Goal: Task Accomplishment & Management: Use online tool/utility

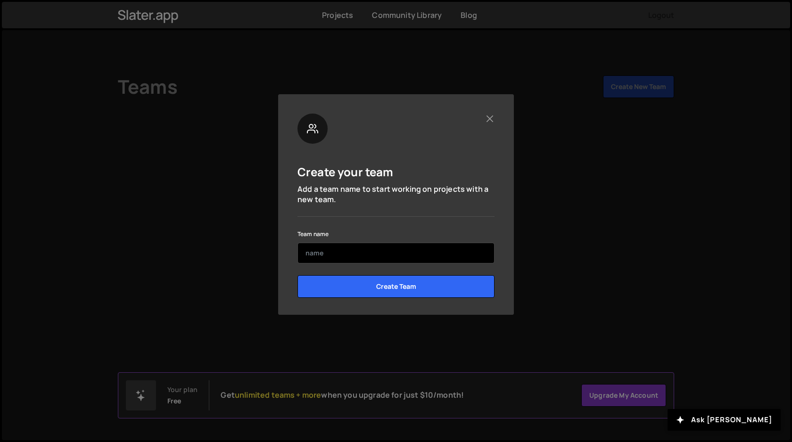
click at [341, 257] on input "text" at bounding box center [396, 253] width 197 height 21
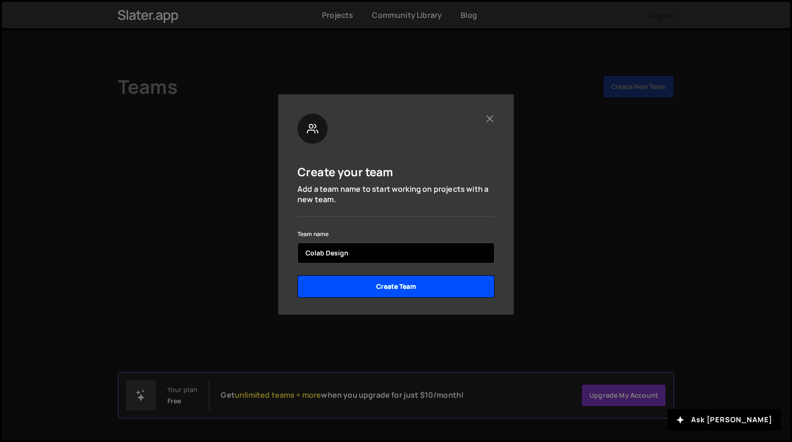
type input "Colab Design"
click at [374, 287] on input "Create Team" at bounding box center [396, 286] width 197 height 23
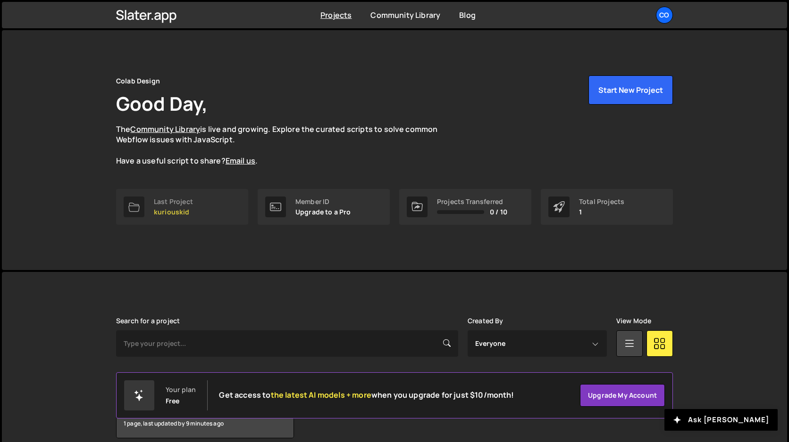
click at [181, 200] on div "Last Project" at bounding box center [173, 202] width 39 height 8
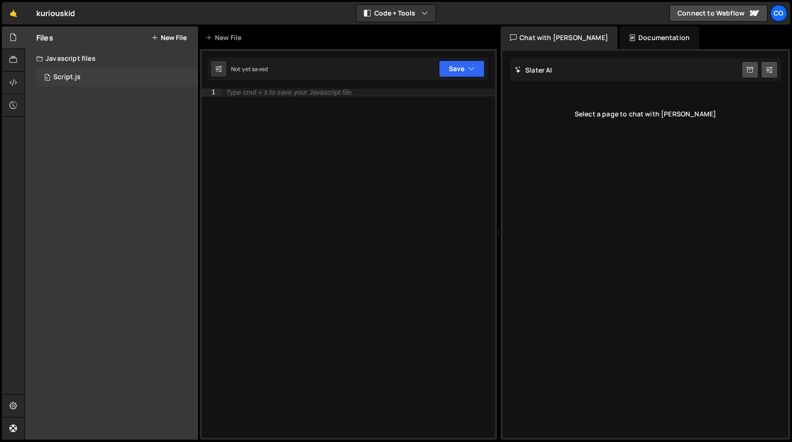
click at [63, 76] on div "Script.js" at bounding box center [66, 77] width 27 height 8
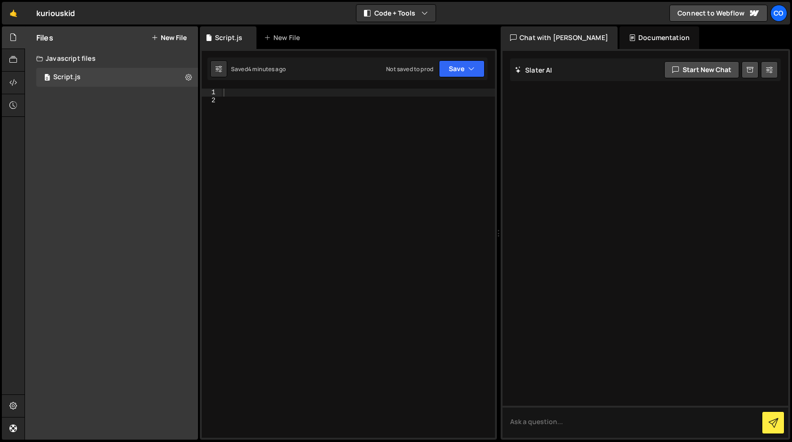
click at [264, 110] on div at bounding box center [359, 271] width 274 height 365
click at [260, 91] on div at bounding box center [359, 271] width 274 height 365
paste textarea "</script>"
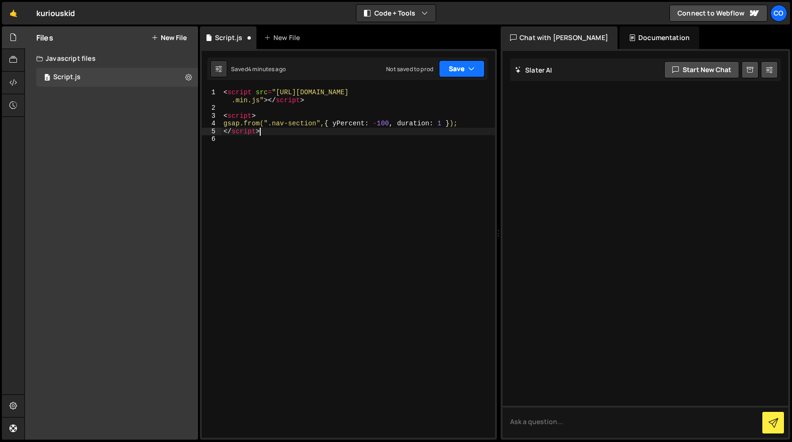
click at [453, 70] on button "Save" at bounding box center [462, 68] width 46 height 17
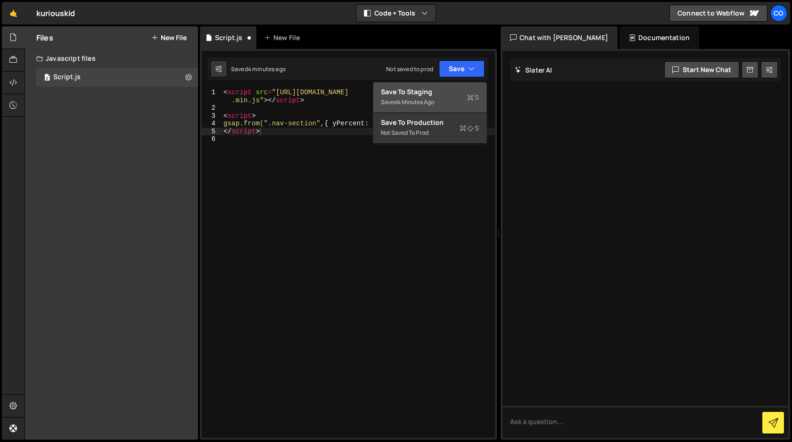
click at [432, 95] on div "Save to Staging S" at bounding box center [430, 91] width 98 height 9
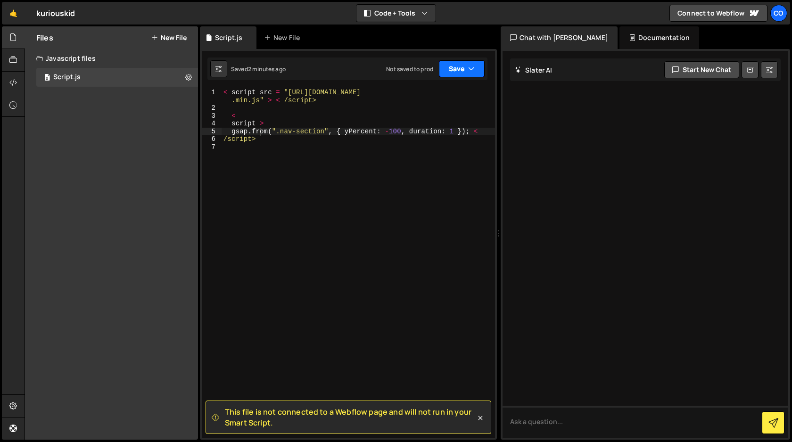
click at [456, 68] on button "Save" at bounding box center [462, 68] width 46 height 17
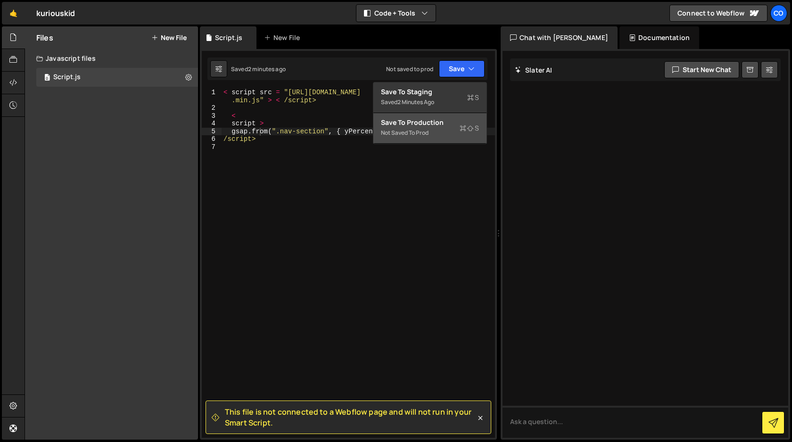
click at [424, 120] on div "Save to Production S" at bounding box center [430, 122] width 98 height 9
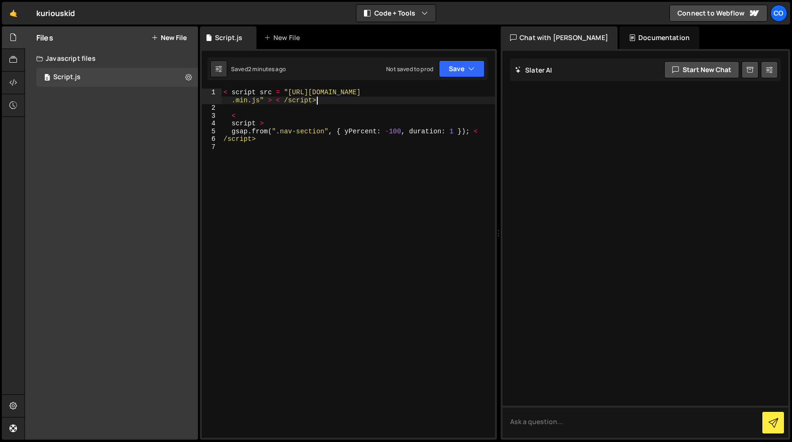
click at [320, 100] on div "< script src = "https://cdn.jsdelivr.net/npm/gsap@3.13.0/dist/gsap .min.js" > <…" at bounding box center [359, 275] width 274 height 373
click at [231, 124] on div "< script src = "https://cdn.jsdelivr.net/npm/gsap@3.13.0/dist/gsap .min.js" > <…" at bounding box center [359, 275] width 274 height 373
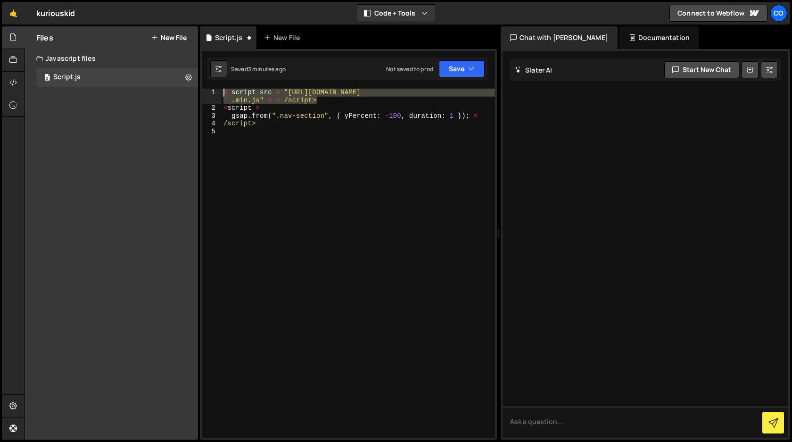
drag, startPoint x: 323, startPoint y: 100, endPoint x: 204, endPoint y: 87, distance: 119.6
click at [204, 87] on div "1 Type cmd + s to save your Javascript file. הההההההההההההההההההההההההההההההההה…" at bounding box center [348, 244] width 297 height 391
type textarea "< script src = "https://cdn.jsdelivr.net/npm/gsap@3.13.0/dist/gsap.min.js" > < …"
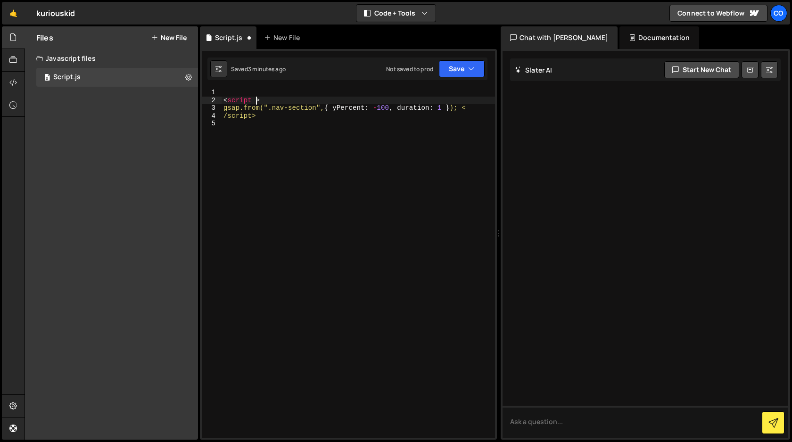
click at [255, 99] on div "< script > gsap.from(".nav-section", { yPercent : - 100 , duration : 1 } ); < /…" at bounding box center [359, 271] width 274 height 365
click at [455, 70] on button "Save" at bounding box center [462, 68] width 46 height 17
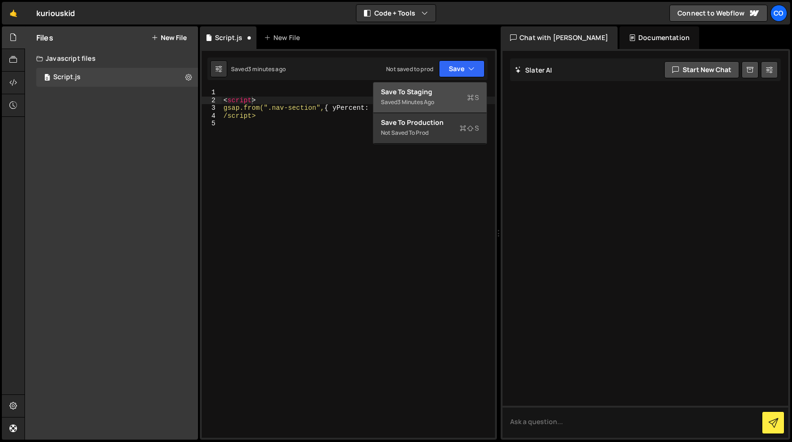
click at [434, 100] on div "3 minutes ago" at bounding box center [416, 102] width 37 height 8
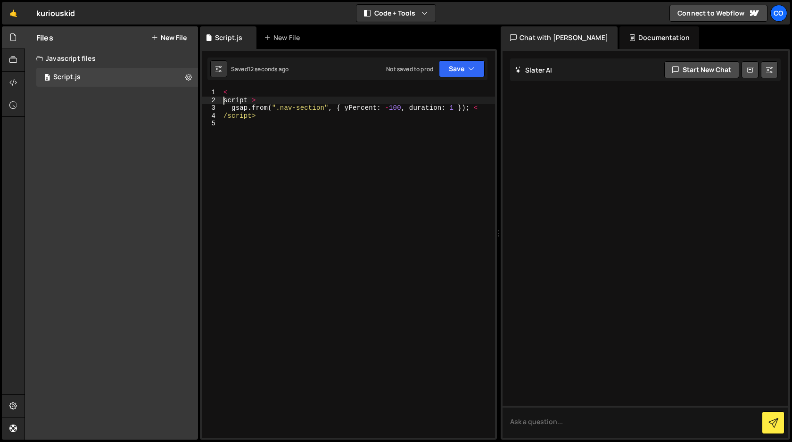
click at [225, 99] on div "< script > gsap . from ( ".nav-section" , { yPercent : - 100 , duration : 1 }) …" at bounding box center [359, 271] width 274 height 365
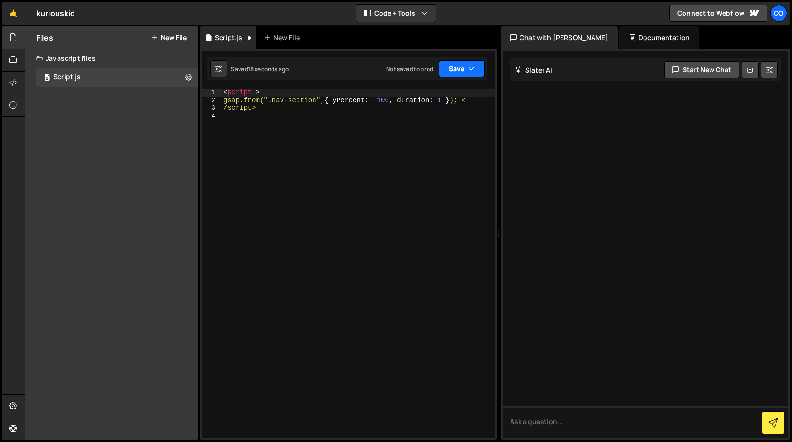
click at [449, 70] on button "Save" at bounding box center [462, 68] width 46 height 17
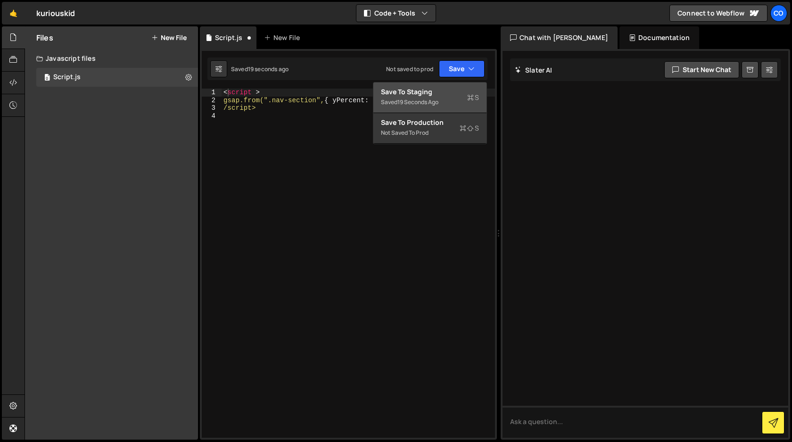
click at [435, 96] on div "Save to Staging S" at bounding box center [430, 91] width 98 height 9
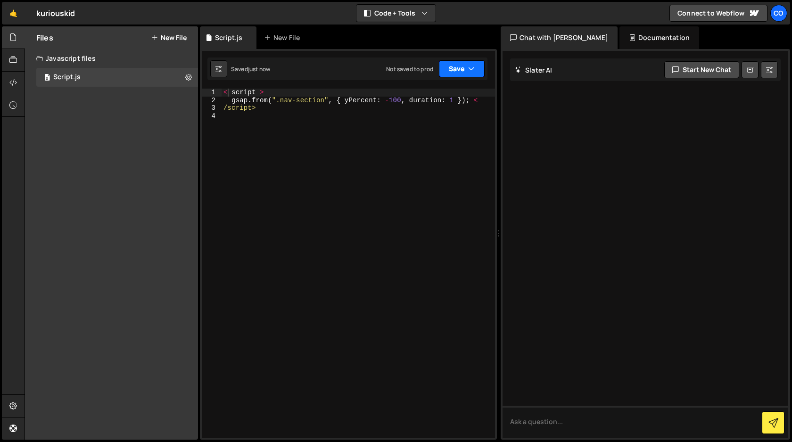
click at [456, 69] on button "Save" at bounding box center [462, 68] width 46 height 17
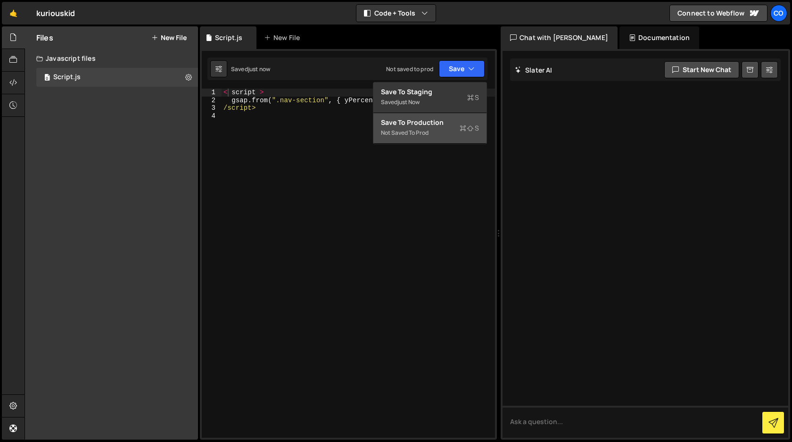
click at [438, 125] on div "Save to Production S" at bounding box center [430, 122] width 98 height 9
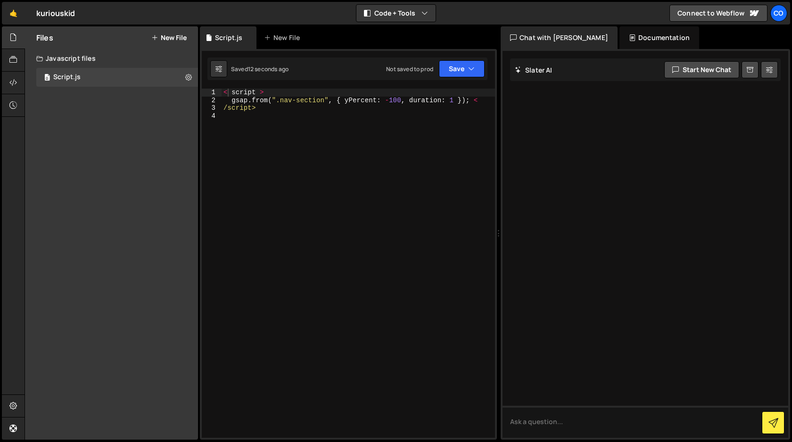
click at [473, 99] on div "< script > gsap . from ( ".nav-section" , { yPercent : - 100 , duration : 1 }) …" at bounding box center [359, 271] width 274 height 365
click at [232, 94] on div "< script > gsap . from ( ".nav-section" , { yPercent : - 100 , duration : 1 }) …" at bounding box center [359, 271] width 274 height 365
type textarea "<script>"
click at [256, 133] on div "< script > gsap.from(".nav-section", { yPercent : - 100 , duration : 1 } ); </ …" at bounding box center [359, 271] width 274 height 365
click at [453, 67] on button "Save" at bounding box center [462, 68] width 46 height 17
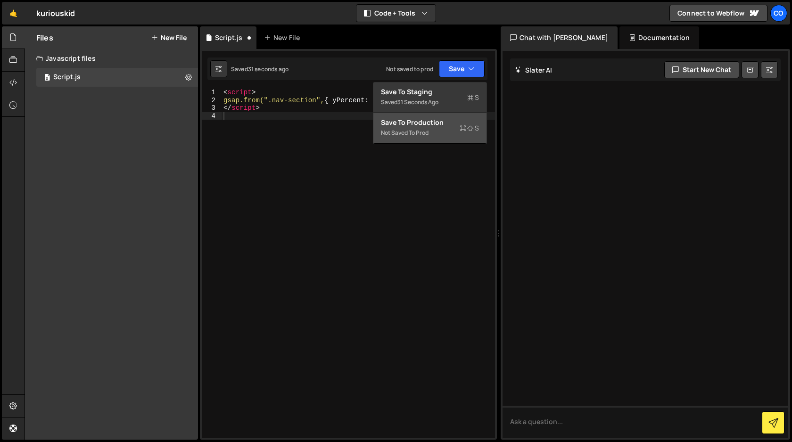
click at [437, 125] on div "Save to Production S" at bounding box center [430, 122] width 98 height 9
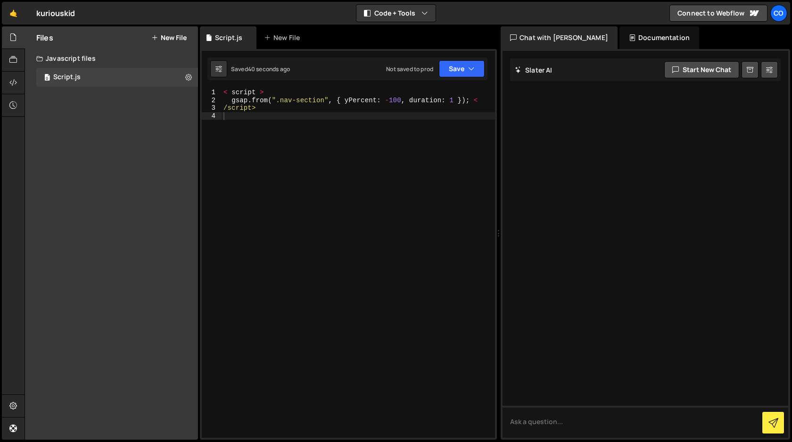
click at [165, 36] on button "New File" at bounding box center [168, 38] width 35 height 8
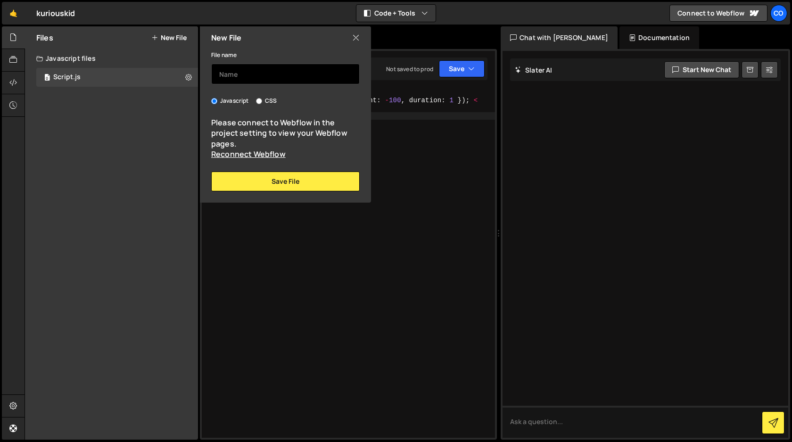
click at [244, 72] on input "text" at bounding box center [285, 74] width 149 height 21
type input "kkscript"
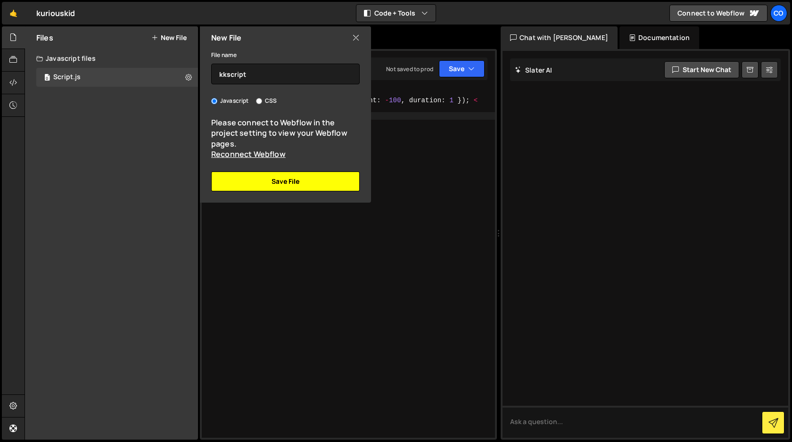
click at [294, 185] on button "Save File" at bounding box center [285, 182] width 149 height 20
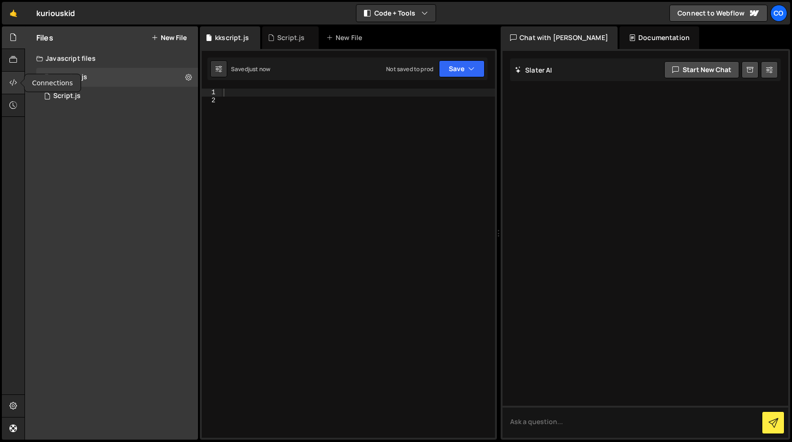
click at [13, 84] on icon at bounding box center [13, 82] width 8 height 10
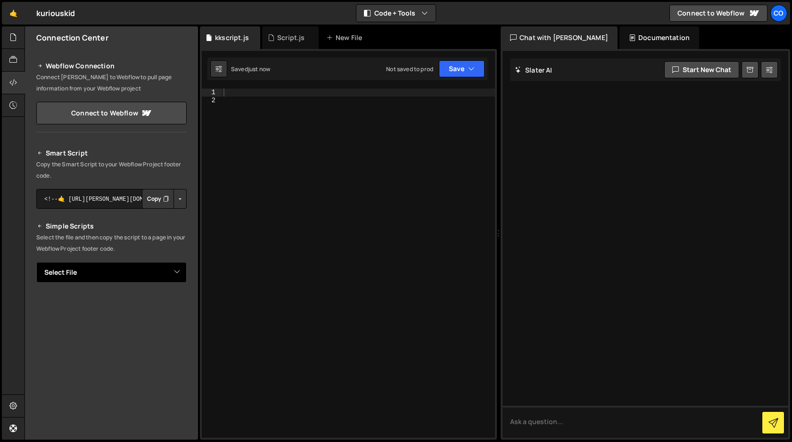
click at [125, 272] on select "Select File Script.js kkscript.js" at bounding box center [111, 272] width 150 height 21
select select "45318"
click at [36, 262] on select "Select File Script.js kkscript.js" at bounding box center [111, 272] width 150 height 21
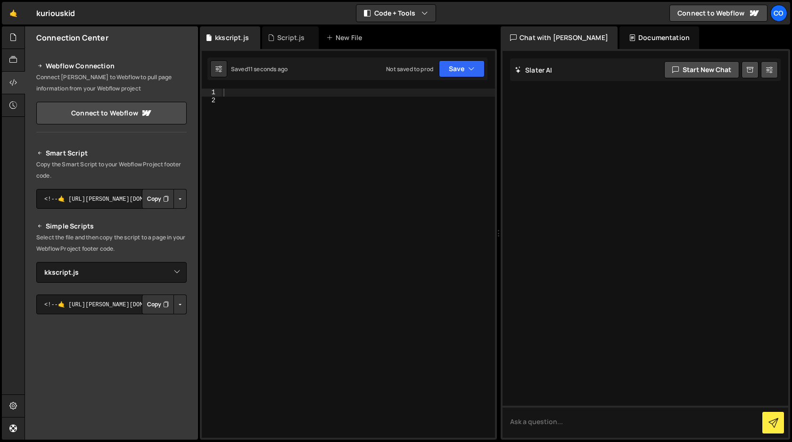
click at [152, 302] on button "Copy" at bounding box center [158, 305] width 32 height 20
click at [12, 62] on icon at bounding box center [13, 60] width 8 height 10
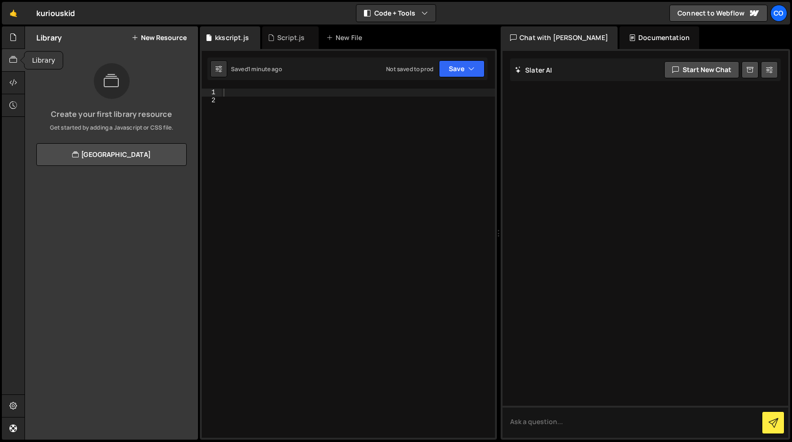
click at [12, 62] on icon at bounding box center [13, 60] width 8 height 10
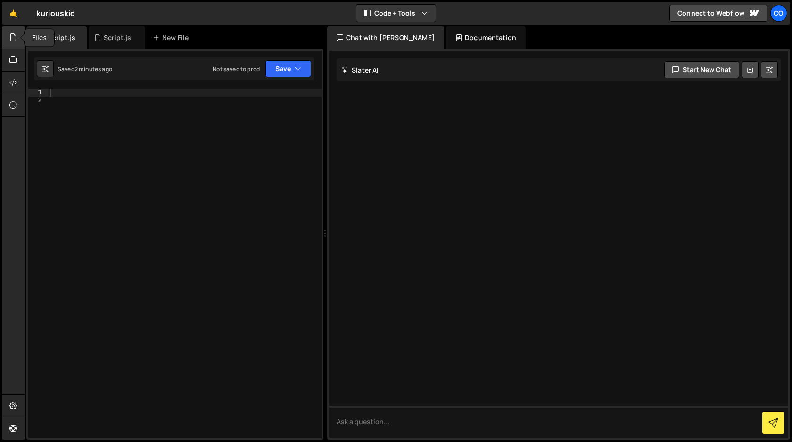
click at [16, 38] on icon at bounding box center [13, 37] width 8 height 10
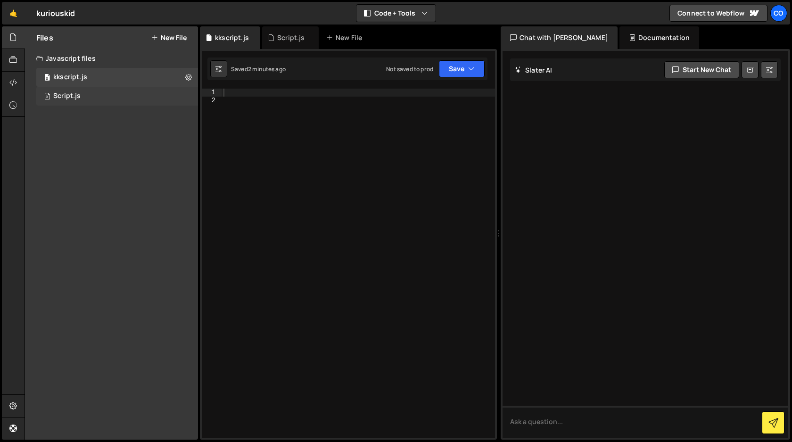
click at [82, 96] on div "0 Script.js 0" at bounding box center [117, 96] width 162 height 19
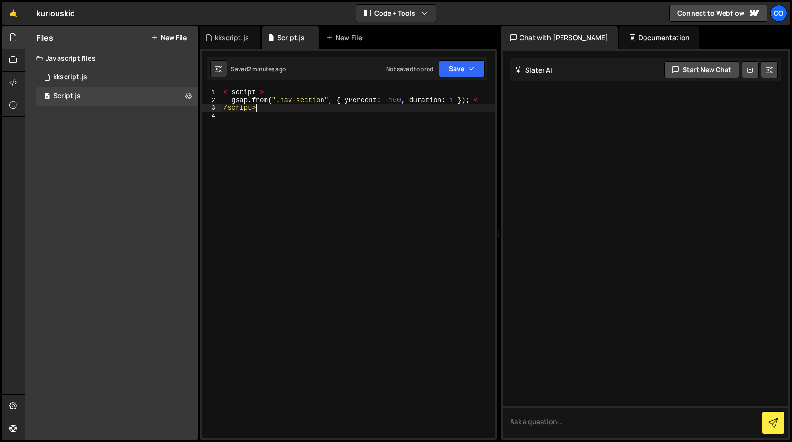
click at [276, 110] on div "< script > gsap . from ( ".nav-section" , { yPercent : - 100 , duration : 1 }) …" at bounding box center [359, 271] width 274 height 365
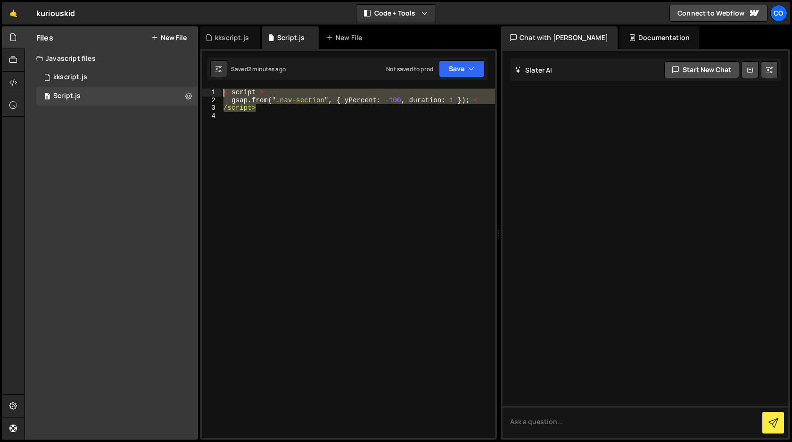
drag, startPoint x: 276, startPoint y: 110, endPoint x: 209, endPoint y: 89, distance: 70.1
click at [209, 89] on div "/script> 1 2 3 4 < script > gsap . from ( ".nav-section" , { yPercent : - 100 ,…" at bounding box center [348, 263] width 293 height 349
type textarea "gsap.from(".nav-section", { yPercent: -100, duration: 1 });"
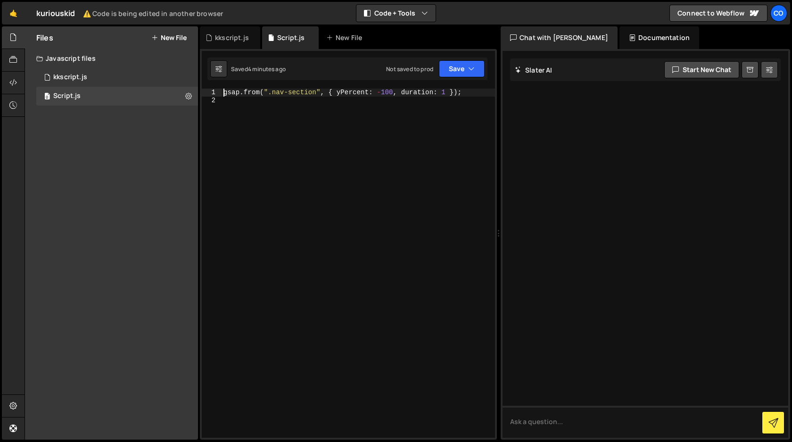
click at [266, 97] on div "gsap . from ( ".nav-section" , { yPercent : - 100 , duration : 1 }) ;" at bounding box center [359, 271] width 274 height 365
drag, startPoint x: 393, startPoint y: 92, endPoint x: 378, endPoint y: 92, distance: 14.6
click at [378, 92] on div "gsap . from ( ".nav-section" , { yPercent : - 100 , duration : 1 }) ;" at bounding box center [359, 271] width 274 height 365
type textarea "gsap.from(".nav-section", { yPercent: -100, duration: 1 });"
click at [313, 128] on div "gsap . from ( ".nav-section" , { yPercent : - 100 , duration : 1 }) ;" at bounding box center [359, 271] width 274 height 365
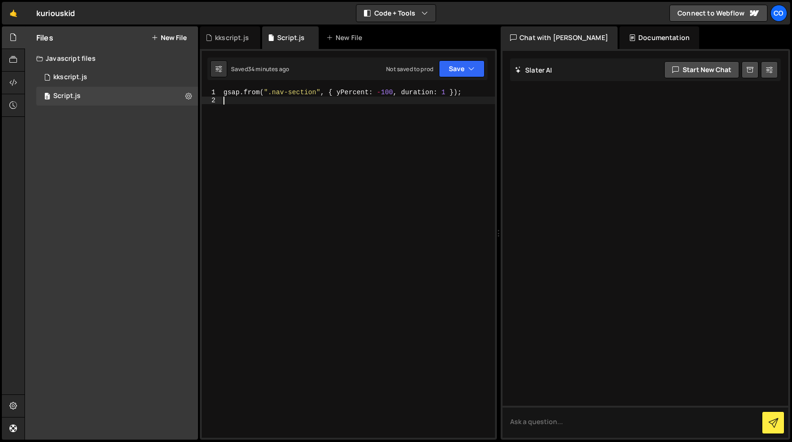
paste textarea "Hero-Img-Div"
click at [224, 102] on div "gsap . from ( ".nav-section" , { yPercent : - 100 , duration : 1 }) ; Hero - Im…" at bounding box center [359, 271] width 274 height 365
drag, startPoint x: 224, startPoint y: 93, endPoint x: 467, endPoint y: 92, distance: 243.8
click at [467, 92] on div "gsap . from ( ".nav-section" , { yPercent : - 100 , duration : 1 }) ; . Hero - …" at bounding box center [359, 271] width 274 height 365
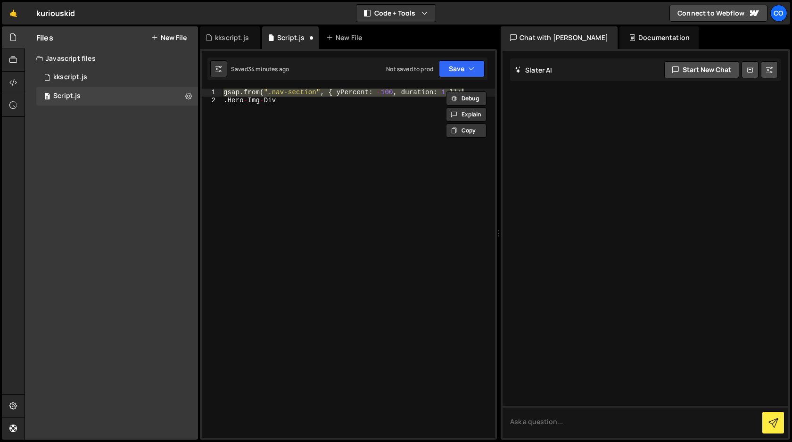
click at [222, 101] on div "gsap . from ( ".nav-section" , { yPercent : - 100 , duration : 1 }) ; . Hero - …" at bounding box center [359, 271] width 274 height 365
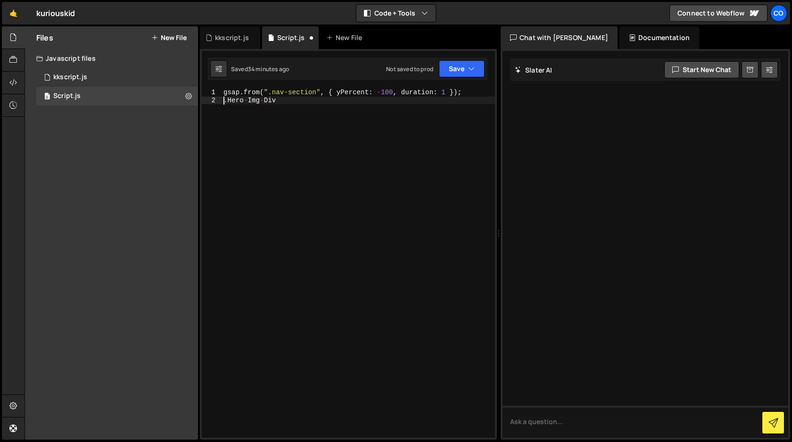
paste textarea "gsap.from(".nav-section", { yPercent: -100, duration: 1 });"
drag, startPoint x: 464, startPoint y: 100, endPoint x: 399, endPoint y: 118, distance: 66.9
click at [399, 118] on div "gsap . from ( ".nav-section" , { yPercent : - 100 , duration : 1 }) ; gsap . fr…" at bounding box center [359, 275] width 274 height 373
drag, startPoint x: 316, startPoint y: 100, endPoint x: 269, endPoint y: 101, distance: 46.2
click at [269, 101] on div "gsap . from ( ".nav-section" , { yPercent : - 100 , duration : 1 }) ; gsap . fr…" at bounding box center [359, 271] width 274 height 365
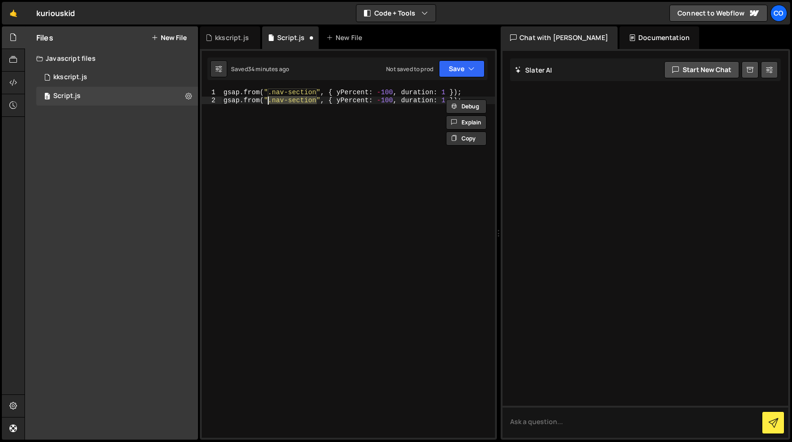
paste textarea "Hero-Img-Div"
click at [386, 99] on div "gsap . from ( ".nav-section" , { yPercent : - 100 , duration : 1 }) ; gsap . fr…" at bounding box center [359, 271] width 274 height 365
type textarea "gsap.from(".Hero-Img-Div", { yPercent: 100, duration: 1 });"
click at [457, 67] on button "Save" at bounding box center [462, 68] width 46 height 17
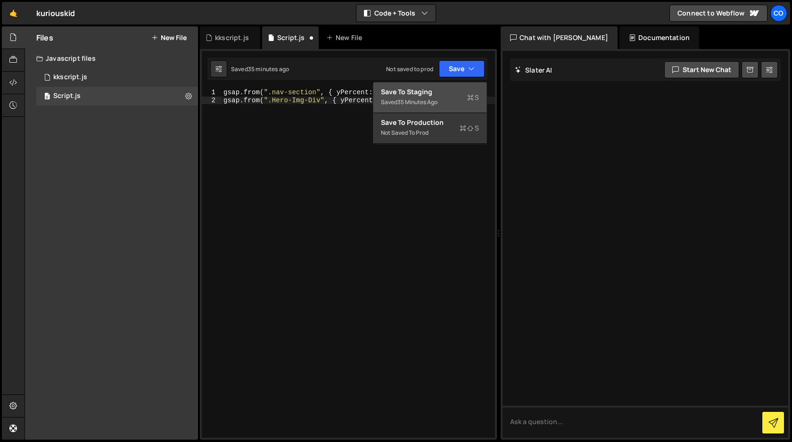
click at [442, 93] on div "Save to Staging S" at bounding box center [430, 91] width 98 height 9
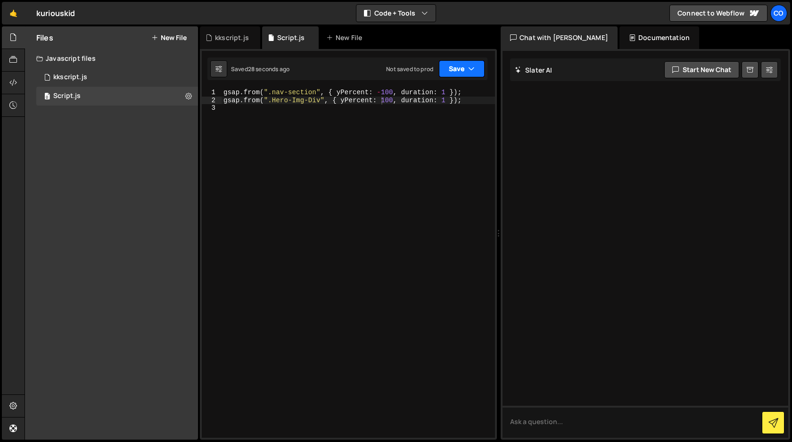
click at [471, 70] on icon "button" at bounding box center [471, 68] width 7 height 9
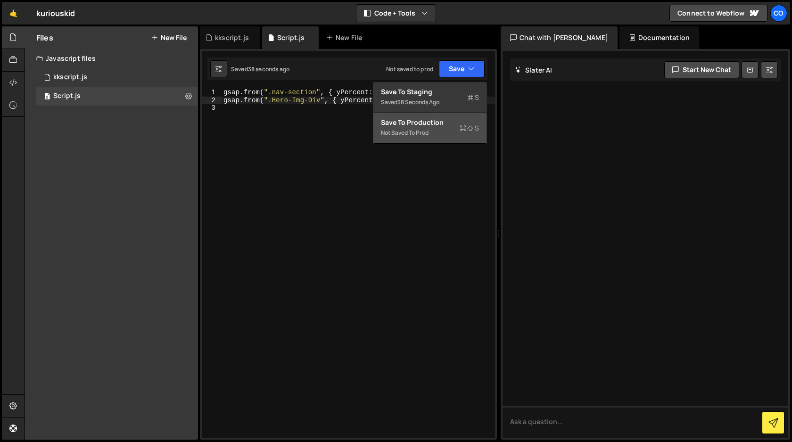
click at [453, 123] on div "Save to Production S" at bounding box center [430, 122] width 98 height 9
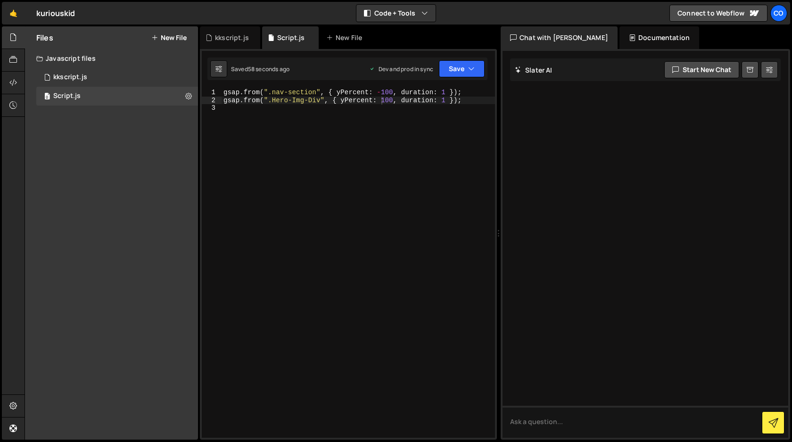
click at [311, 108] on div "gsap . from ( ".nav-section" , { yPercent : - 100 , duration : 1 }) ; gsap . fr…" at bounding box center [359, 271] width 274 height 365
drag, startPoint x: 466, startPoint y: 92, endPoint x: 240, endPoint y: 82, distance: 226.7
click at [240, 82] on div "1 Type cmd + s to save your Javascript file. הההההההההההההההההההההההההההההההההה…" at bounding box center [348, 244] width 297 height 391
type textarea "gsap.from(".nav-section", { yPercent: -100, duration: 1 });"
click at [457, 66] on button "Save" at bounding box center [462, 68] width 46 height 17
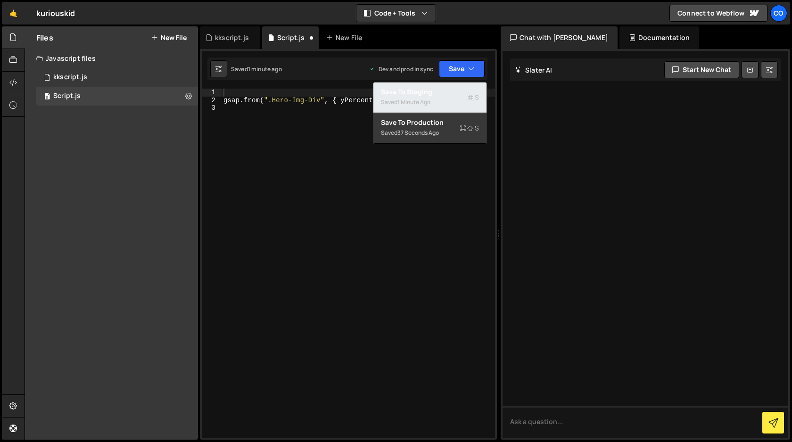
click at [433, 102] on div "Saved 1 minute ago" at bounding box center [430, 102] width 98 height 11
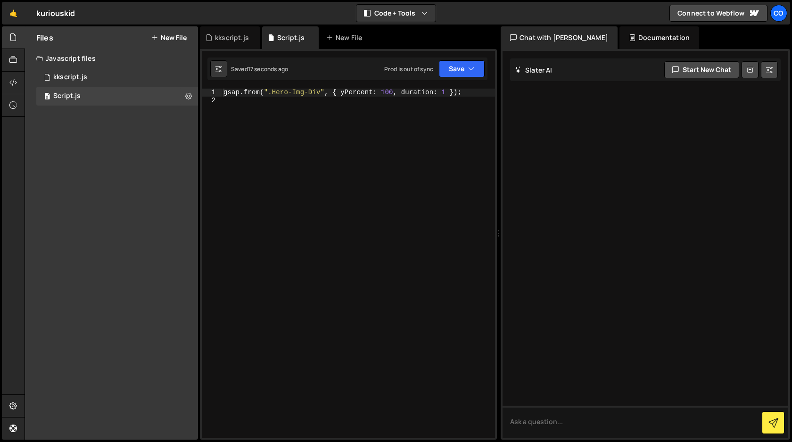
click at [276, 95] on div "gsap . from ( ".Hero-Img-Div" , { yPercent : 100 , duration : 1 }) ;" at bounding box center [359, 271] width 274 height 365
click at [474, 69] on icon "button" at bounding box center [471, 68] width 7 height 9
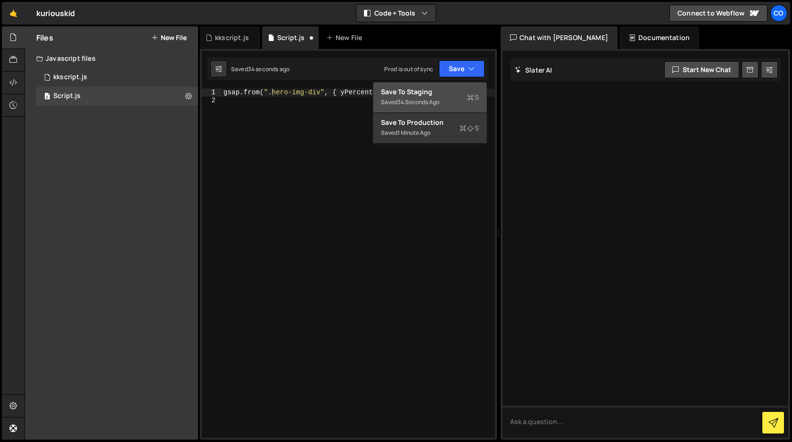
click at [461, 94] on div "Save to Staging S" at bounding box center [430, 91] width 98 height 9
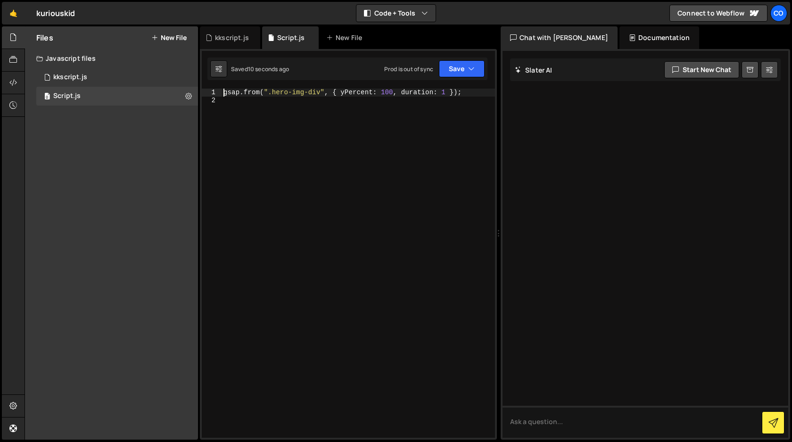
click at [223, 94] on div "gsap . from ( ".hero-img-div" , { yPercent : 100 , duration : 1 }) ;" at bounding box center [359, 271] width 274 height 365
paste textarea "gsap.from(".nav-section", { yPercent: -100, duration: 1 });"
type textarea "gsap.from(".hero-img-div", { yPercent: 100, duration: 1 });"
click at [458, 73] on button "Save" at bounding box center [462, 68] width 46 height 17
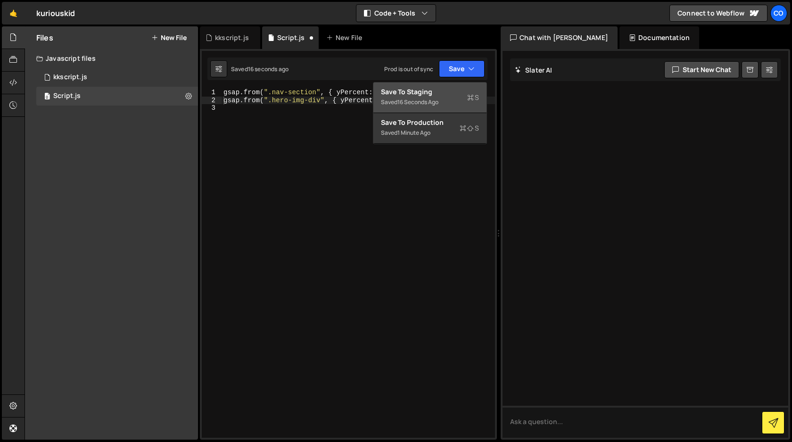
click at [453, 91] on div "Save to Staging S" at bounding box center [430, 91] width 98 height 9
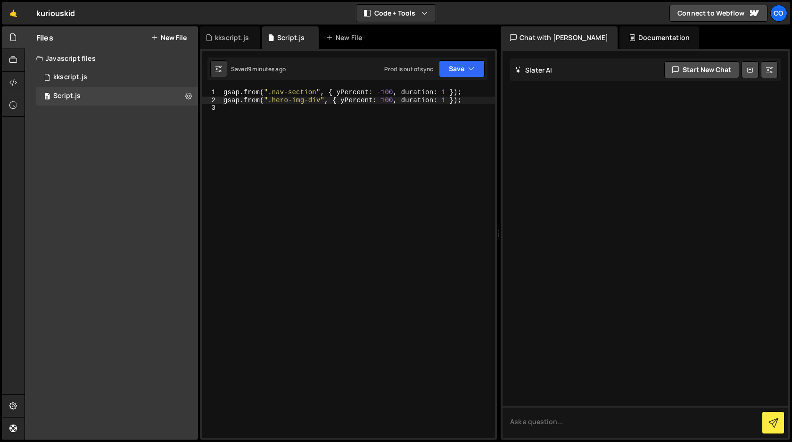
click at [311, 116] on div "gsap . from ( ".nav-section" , { yPercent : - 100 , duration : 1 }) ; gsap . fr…" at bounding box center [359, 271] width 274 height 365
paste textarea "});"
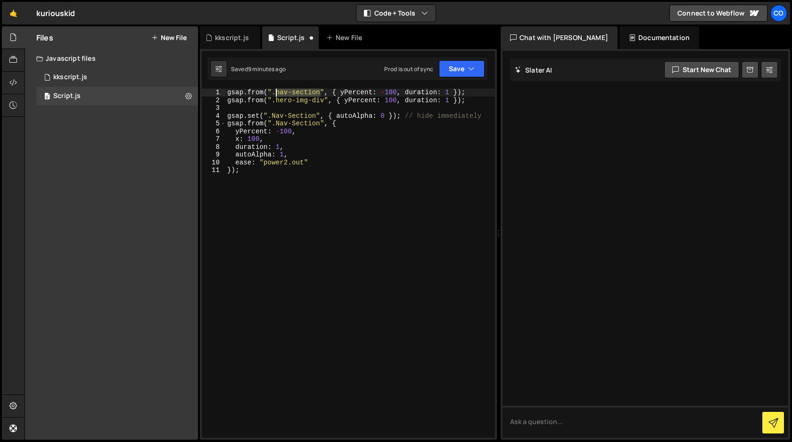
drag, startPoint x: 320, startPoint y: 93, endPoint x: 276, endPoint y: 93, distance: 43.9
click at [276, 93] on div "gsap . from ( ".nav-section" , { yPercent : - 100 , duration : 1 }) ; gsap . fr…" at bounding box center [360, 271] width 270 height 365
drag, startPoint x: 316, startPoint y: 116, endPoint x: 273, endPoint y: 116, distance: 42.9
click at [273, 116] on div "gsap . from ( ".nav-section" , { yPercent : - 100 , duration : 1 }) ; gsap . fr…" at bounding box center [360, 271] width 270 height 365
paste textarea "nav-s"
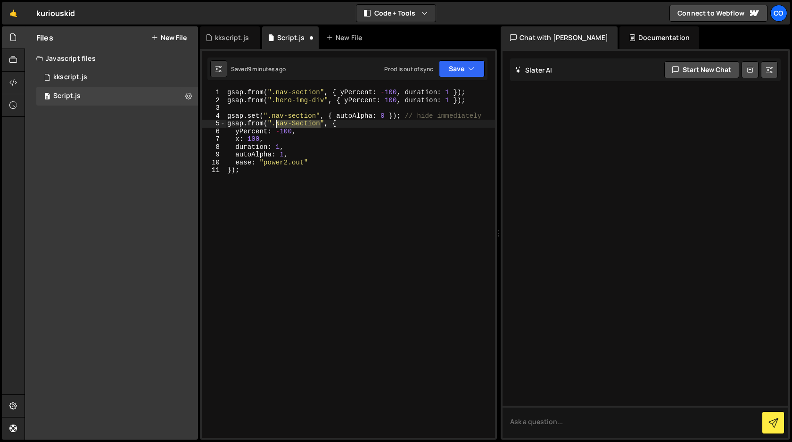
drag, startPoint x: 320, startPoint y: 124, endPoint x: 277, endPoint y: 124, distance: 42.9
click at [277, 124] on div "gsap . from ( ".nav-section" , { yPercent : - 100 , duration : 1 }) ; gsap . fr…" at bounding box center [360, 271] width 270 height 365
paste textarea "nav-s"
drag, startPoint x: 265, startPoint y: 140, endPoint x: 235, endPoint y: 140, distance: 29.7
click at [235, 140] on div "gsap . from ( ".nav-section" , { yPercent : - 100 , duration : 1 }) ; gsap . fr…" at bounding box center [360, 271] width 270 height 365
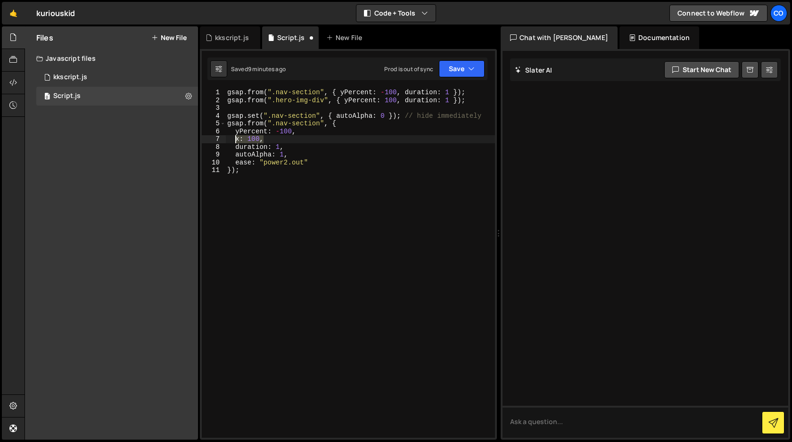
type textarea "x: 100,"
click at [242, 163] on div "gsap . from ( ".nav-section" , { yPercent : - 100 , duration : 1 }) ; gsap . fr…" at bounding box center [360, 271] width 270 height 365
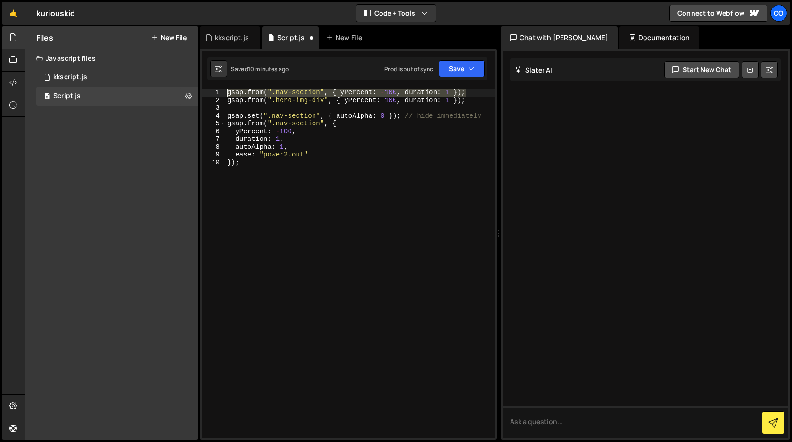
drag, startPoint x: 473, startPoint y: 91, endPoint x: 215, endPoint y: 91, distance: 258.0
click at [215, 91] on div "}); 1 2 3 4 5 6 7 8 9 10 gsap . from ( ".nav-section" , { yPercent : - 100 , du…" at bounding box center [348, 263] width 293 height 349
type textarea "gsap.from(".nav-section", { yPercent: -100, duration: 1 });"
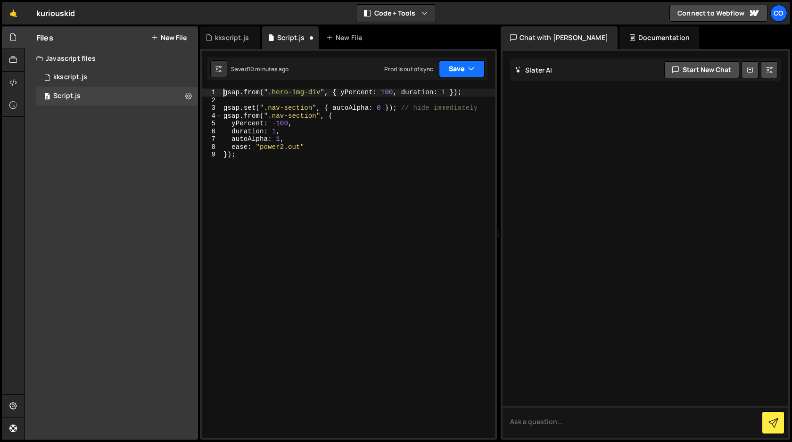
click at [452, 71] on button "Save" at bounding box center [462, 68] width 46 height 17
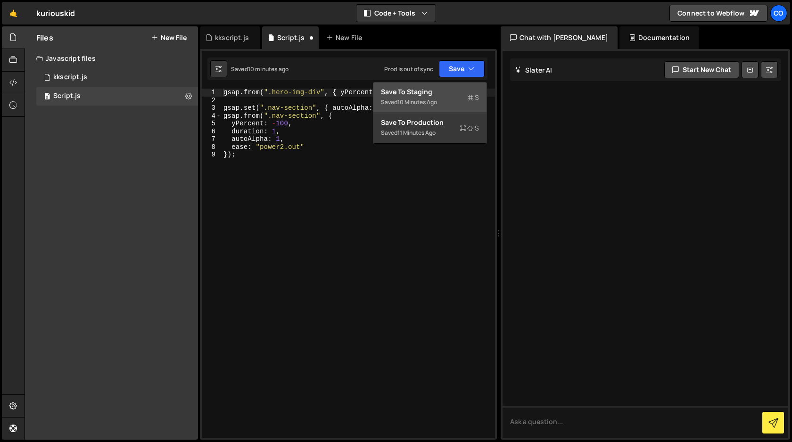
click at [422, 101] on div "10 minutes ago" at bounding box center [418, 102] width 40 height 8
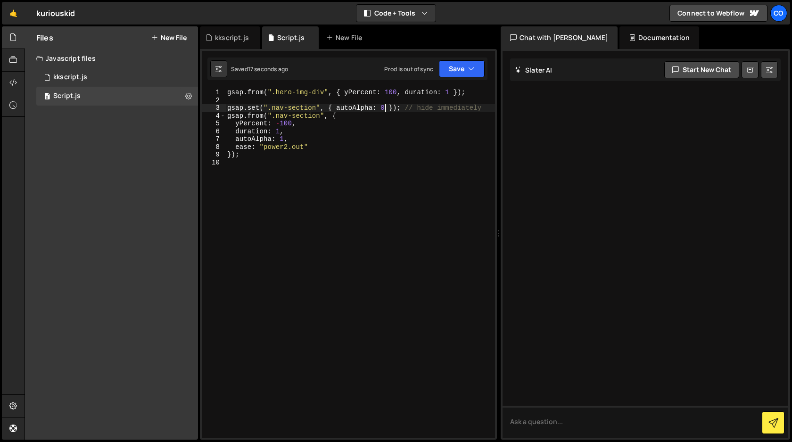
click at [384, 108] on div "gsap . from ( ".hero-img-div" , { yPercent : 100 , duration : 1 }) ; gsap . set…" at bounding box center [360, 271] width 270 height 365
click at [282, 139] on div "gsap . from ( ".hero-img-div" , { yPercent : 100 , duration : 1 }) ; gsap . set…" at bounding box center [360, 271] width 270 height 365
click at [295, 140] on div "gsap . from ( ".hero-img-div" , { yPercent : 100 , duration : 1 }) ; gsap . set…" at bounding box center [360, 271] width 270 height 365
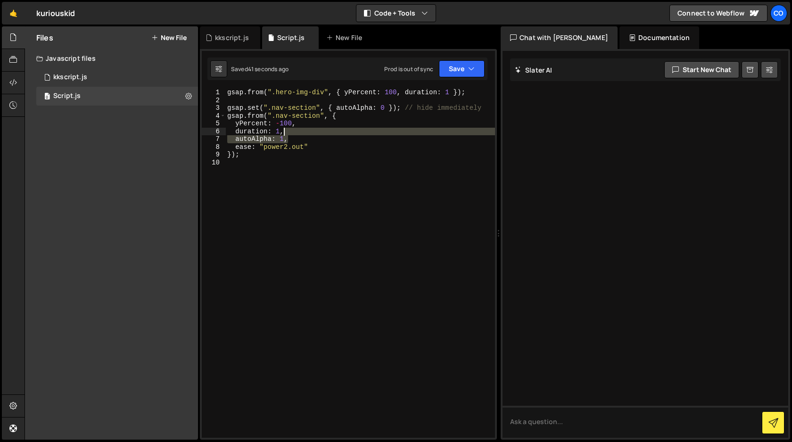
drag, startPoint x: 295, startPoint y: 140, endPoint x: 287, endPoint y: 133, distance: 10.3
click at [287, 133] on div "gsap . from ( ".hero-img-div" , { yPercent : 100 , duration : 1 }) ; gsap . set…" at bounding box center [360, 271] width 270 height 365
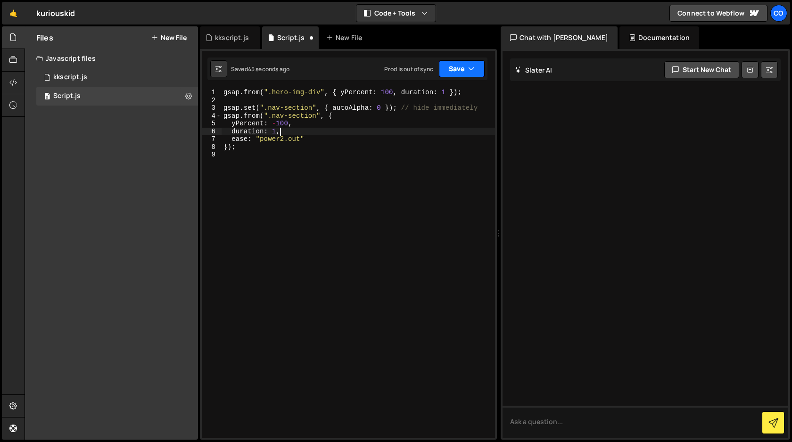
click at [463, 73] on button "Save" at bounding box center [462, 68] width 46 height 17
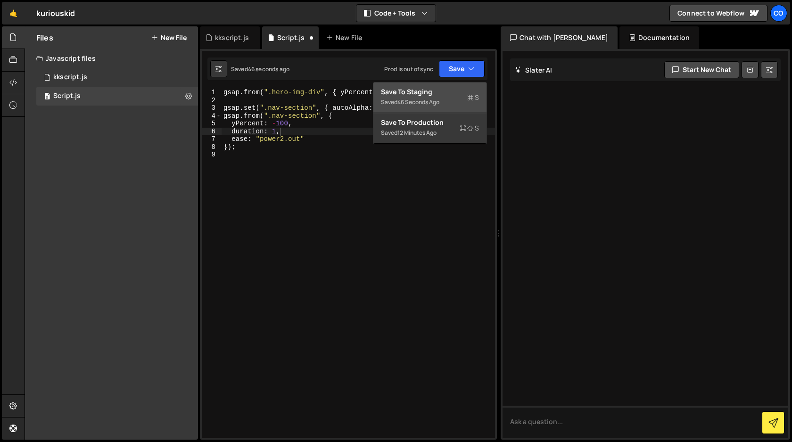
click at [444, 97] on div "Saved 46 seconds ago" at bounding box center [430, 102] width 98 height 11
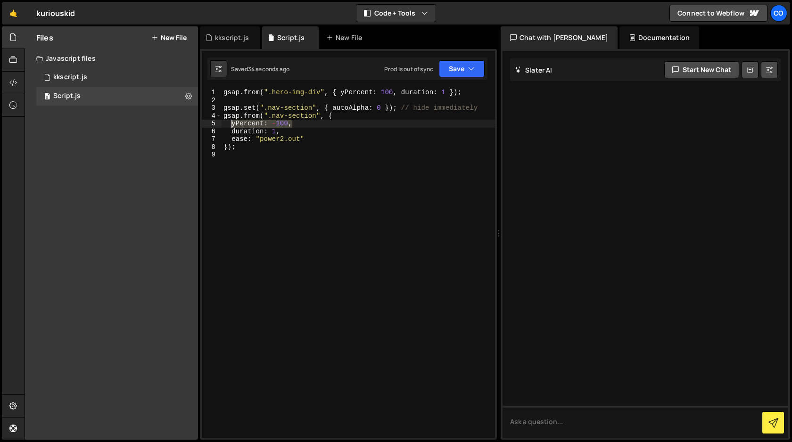
drag, startPoint x: 292, startPoint y: 124, endPoint x: 232, endPoint y: 125, distance: 60.9
click at [232, 125] on div "gsap . from ( ".hero-img-div" , { yPercent : 100 , duration : 1 }) ; gsap . set…" at bounding box center [359, 271] width 274 height 365
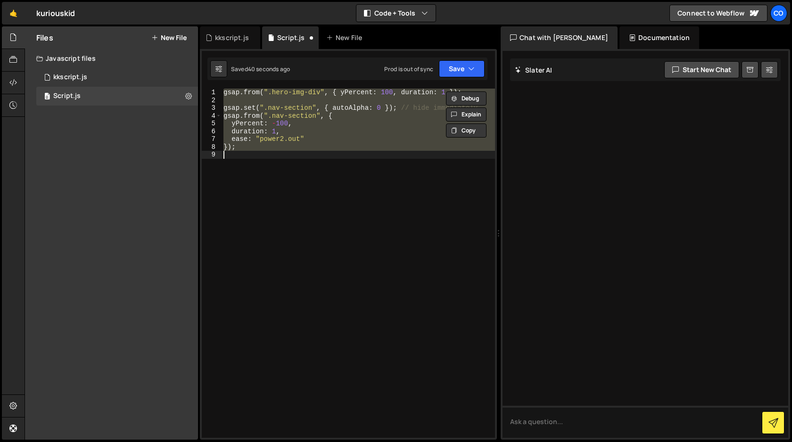
click at [311, 147] on div "gsap . from ( ".hero-img-div" , { yPercent : 100 , duration : 1 }) ; gsap . set…" at bounding box center [359, 263] width 274 height 349
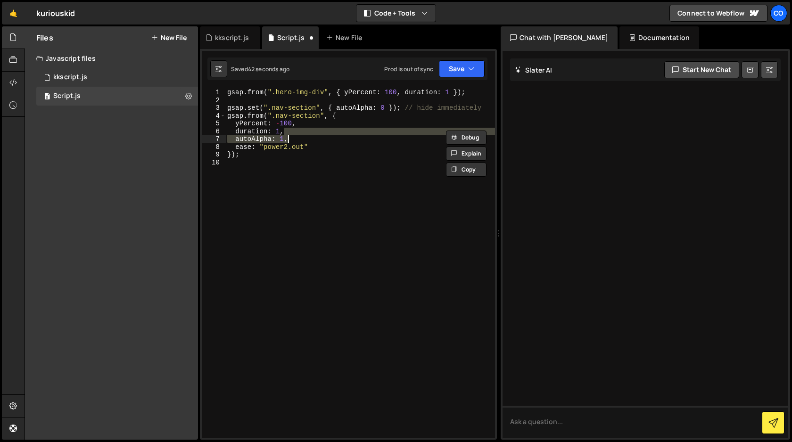
click at [329, 139] on div "gsap . from ( ".hero-img-div" , { yPercent : 100 , duration : 1 }) ; gsap . set…" at bounding box center [360, 263] width 270 height 349
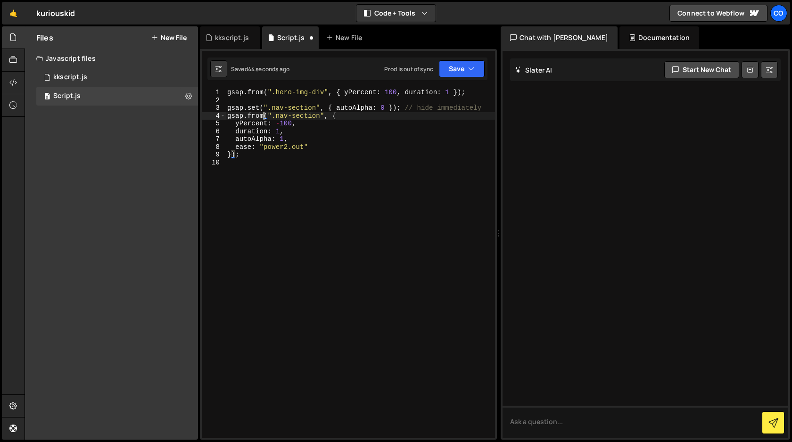
click at [262, 116] on div "gsap . from ( ".hero-img-div" , { yPercent : 100 , duration : 1 }) ; gsap . set…" at bounding box center [360, 271] width 270 height 365
drag, startPoint x: 262, startPoint y: 116, endPoint x: 249, endPoint y: 116, distance: 13.7
click at [249, 116] on div "gsap . from ( ".hero-img-div" , { yPercent : 100 , duration : 1 }) ; gsap . set…" at bounding box center [360, 271] width 270 height 365
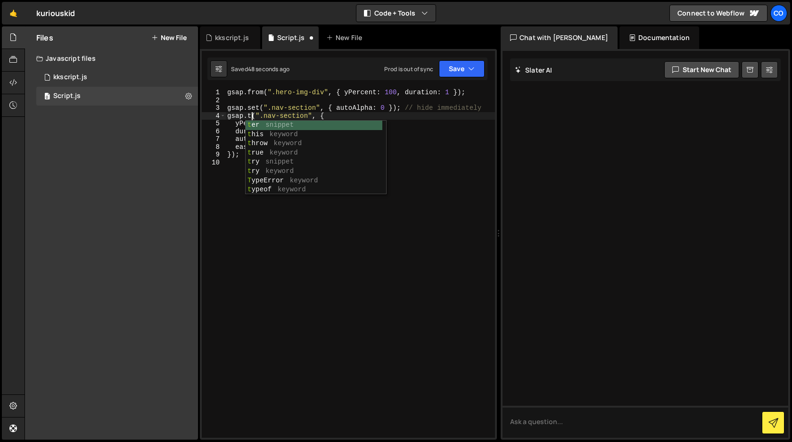
scroll to position [0, 1]
type textarea "gsap.to(".nav-section", {"
click at [310, 275] on div "gsap . from ( ".hero-img-div" , { yPercent : 100 , duration : 1 }) ; gsap . set…" at bounding box center [360, 271] width 270 height 365
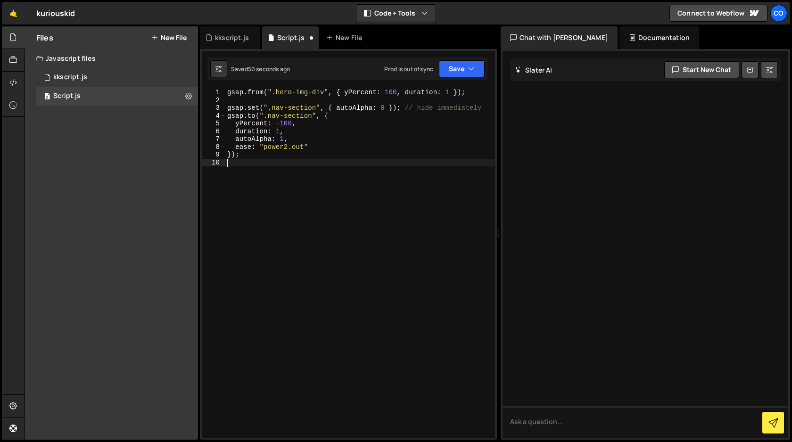
scroll to position [0, 0]
click at [280, 124] on div "gsap . from ( ".hero-img-div" , { yPercent : 100 , duration : 1 }) ; gsap . set…" at bounding box center [360, 271] width 270 height 365
click at [297, 139] on div "gsap . from ( ".hero-img-div" , { yPercent : 100 , duration : 1 }) ; gsap . set…" at bounding box center [360, 271] width 270 height 365
click at [384, 108] on div "gsap . from ( ".hero-img-div" , { yPercent : 100 , duration : 1 }) ; gsap . set…" at bounding box center [360, 271] width 270 height 365
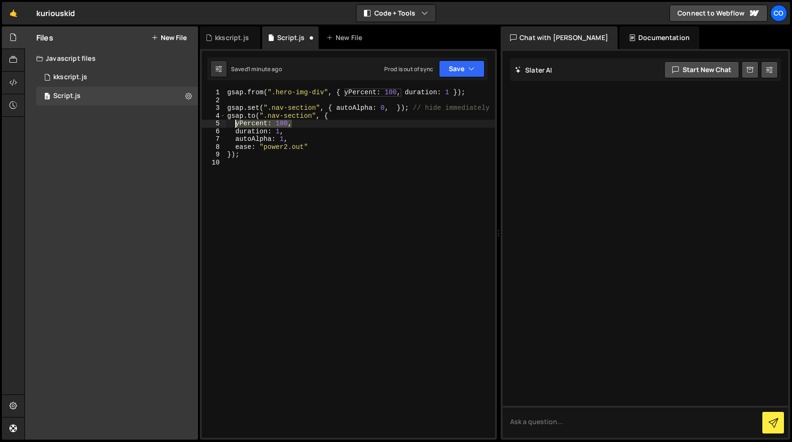
drag, startPoint x: 294, startPoint y: 124, endPoint x: 237, endPoint y: 125, distance: 57.6
click at [237, 125] on div "gsap . from ( ".hero-img-div" , { yPercent : 100 , duration : 1 }) ; gsap . set…" at bounding box center [360, 271] width 270 height 365
click at [394, 110] on div "gsap . from ( ".hero-img-div" , { yPercent : 100 , duration : 1 }) ; gsap . set…" at bounding box center [360, 271] width 270 height 365
paste textarea "yPercent: 100,"
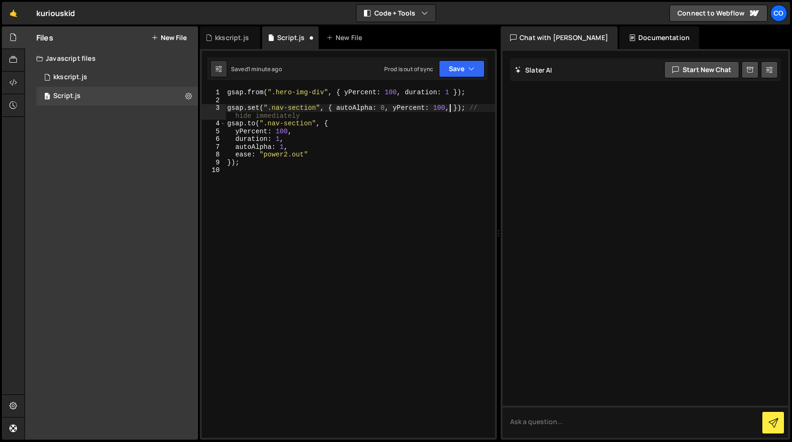
click at [434, 108] on div "gsap . from ( ".hero-img-div" , { yPercent : 100 , duration : 1 }) ; gsap . set…" at bounding box center [360, 271] width 270 height 365
click at [423, 163] on div "gsap . from ( ".hero-img-div" , { yPercent : 100 , duration : 1 }) ; gsap . set…" at bounding box center [360, 271] width 270 height 365
click at [458, 70] on button "Save" at bounding box center [462, 68] width 46 height 17
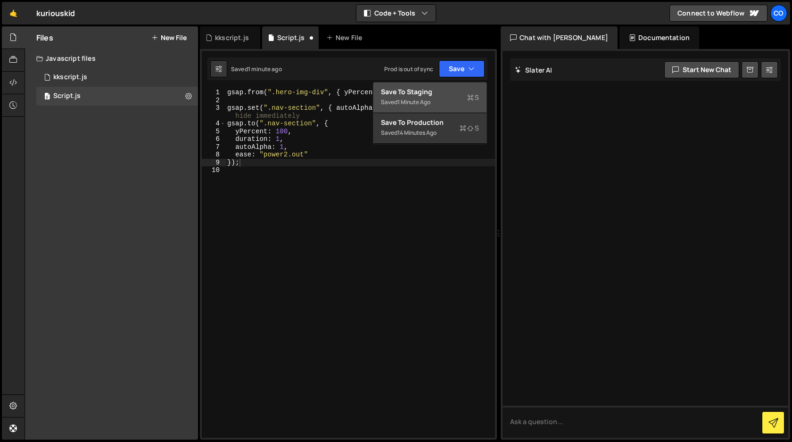
click at [449, 89] on div "Save to Staging S" at bounding box center [430, 91] width 98 height 9
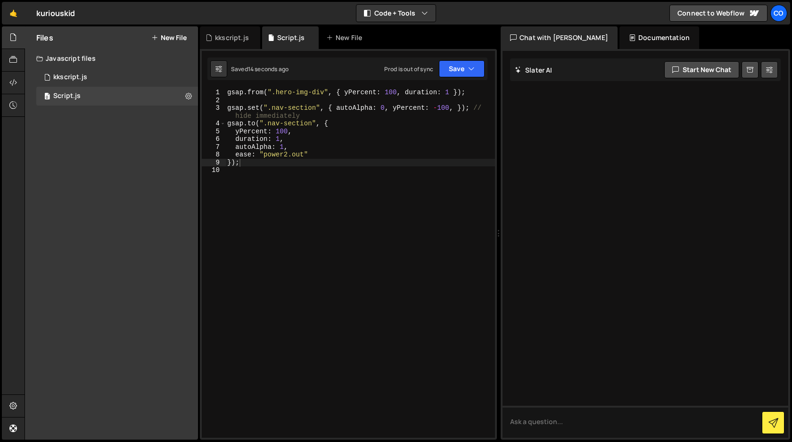
click at [284, 133] on div "gsap . from ( ".hero-img-div" , { yPercent : 100 , duration : 1 }) ; gsap . set…" at bounding box center [360, 271] width 270 height 365
type textarea "yPercent: 0,"
click at [450, 74] on button "Save" at bounding box center [462, 68] width 46 height 17
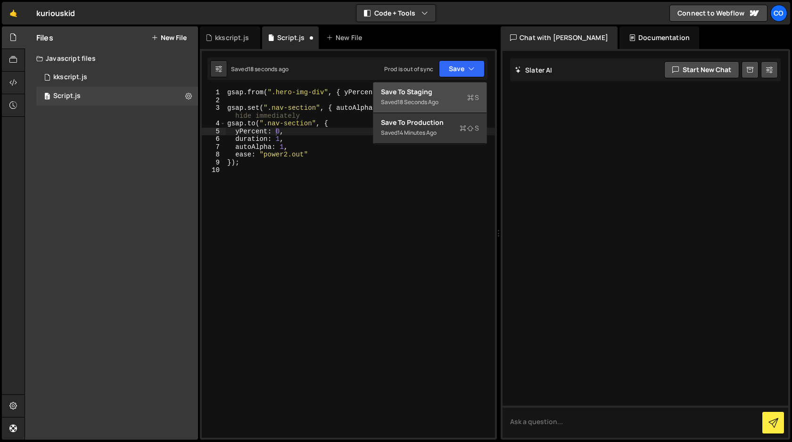
click at [440, 95] on div "Save to Staging S" at bounding box center [430, 91] width 98 height 9
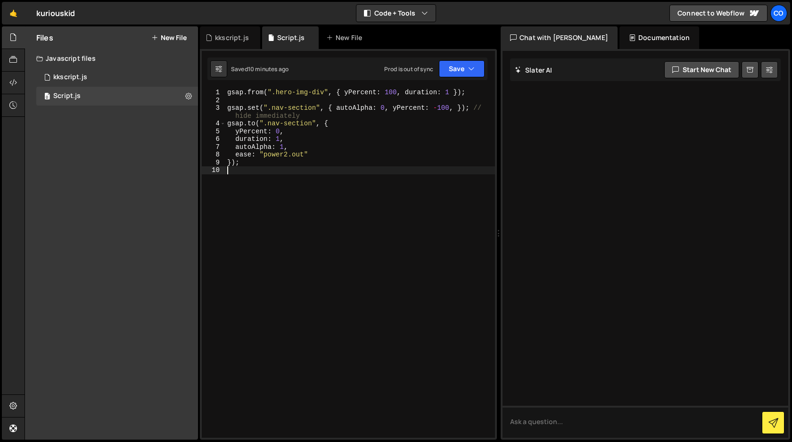
scroll to position [0, 0]
click at [318, 174] on div "gsap . from ( ".hero-img-div" , { yPercent : 100 , duration : 1 }) ; gsap . set…" at bounding box center [360, 271] width 270 height 365
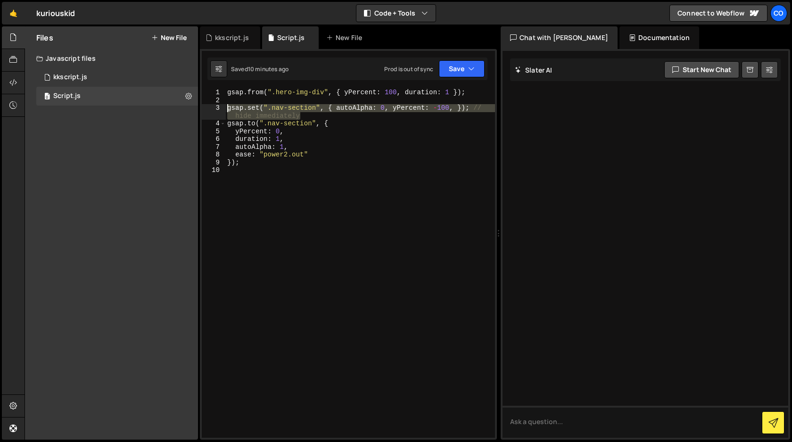
drag, startPoint x: 307, startPoint y: 114, endPoint x: 225, endPoint y: 104, distance: 82.6
click at [225, 104] on div "1 2 3 4 5 6 7 8 9 10 gsap . from ( ".hero-img-div" , { yPercent : 100 , duratio…" at bounding box center [348, 263] width 293 height 349
type textarea "gsap.set(".nav-section", { autoAlpha: 0, yPercent: -100, }); // hide immediately"
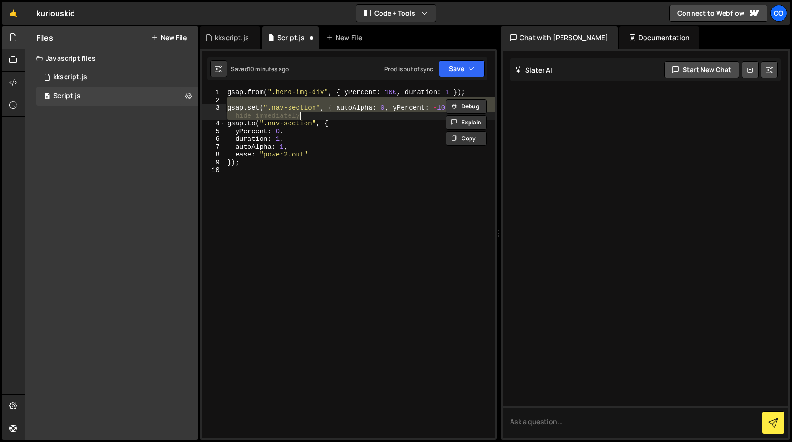
click at [371, 108] on div "gsap . from ( ".hero-img-div" , { yPercent : 100 , duration : 1 }) ; gsap . set…" at bounding box center [360, 263] width 270 height 349
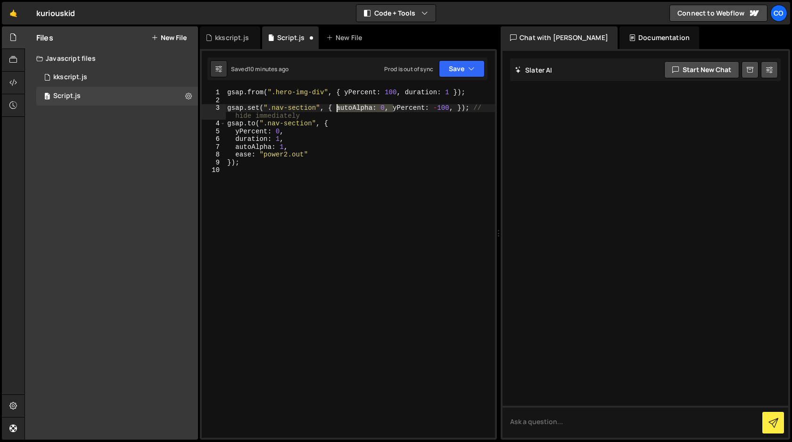
drag, startPoint x: 393, startPoint y: 109, endPoint x: 335, endPoint y: 110, distance: 58.5
click at [335, 110] on div "gsap . from ( ".hero-img-div" , { yPercent : 100 , duration : 1 }) ; gsap . set…" at bounding box center [360, 271] width 270 height 365
click at [249, 116] on div "gsap . from ( ".hero-img-div" , { yPercent : 100 , duration : 1 }) ; gsap . set…" at bounding box center [360, 271] width 270 height 365
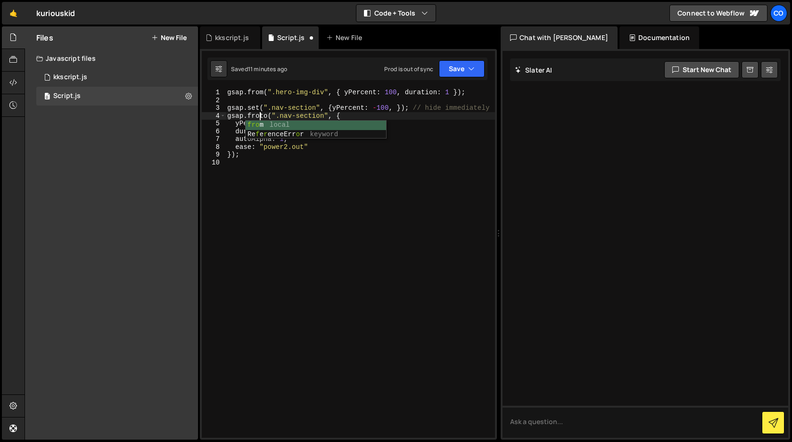
scroll to position [0, 2]
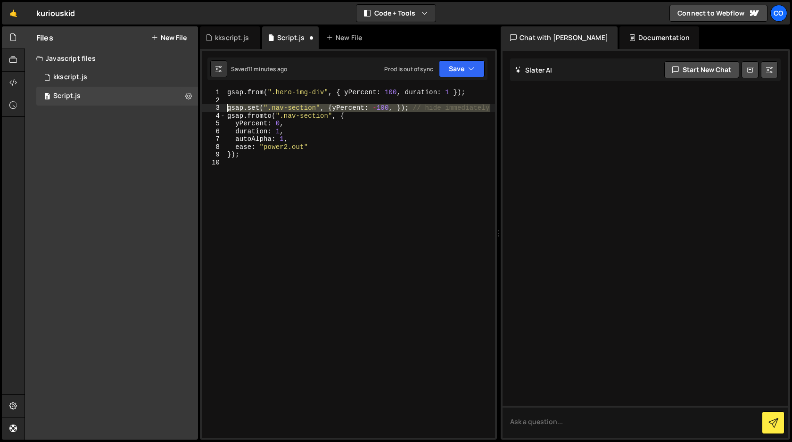
drag, startPoint x: 492, startPoint y: 108, endPoint x: 225, endPoint y: 110, distance: 267.4
click at [225, 110] on div "gsap.fromto(".nav-section", { 1 2 3 4 5 6 7 8 9 10 gsap . from ( ".hero-img-div…" at bounding box center [348, 263] width 293 height 349
type textarea "gsap.set(".nav-section", {yPercent: -100, }); // hide immediately"
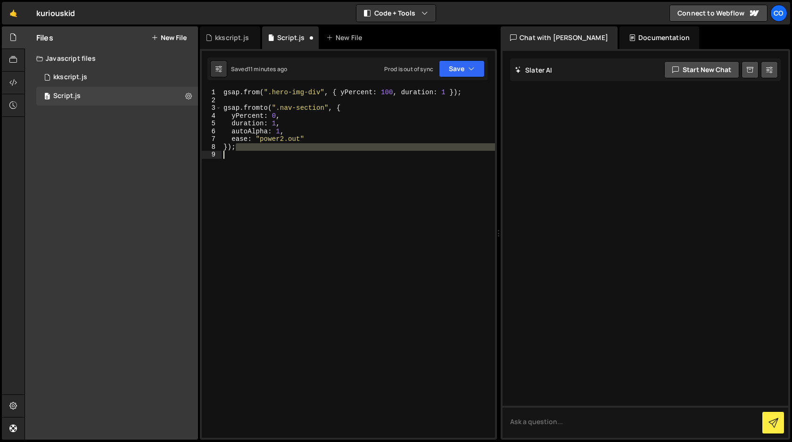
drag, startPoint x: 238, startPoint y: 148, endPoint x: 218, endPoint y: 158, distance: 21.9
click at [218, 158] on div "1 2 3 4 5 6 7 8 9 gsap . from ( ".hero-img-div" , { yPercent : 100 , duration :…" at bounding box center [348, 263] width 293 height 349
type textarea "});"
click at [241, 155] on div "gsap . from ( ".hero-img-div" , { yPercent : 100 , duration : 1 }) ; gsap . fro…" at bounding box center [359, 263] width 274 height 349
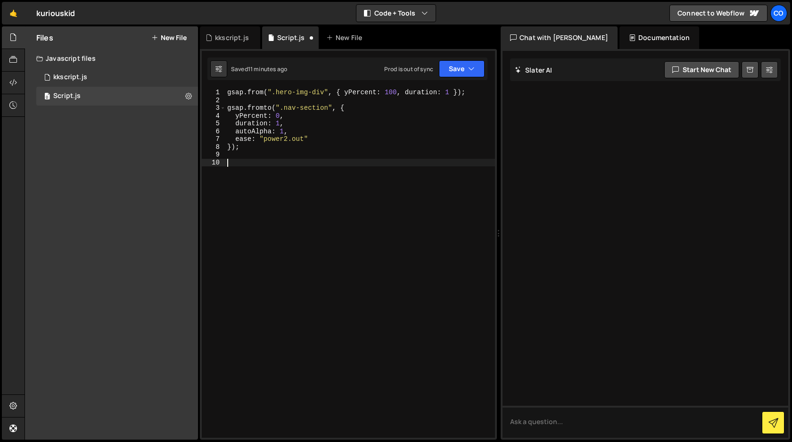
paste textarea "});"
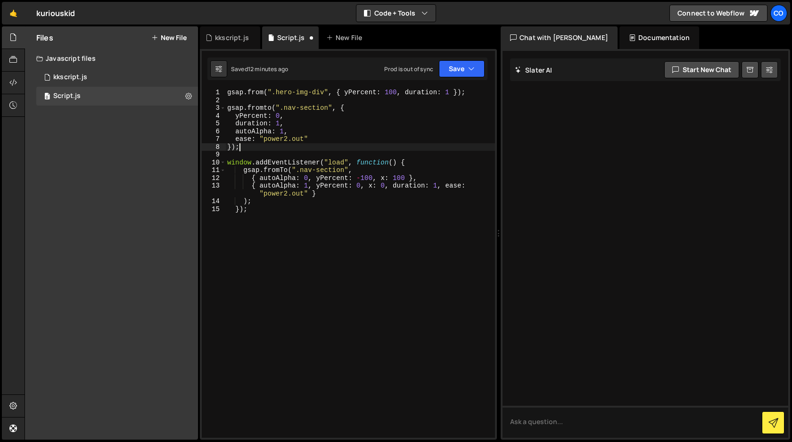
click at [238, 146] on div "gsap . from ( ".hero-img-div" , { yPercent : 100 , duration : 1 }) ; gsap . fro…" at bounding box center [360, 271] width 270 height 365
drag, startPoint x: 409, startPoint y: 178, endPoint x: 382, endPoint y: 178, distance: 27.4
click at [382, 178] on div "gsap . from ( ".hero-img-div" , { yPercent : 100 , duration : 1 }) ; gsap . fro…" at bounding box center [360, 271] width 270 height 365
click at [395, 185] on div "gsap . from ( ".hero-img-div" , { yPercent : 100 , duration : 1 }) ; gsap . fro…" at bounding box center [360, 271] width 270 height 365
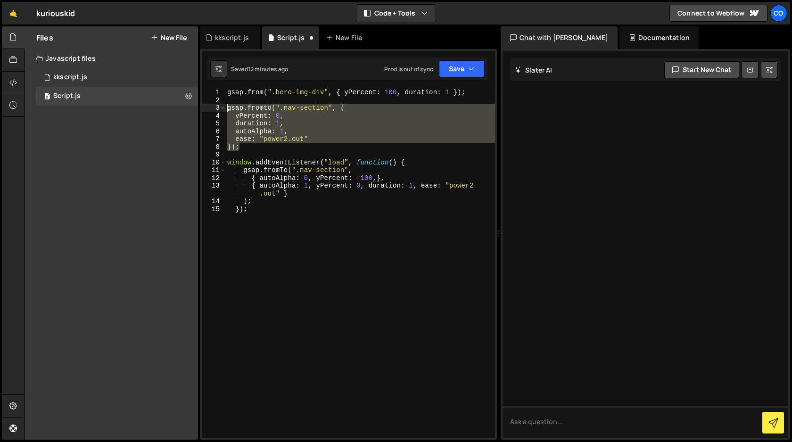
drag, startPoint x: 244, startPoint y: 147, endPoint x: 216, endPoint y: 108, distance: 48.3
click at [216, 108] on div "{ autoAlpha: 1, yPercent: 0, duration: 1, ease: "power2.out" } 1 2 3 4 5 6 7 8 …" at bounding box center [348, 263] width 293 height 349
type textarea "gsap.fromto(".nav-section", { yPercent: 0,"
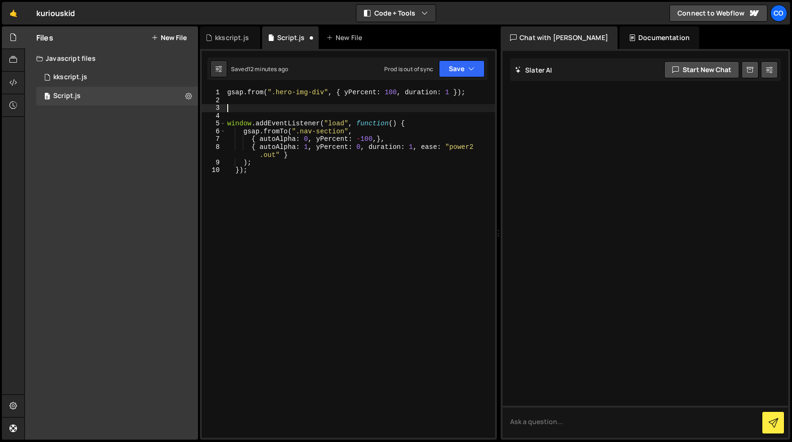
scroll to position [0, 0]
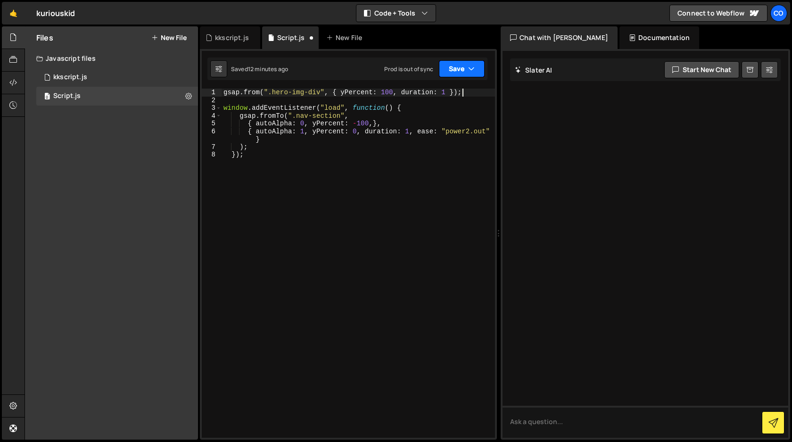
click at [457, 70] on button "Save" at bounding box center [462, 68] width 46 height 17
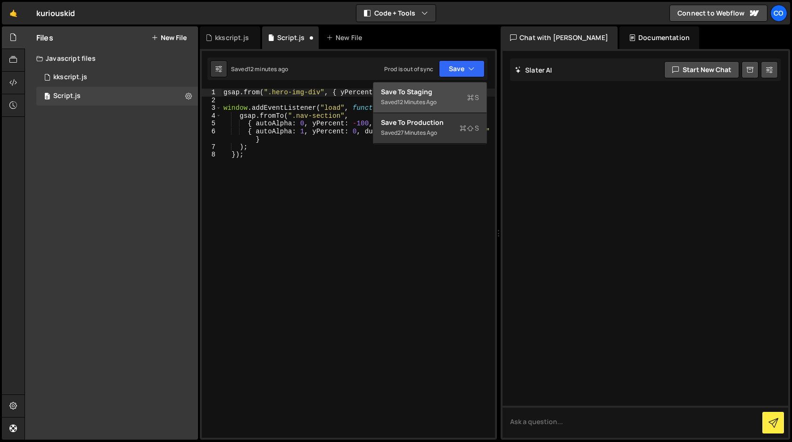
click at [436, 97] on div "Saved 12 minutes ago" at bounding box center [430, 102] width 98 height 11
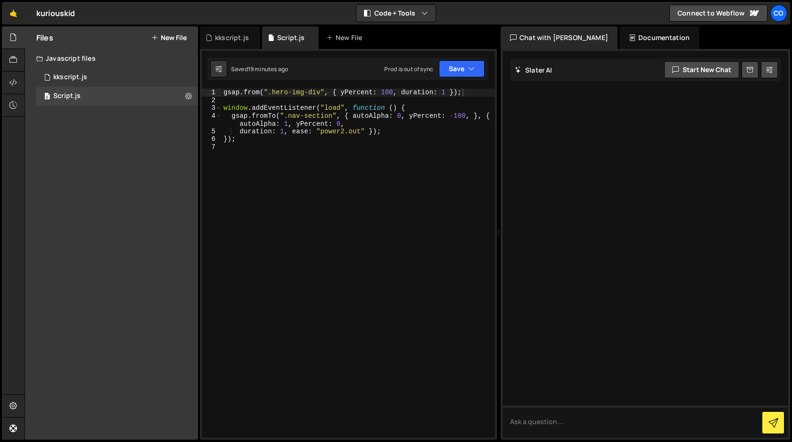
click at [410, 106] on div "gsap . from ( ".hero-img-div" , { yPercent : 100 , duration : 1 }) ; window . a…" at bounding box center [359, 271] width 274 height 365
click at [301, 116] on div "gsap . from ( ".hero-img-div" , { yPercent : 100 , duration : 1 }) ; window . a…" at bounding box center [359, 271] width 274 height 365
click at [457, 72] on button "Save" at bounding box center [462, 68] width 46 height 17
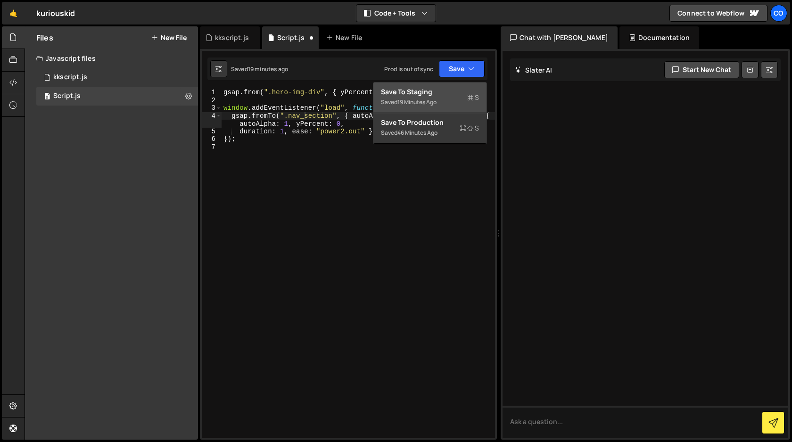
click at [437, 93] on div "Save to Staging S" at bounding box center [430, 91] width 98 height 9
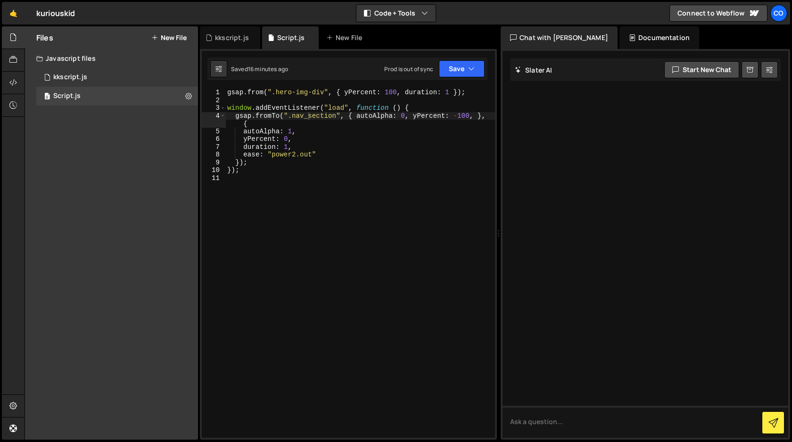
type textarea "});"
click at [280, 170] on div "gsap . from ( ".hero-img-div" , { yPercent : 100 , duration : 1 }) ; window . a…" at bounding box center [360, 271] width 270 height 365
paste textarea "text_hello"
click at [227, 194] on div "gsap . from ( ".hero-img-div" , { yPercent : 100 , duration : 1 }) ; window . a…" at bounding box center [360, 271] width 270 height 365
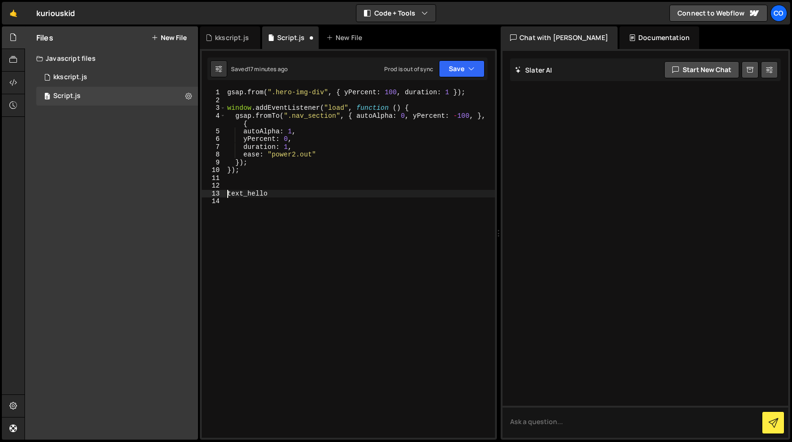
type textarea ".text_hello"
click at [272, 183] on div "gsap . from ( ".hero-img-div" , { yPercent : 100 , duration : 1 }) ; window . a…" at bounding box center [360, 271] width 270 height 365
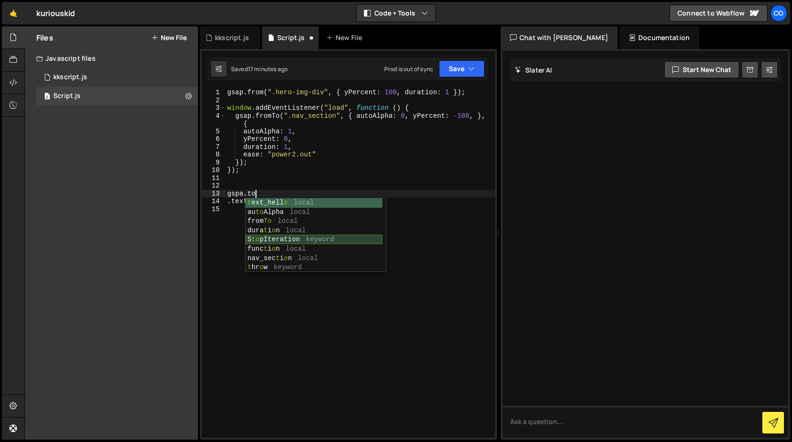
scroll to position [0, 1]
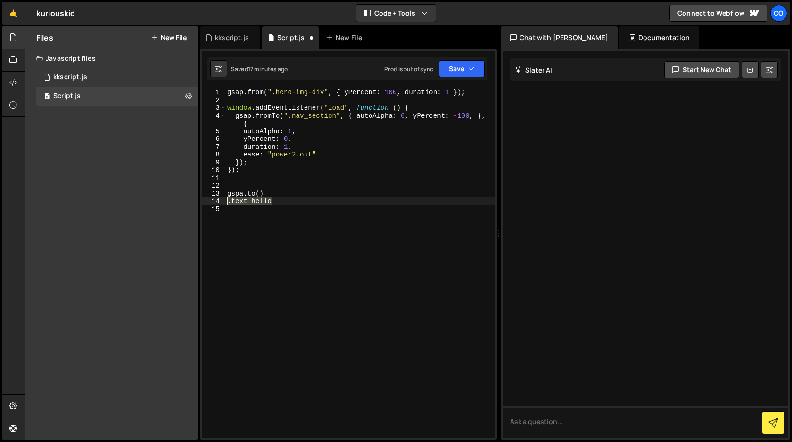
drag, startPoint x: 274, startPoint y: 200, endPoint x: 228, endPoint y: 200, distance: 45.3
click at [228, 200] on div "gsap . from ( ".hero-img-div" , { yPercent : 100 , duration : 1 }) ; window . a…" at bounding box center [360, 271] width 270 height 365
type textarea ".text_hello"
click at [260, 191] on div "gsap . from ( ".hero-img-div" , { yPercent : 100 , duration : 1 }) ; window . a…" at bounding box center [360, 271] width 270 height 365
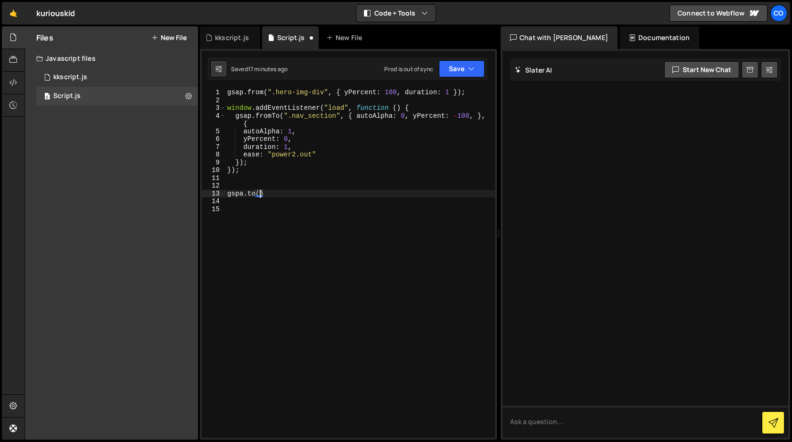
paste textarea ".text_hello"
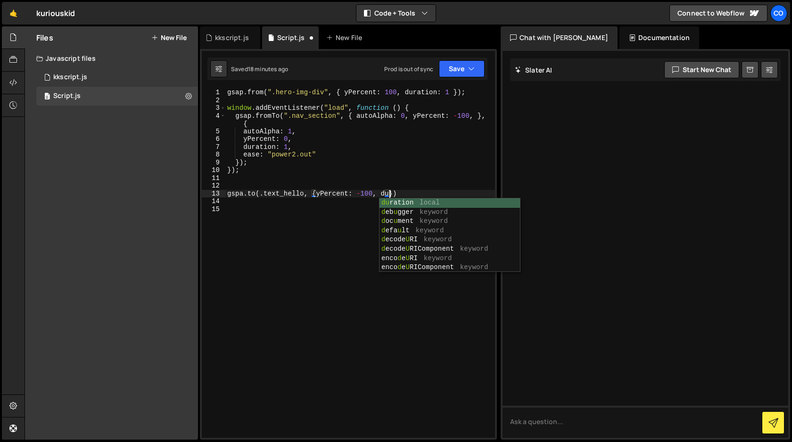
scroll to position [0, 11]
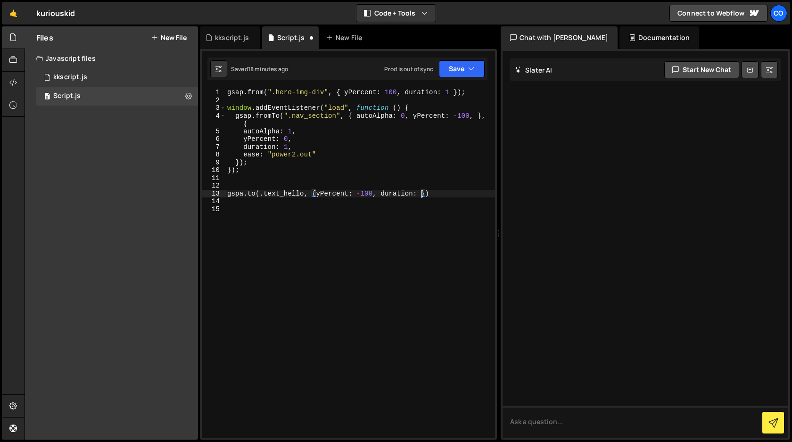
type textarea "gspa.to(.text_hello, {yPercent: -100, duration: 1})"
click at [321, 270] on div "gsap . from ( ".hero-img-div" , { yPercent : 100 , duration : 1 }) ; window . a…" at bounding box center [360, 271] width 270 height 365
click at [456, 71] on button "Save" at bounding box center [462, 68] width 46 height 17
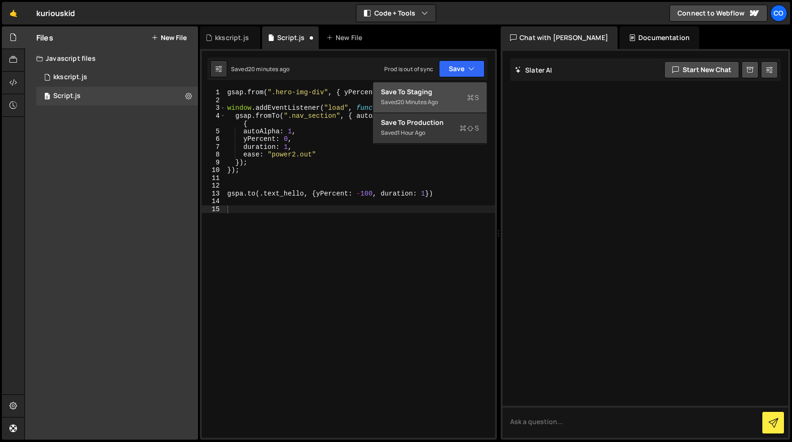
click at [439, 96] on div "Save to Staging S" at bounding box center [430, 91] width 98 height 9
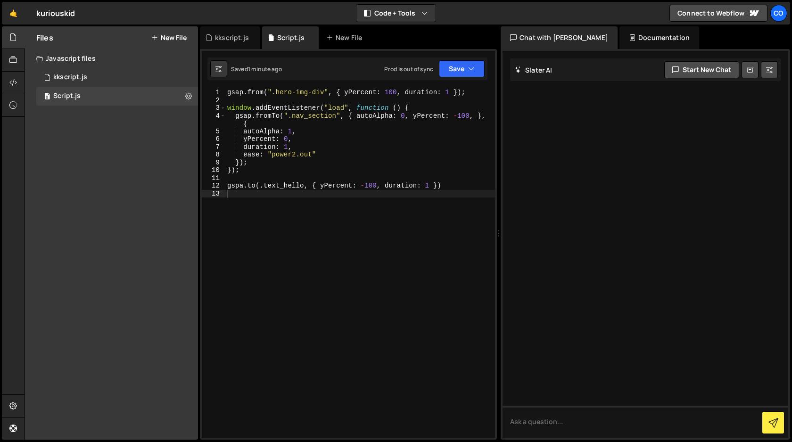
click at [447, 185] on div "gsap . from ( ".hero-img-div" , { yPercent : 100 , duration : 1 }) ; window . a…" at bounding box center [360, 271] width 270 height 365
type textarea "gspa.to(.text_hello, { yPercent: -100, duration: 1 });"
click at [462, 71] on button "Save" at bounding box center [462, 68] width 46 height 17
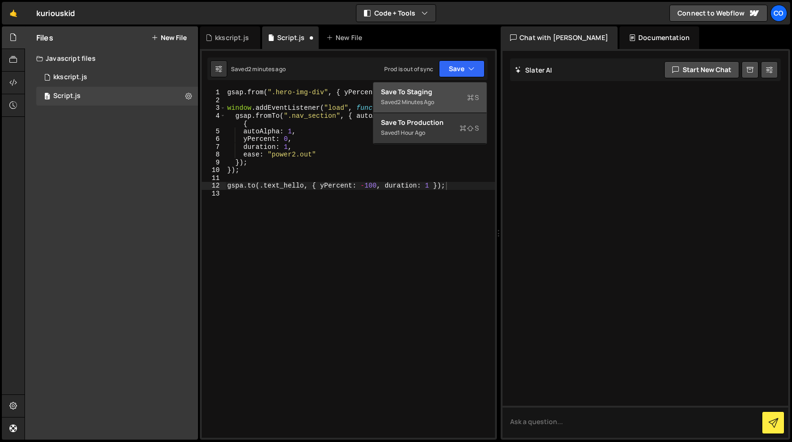
click at [441, 99] on div "Saved 2 minutes ago" at bounding box center [430, 102] width 98 height 11
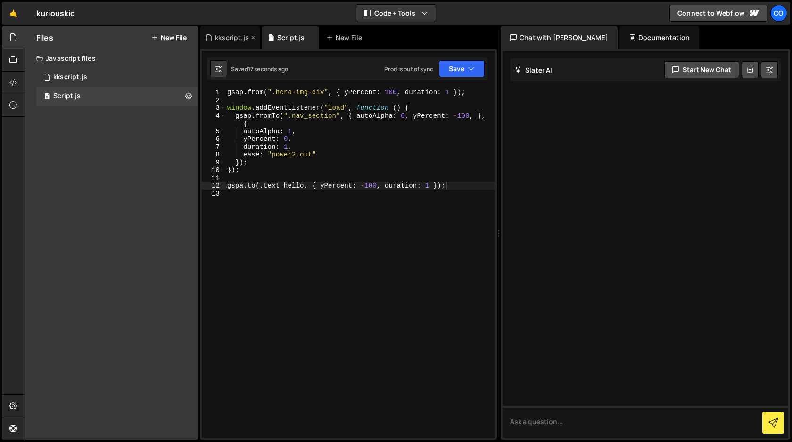
click at [225, 38] on div "kkscript.js" at bounding box center [232, 37] width 34 height 9
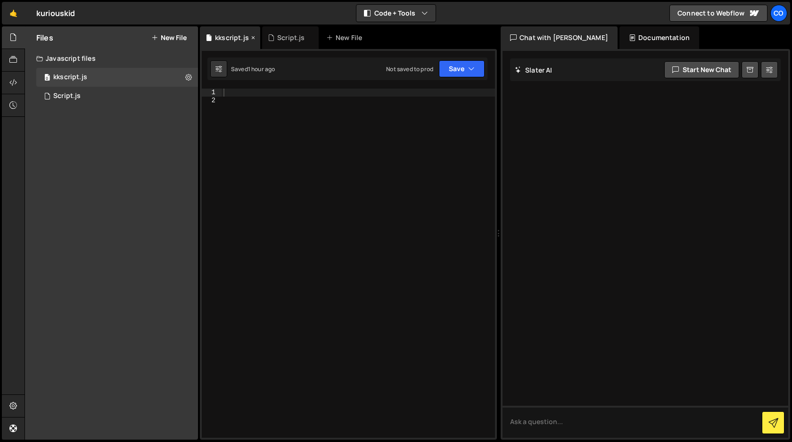
click at [252, 36] on icon at bounding box center [253, 37] width 7 height 9
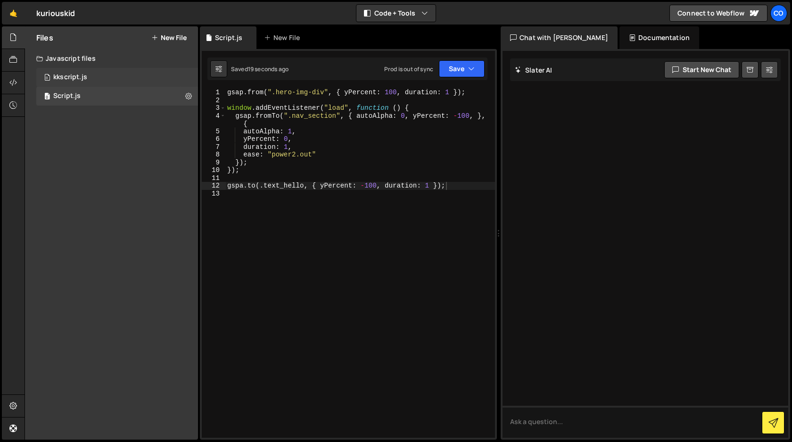
click at [114, 77] on div "0 kkscript.js 0" at bounding box center [117, 77] width 162 height 19
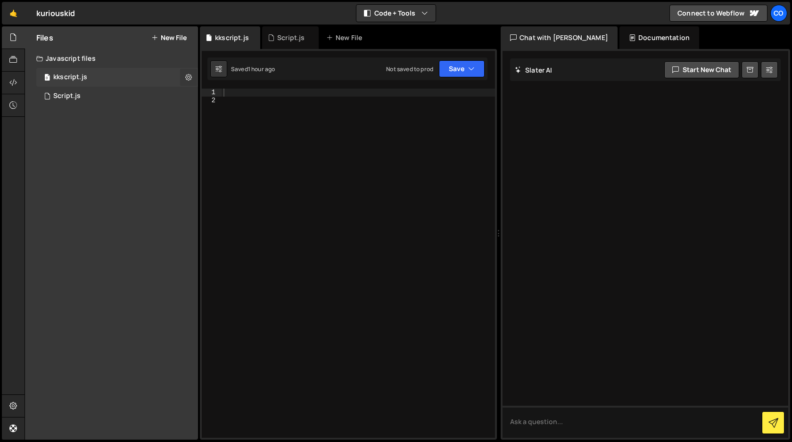
click at [187, 76] on icon at bounding box center [188, 77] width 7 height 9
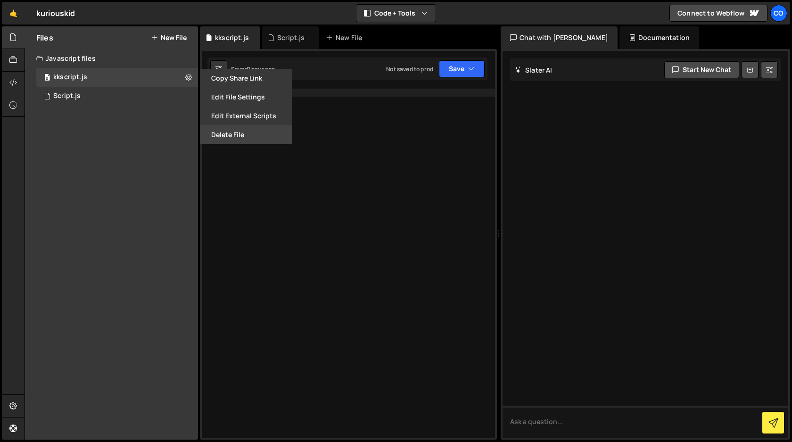
click at [232, 135] on button "Delete File" at bounding box center [246, 134] width 92 height 19
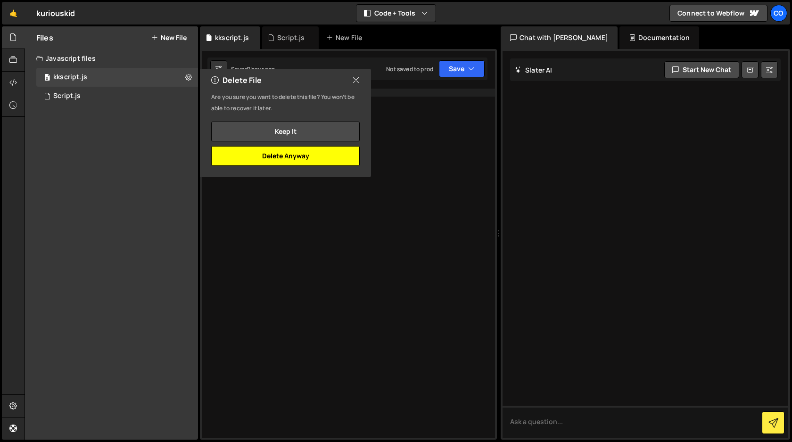
click at [309, 157] on button "Delete Anyway" at bounding box center [285, 156] width 149 height 20
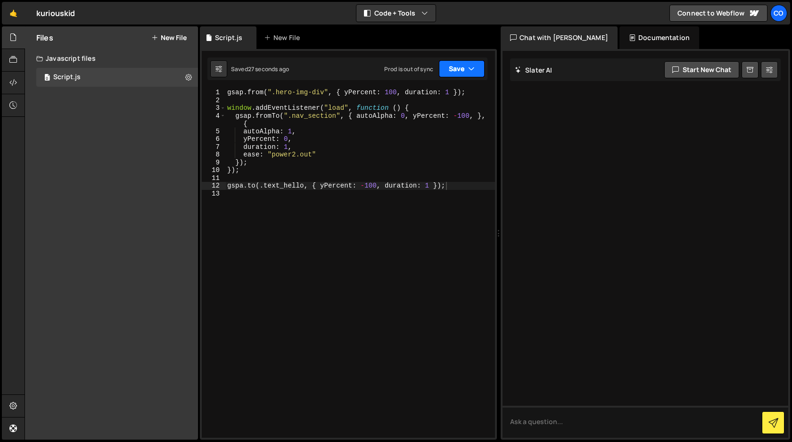
click at [473, 71] on icon "button" at bounding box center [471, 68] width 7 height 9
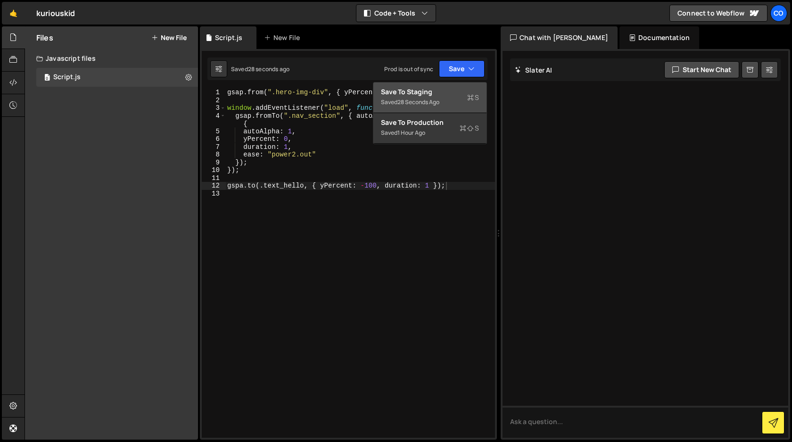
click at [452, 97] on div "Saved 28 seconds ago" at bounding box center [430, 102] width 98 height 11
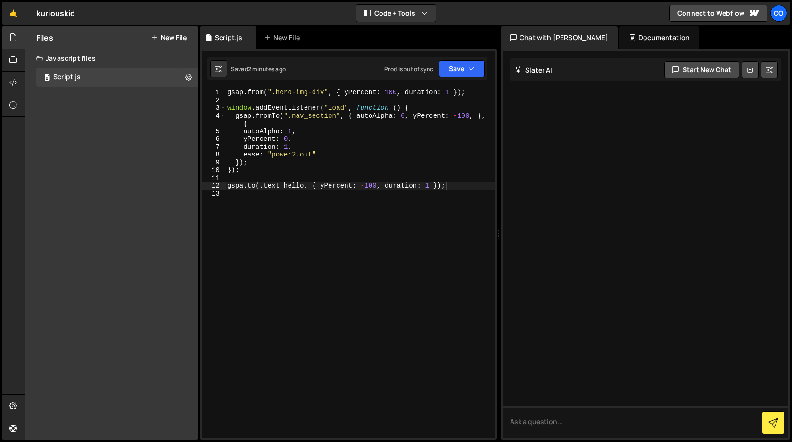
click at [452, 190] on div "gsap . from ( ".hero-img-div" , { yPercent : 100 , duration : 1 }) ; window . a…" at bounding box center [360, 271] width 270 height 365
paste textarea "});"
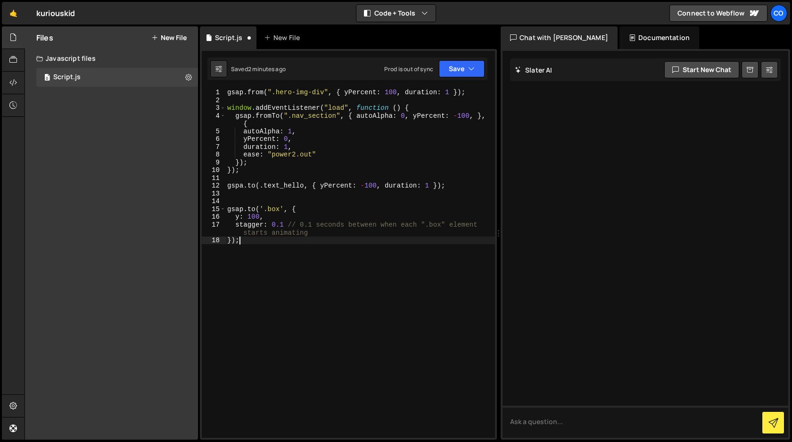
click at [235, 219] on div "gsap . from ( ".hero-img-div" , { yPercent : 100 , duration : 1 }) ; window . a…" at bounding box center [360, 271] width 270 height 365
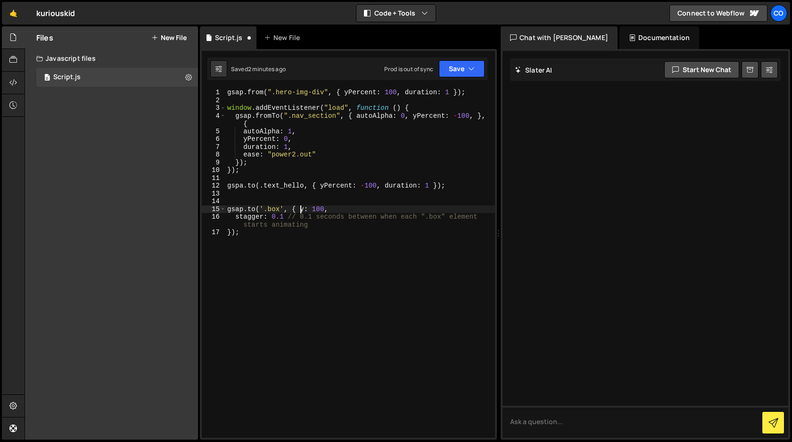
scroll to position [0, 5]
click at [235, 217] on div "gsap . from ( ".hero-img-div" , { yPercent : 100 , duration : 1 }) ; window . a…" at bounding box center [360, 271] width 270 height 365
click at [305, 186] on div "gsap . from ( ".hero-img-div" , { yPercent : 100 , duration : 1 }) ; window . a…" at bounding box center [360, 271] width 270 height 365
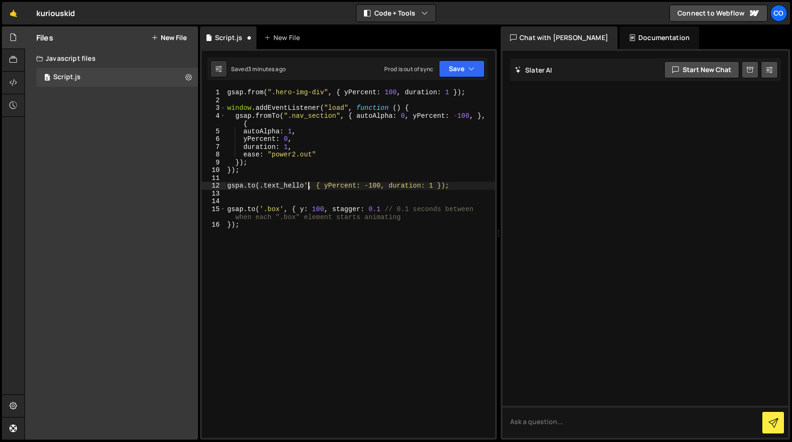
click at [264, 185] on div "gsap . from ( ".hero-img-div" , { yPercent : 100 , duration : 1 }) ; window . a…" at bounding box center [360, 271] width 270 height 365
drag, startPoint x: 384, startPoint y: 208, endPoint x: 333, endPoint y: 208, distance: 51.4
click at [333, 208] on div "gsap . from ( ".hero-img-div" , { yPercent : 100 , duration : 1 }) ; window . a…" at bounding box center [360, 271] width 270 height 365
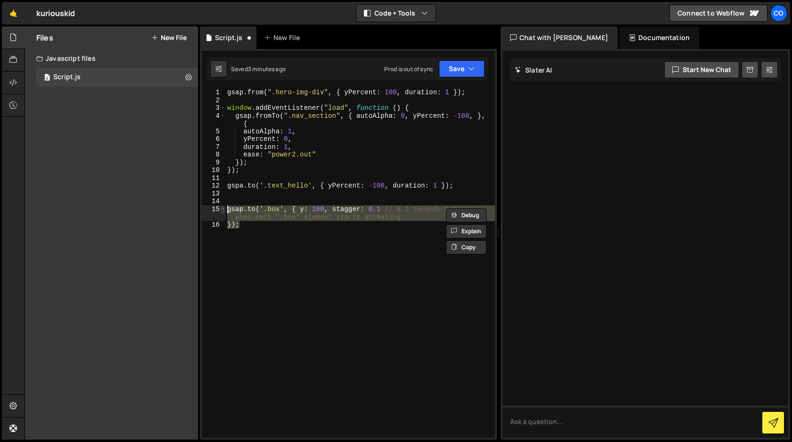
drag, startPoint x: 260, startPoint y: 226, endPoint x: 223, endPoint y: 208, distance: 41.3
click at [223, 208] on div "gsap.to('.box', { y: 100, stagger: 0.1 // 0.1 seconds between when each ".box" …" at bounding box center [348, 263] width 293 height 349
type textarea "gsap.to('.box', { y: 100, stagger: 0.1 // 0.1 seconds between when each ".box" …"
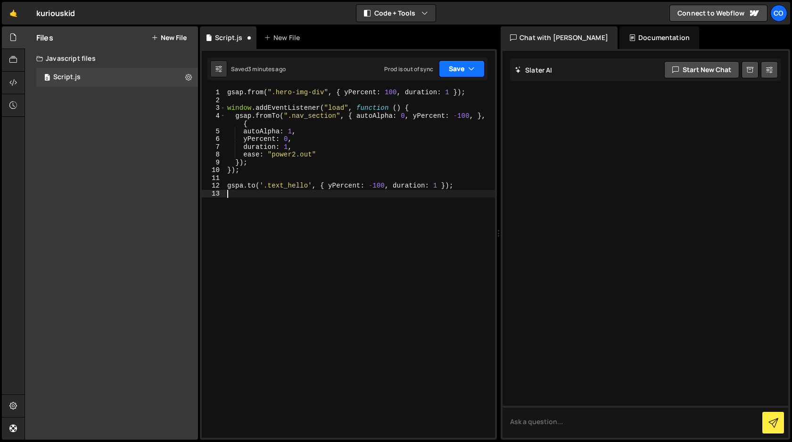
click at [457, 71] on button "Save" at bounding box center [462, 68] width 46 height 17
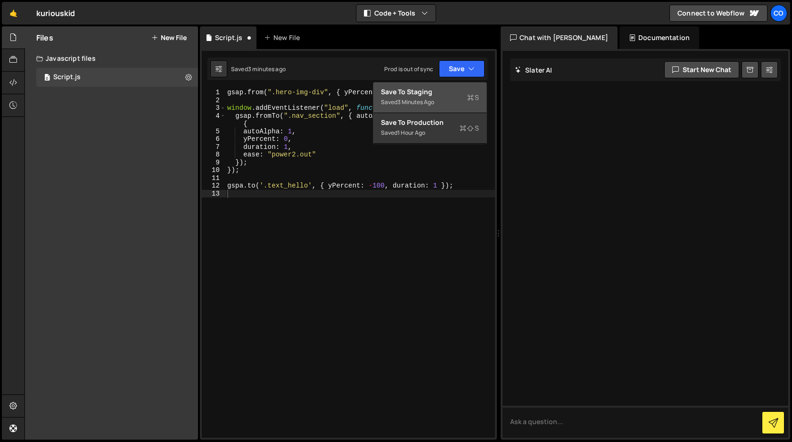
click at [431, 93] on div "Save to Staging S" at bounding box center [430, 91] width 98 height 9
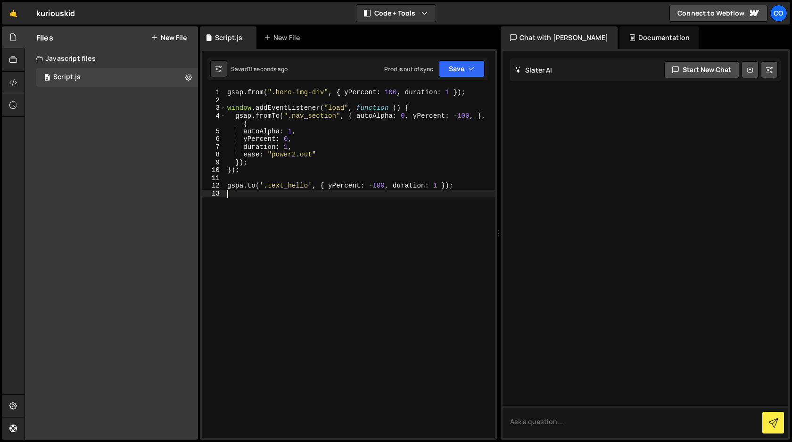
click at [380, 227] on div "gsap . from ( ".hero-img-div" , { yPercent : 100 , duration : 1 }) ; window . a…" at bounding box center [360, 271] width 270 height 365
paste textarea "stagger: 0.1"
type textarea "stagger: 0.1"
click at [438, 187] on div "gsap . from ( ".hero-img-div" , { yPercent : 100 , duration : 1 }) ; window . a…" at bounding box center [360, 271] width 270 height 365
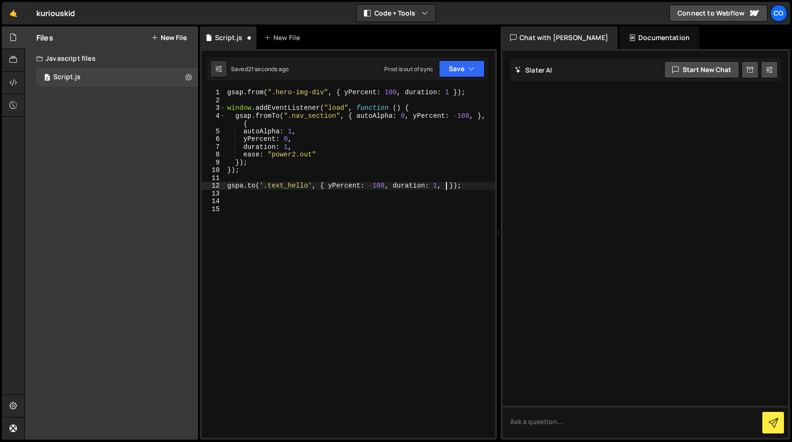
paste textarea "stagger: 0.1"
type textarea "gspa.to('.text_hello', { yPercent: -100, duration: 1, stagger: 0.1 });"
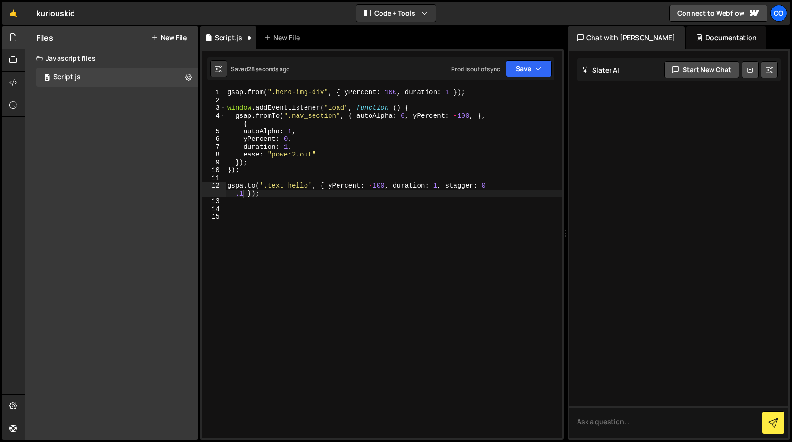
drag, startPoint x: 497, startPoint y: 216, endPoint x: 560, endPoint y: 210, distance: 63.5
click at [560, 210] on div "Files New File Javascript files 0 Script.js 0 CSS files Copy share link Edit Fi…" at bounding box center [409, 233] width 768 height 414
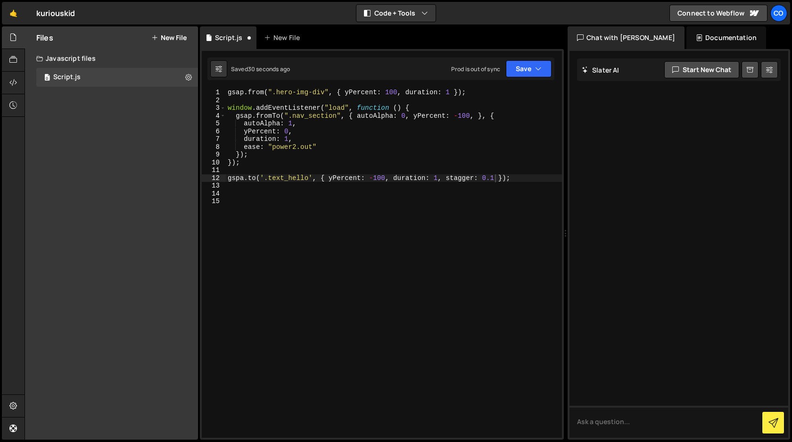
scroll to position [0, 0]
click at [424, 231] on div "gsap . from ( ".hero-img-div" , { yPercent : 100 , duration : 1 }) ; window . a…" at bounding box center [394, 271] width 336 height 365
click at [374, 177] on div "gsap . from ( ".hero-img-div" , { yPercent : 100 , duration : 1 }) ; window . a…" at bounding box center [394, 271] width 336 height 365
click at [543, 71] on button "Save" at bounding box center [529, 68] width 46 height 17
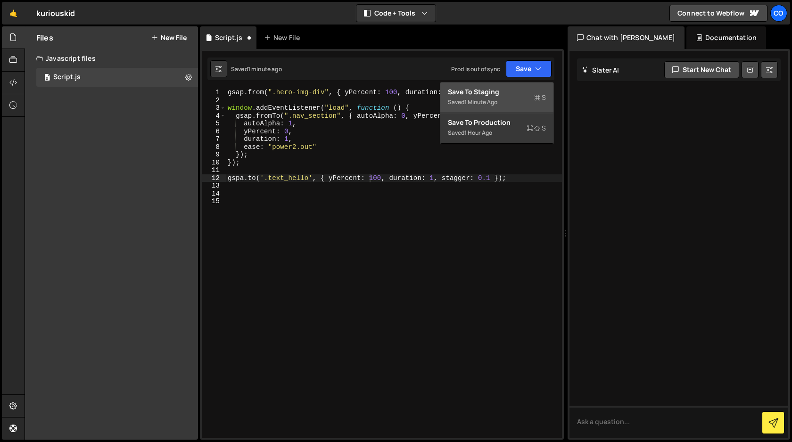
click at [500, 95] on div "Save to Staging S" at bounding box center [497, 91] width 98 height 9
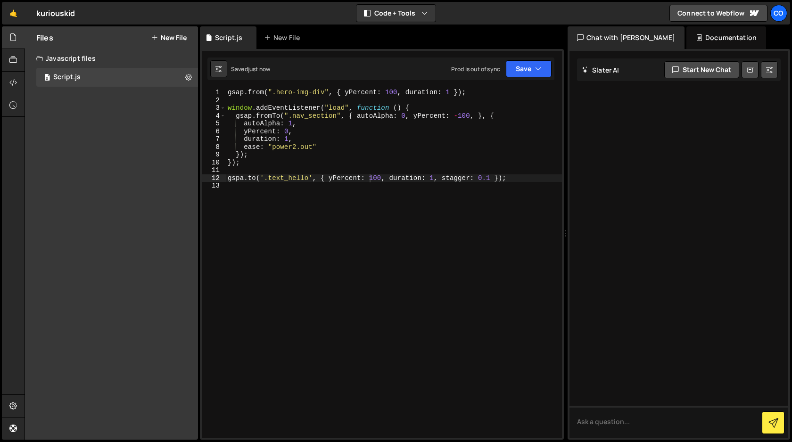
click at [243, 166] on div "gsap . from ( ".hero-img-div" , { yPercent : 100 , duration : 1 }) ; window . a…" at bounding box center [394, 271] width 336 height 365
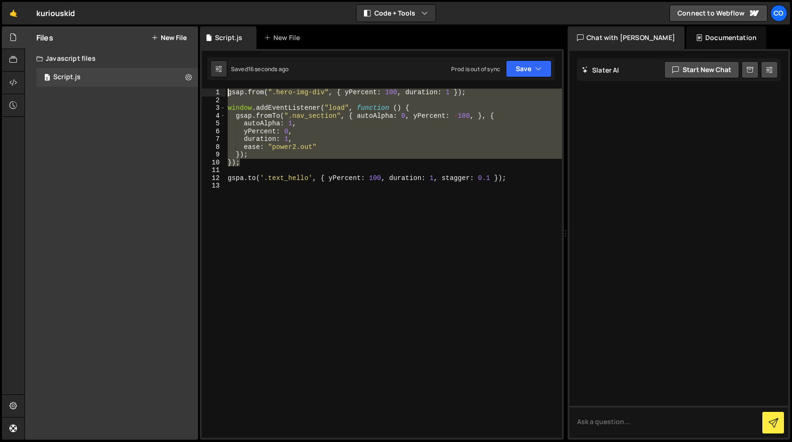
drag, startPoint x: 241, startPoint y: 162, endPoint x: 212, endPoint y: 88, distance: 79.4
click at [212, 89] on div "}); 1 2 3 4 5 6 7 8 9 10 11 12 13 gsap . from ( ".hero-img-div" , { yPercent : …" at bounding box center [382, 263] width 360 height 349
type textarea "gsap.from(".hero-img-div", { yPercent: 100, duration: 1 });"
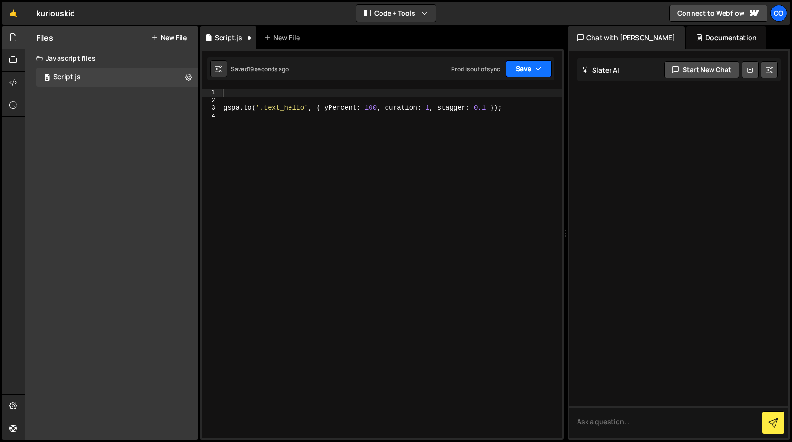
click at [528, 65] on button "Save" at bounding box center [529, 68] width 46 height 17
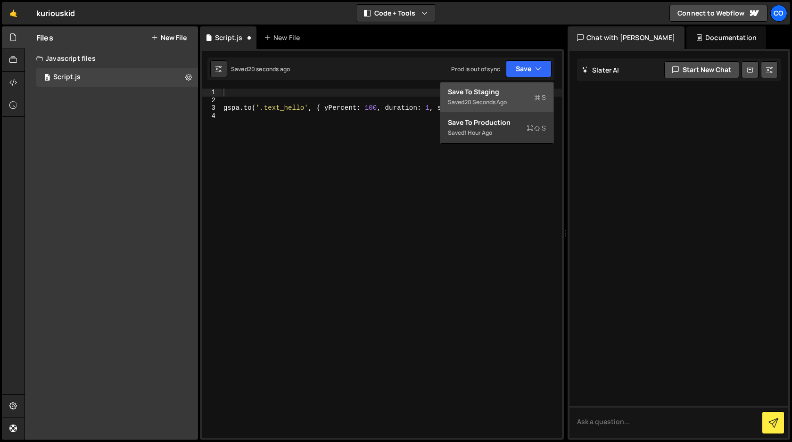
click at [499, 97] on div "Saved 20 seconds ago" at bounding box center [497, 102] width 98 height 11
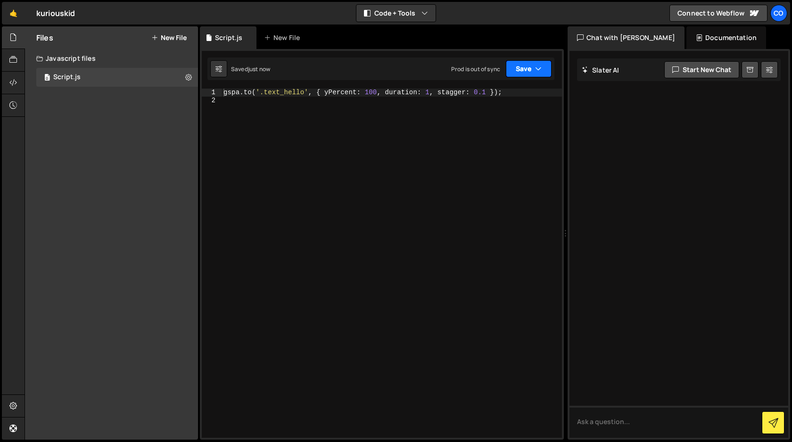
click at [528, 67] on button "Save" at bounding box center [529, 68] width 46 height 17
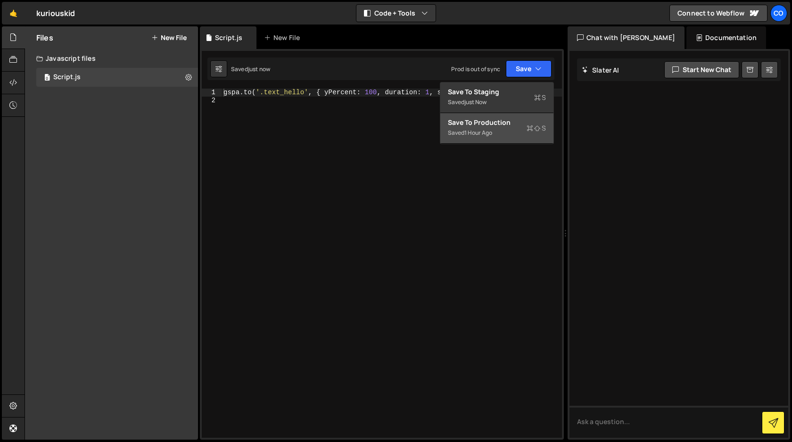
click at [514, 121] on div "Save to Production S" at bounding box center [497, 122] width 98 height 9
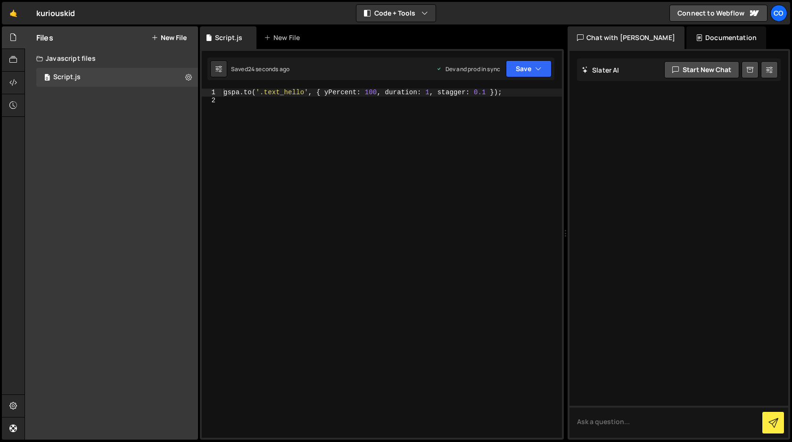
click at [391, 162] on div "gspa . to ( '.text_hello' , { yPercent : 100 , duration : 1 , stagger : 0.1 }) ;" at bounding box center [392, 271] width 341 height 365
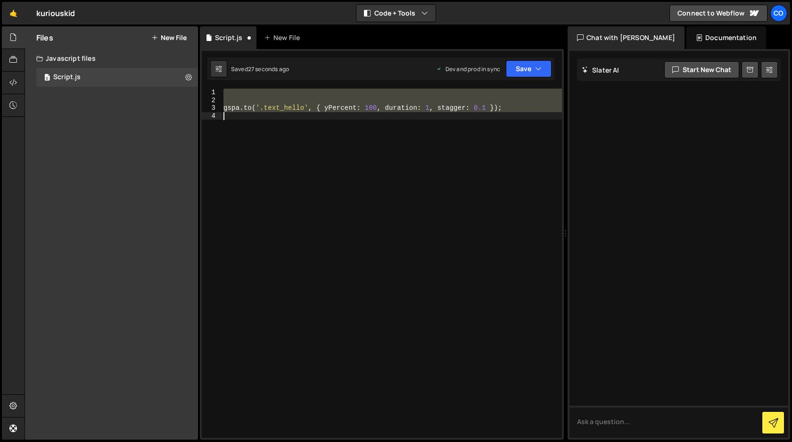
type textarea "}); });"
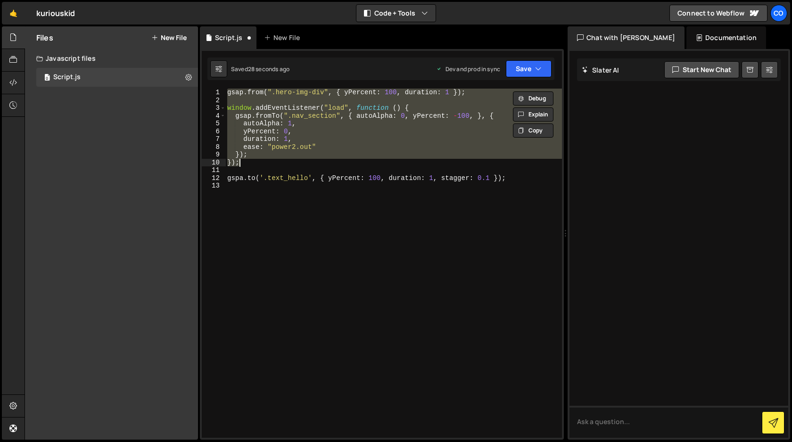
click at [379, 206] on div "gsap . from ( ".hero-img-div" , { yPercent : 100 , duration : 1 }) ; window . a…" at bounding box center [393, 271] width 337 height 365
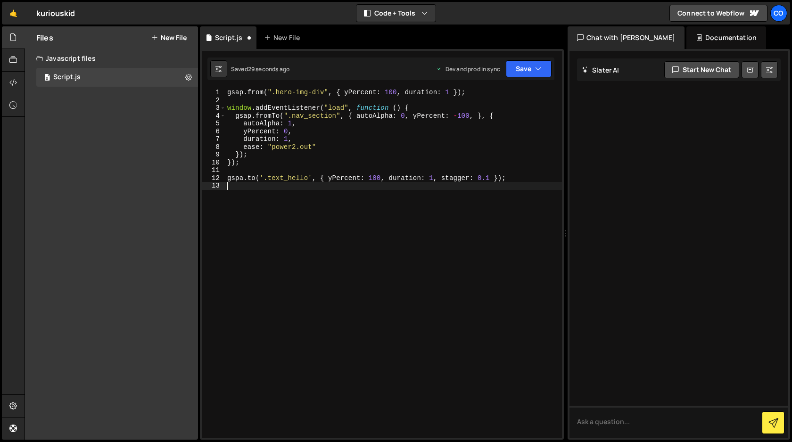
click at [370, 183] on div "gsap . from ( ".hero-img-div" , { yPercent : 100 , duration : 1 }) ; window . a…" at bounding box center [393, 271] width 337 height 365
click at [368, 179] on div "gsap . from ( ".hero-img-div" , { yPercent : 100 , duration : 1 }) ; window . a…" at bounding box center [393, 271] width 337 height 365
type textarea "gspa.to('.text_hello', { yPercent: -100, duration: 1, stagger: 0.1 });"
click at [369, 257] on div "gsap . from ( ".hero-img-div" , { yPercent : 100 , duration : 1 }) ; window . a…" at bounding box center [393, 271] width 337 height 365
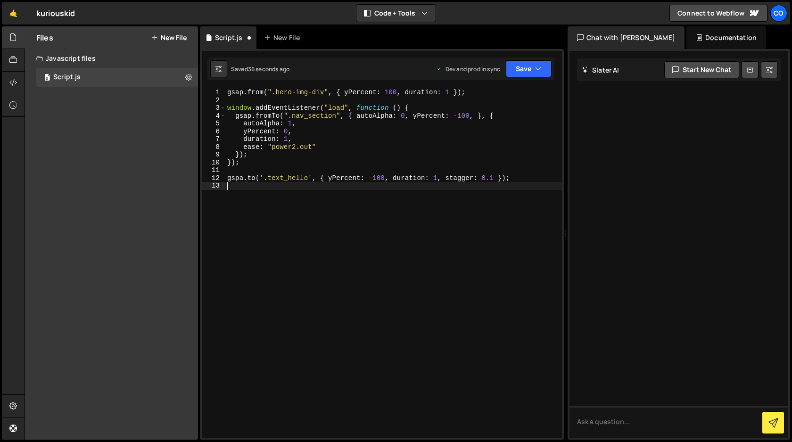
scroll to position [0, 0]
click at [529, 73] on button "Save" at bounding box center [529, 68] width 46 height 17
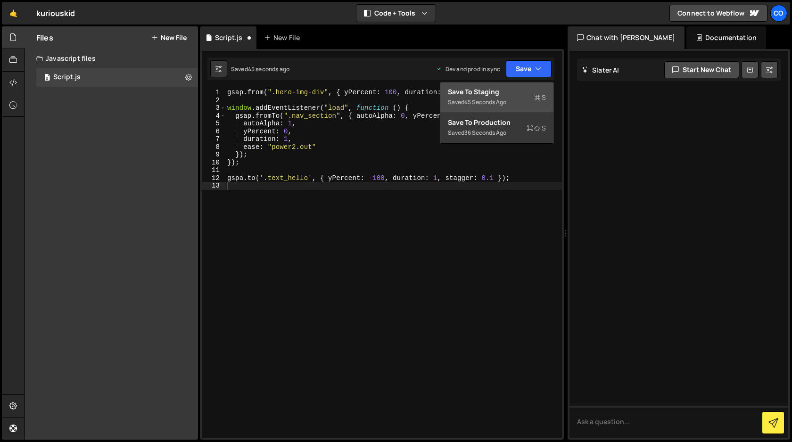
click at [509, 94] on div "Save to Staging S" at bounding box center [497, 91] width 98 height 9
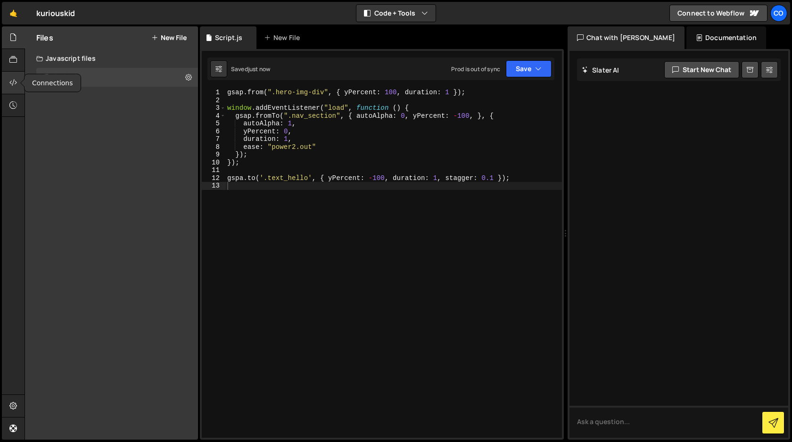
click at [14, 85] on icon at bounding box center [13, 82] width 8 height 10
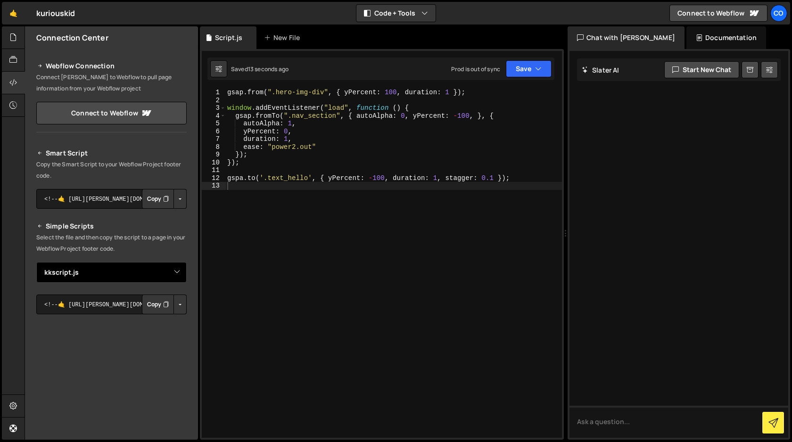
click at [174, 273] on select "Select File Script.js kkscript.js" at bounding box center [111, 272] width 150 height 21
select select "45317"
click at [36, 262] on select "Select File Script.js kkscript.js" at bounding box center [111, 272] width 150 height 21
click at [163, 306] on icon "Button group with nested dropdown" at bounding box center [166, 304] width 6 height 9
type textarea "gspa.to('.text_hello', { yPercent: -100, duration: 1, stagger: 0.1 });"
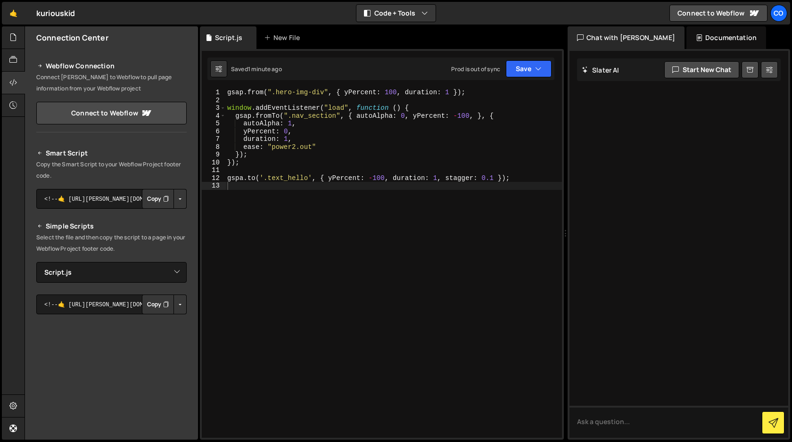
click at [520, 179] on div "gsap . from ( ".hero-img-div" , { yPercent : 100 , duration : 1 }) ; window . a…" at bounding box center [393, 271] width 337 height 365
drag, startPoint x: 520, startPoint y: 179, endPoint x: 228, endPoint y: 177, distance: 292.0
click at [228, 177] on div "gsap . from ( ".hero-img-div" , { yPercent : 100 , duration : 1 }) ; window . a…" at bounding box center [393, 271] width 337 height 365
click at [709, 14] on link "Connect to Webflow" at bounding box center [719, 13] width 98 height 17
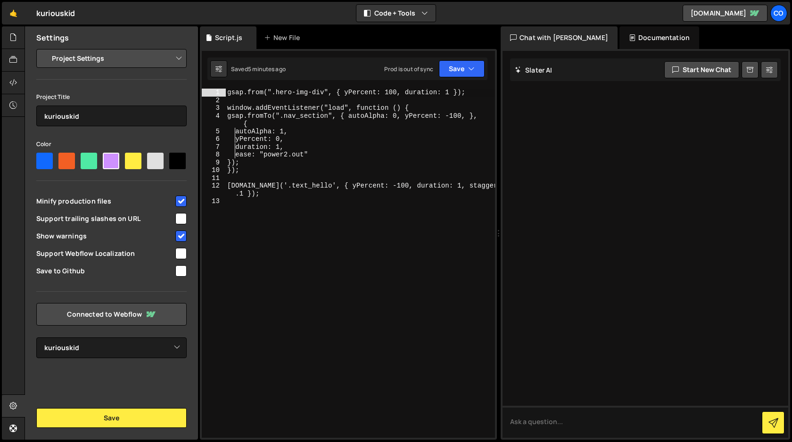
select select "68a1663b2f8c8d775f4f7a54"
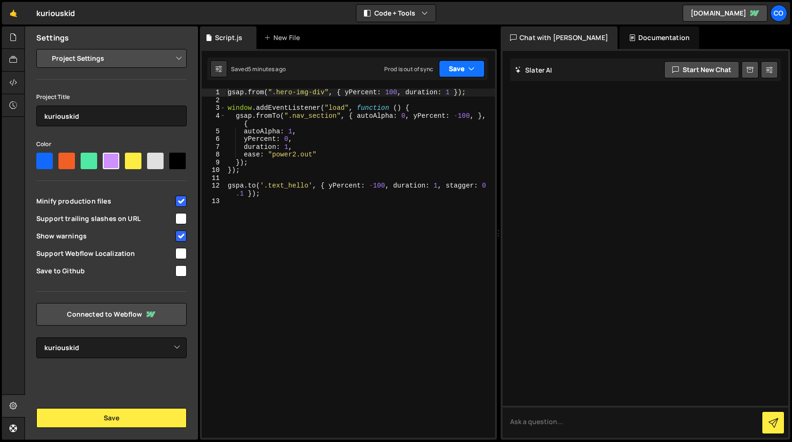
click at [455, 72] on button "Save" at bounding box center [462, 68] width 46 height 17
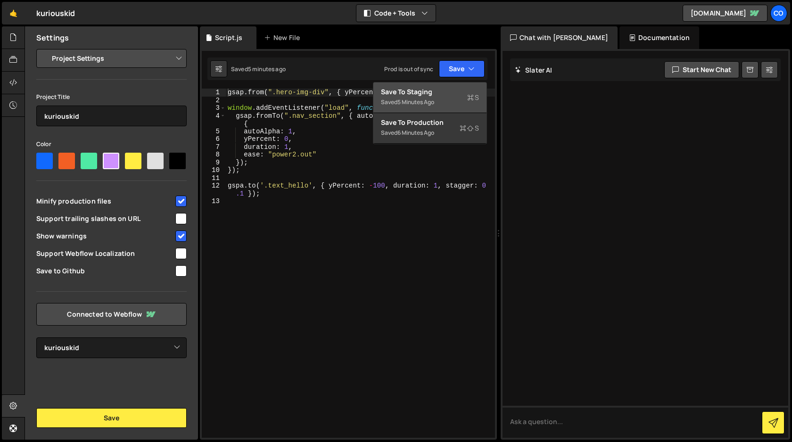
click at [441, 97] on div "Saved 5 minutes ago" at bounding box center [430, 102] width 98 height 11
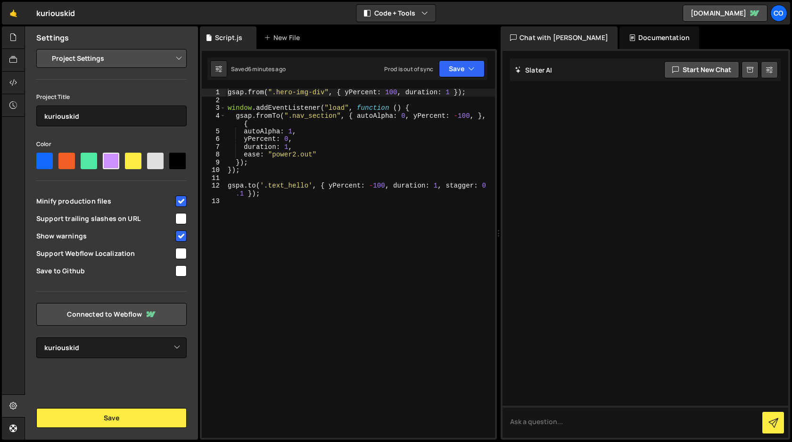
click at [254, 186] on div "gsap . from ( ".hero-img-div" , { yPercent : 100 , duration : 1 }) ; window . a…" at bounding box center [360, 271] width 269 height 365
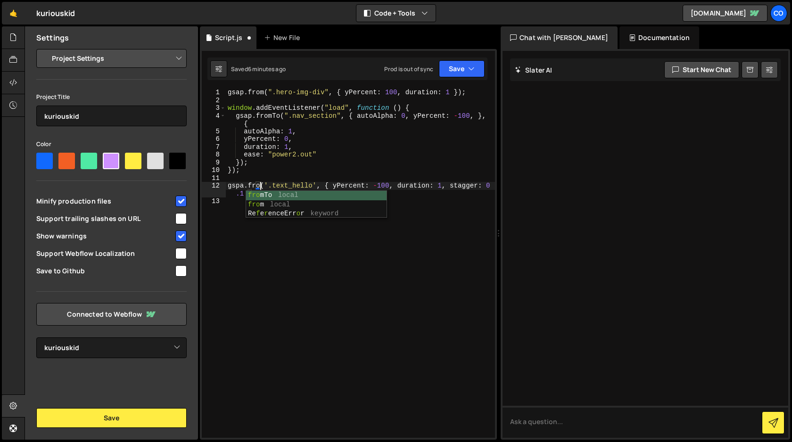
type textarea "gspa.from('.text_hello', { yPercent: -100, duration: 1, stagger: 0.1 });"
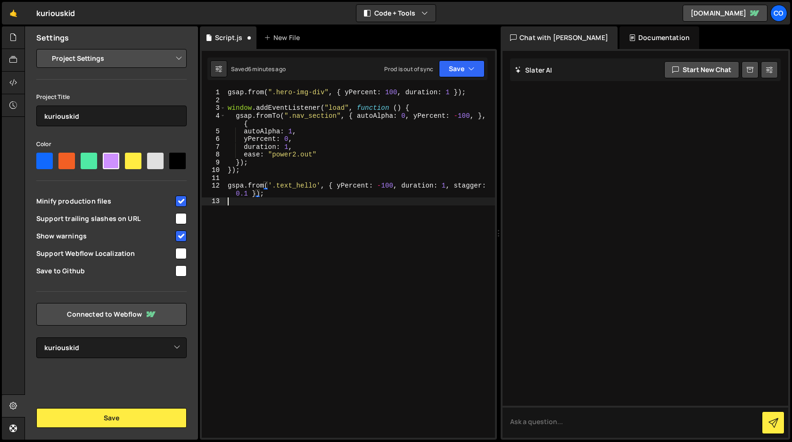
click at [294, 247] on div "gsap . from ( ".hero-img-div" , { yPercent : 100 , duration : 1 }) ; window . a…" at bounding box center [360, 271] width 269 height 365
click at [461, 75] on button "Save" at bounding box center [462, 68] width 46 height 17
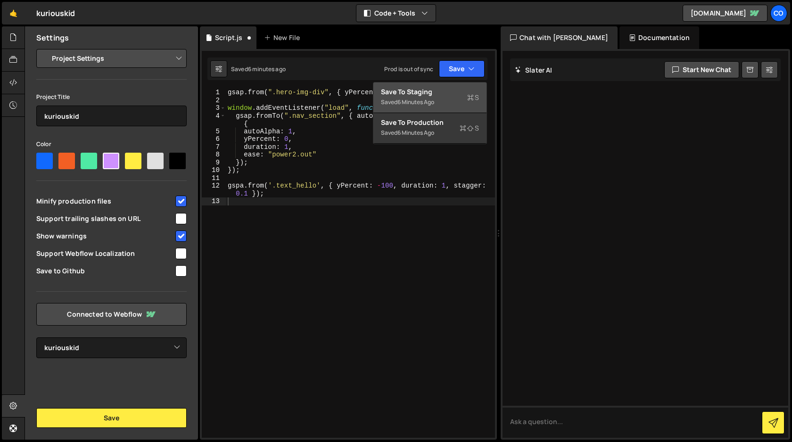
click at [452, 94] on div "Save to Staging S" at bounding box center [430, 91] width 98 height 9
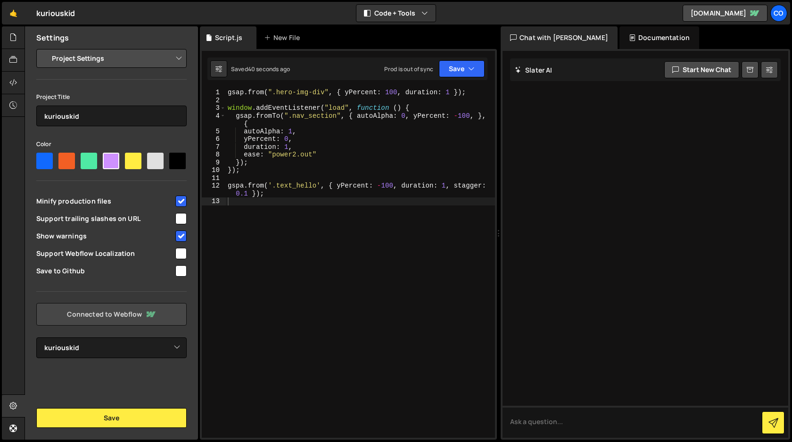
click at [149, 318] on icon at bounding box center [150, 314] width 11 height 11
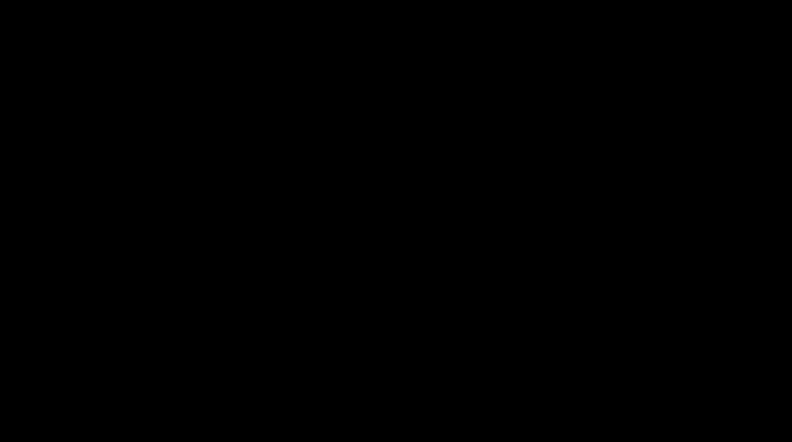
select select "68a1663b2f8c8d775f4f7a54"
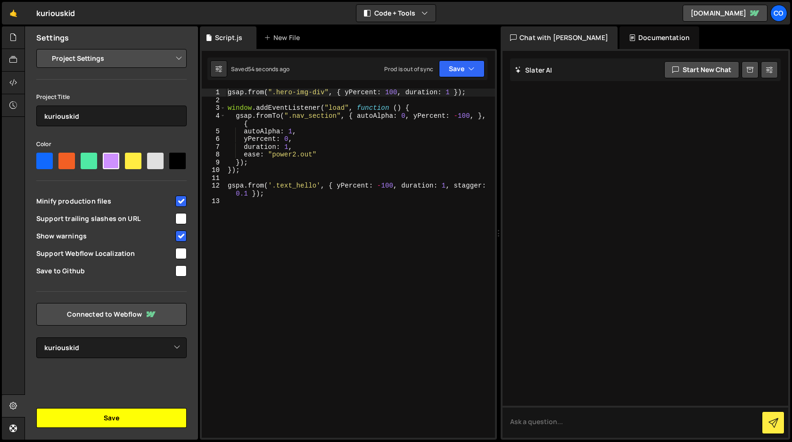
click at [136, 424] on button "Save" at bounding box center [111, 418] width 150 height 20
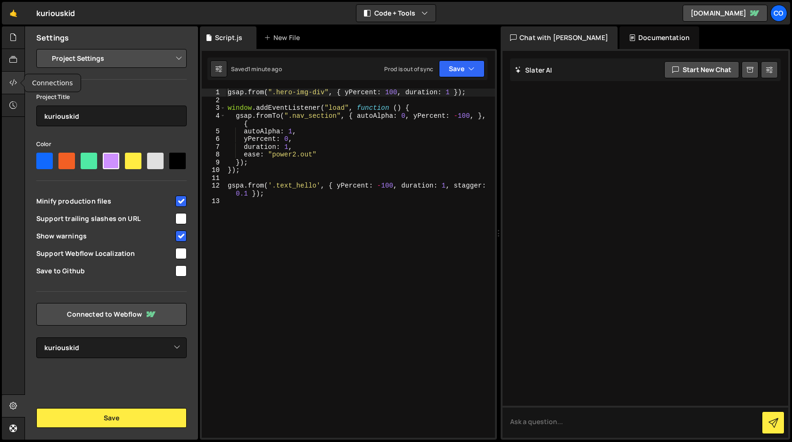
click at [13, 81] on icon at bounding box center [13, 82] width 8 height 10
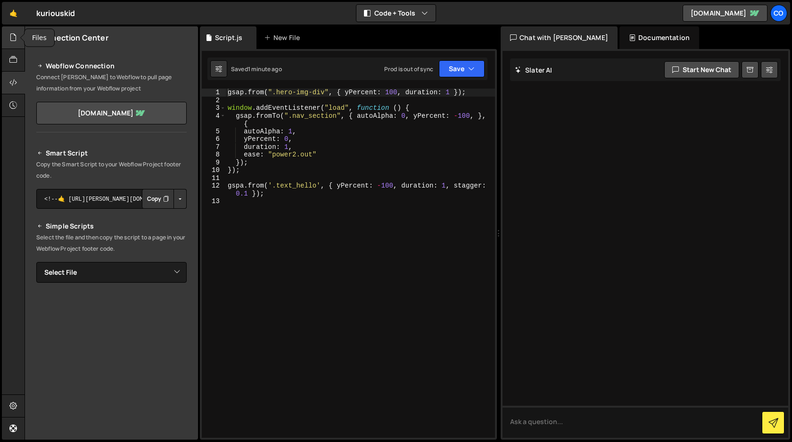
click at [12, 38] on icon at bounding box center [13, 37] width 8 height 10
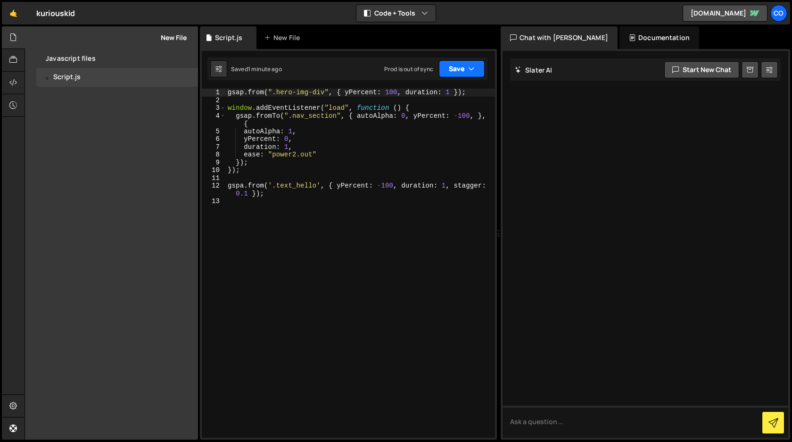
click at [460, 73] on button "Save" at bounding box center [462, 68] width 46 height 17
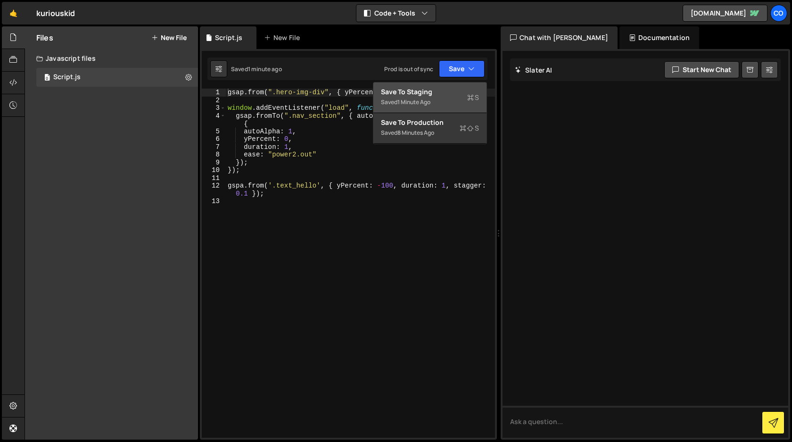
click at [444, 93] on div "Save to Staging S" at bounding box center [430, 91] width 98 height 9
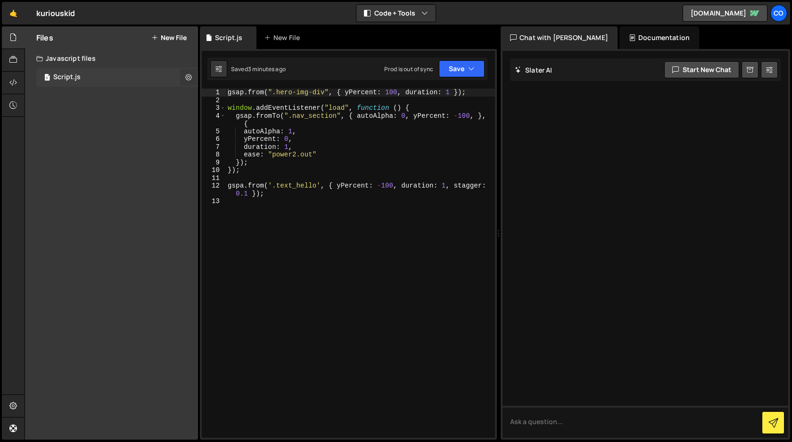
click at [189, 77] on icon at bounding box center [188, 77] width 7 height 9
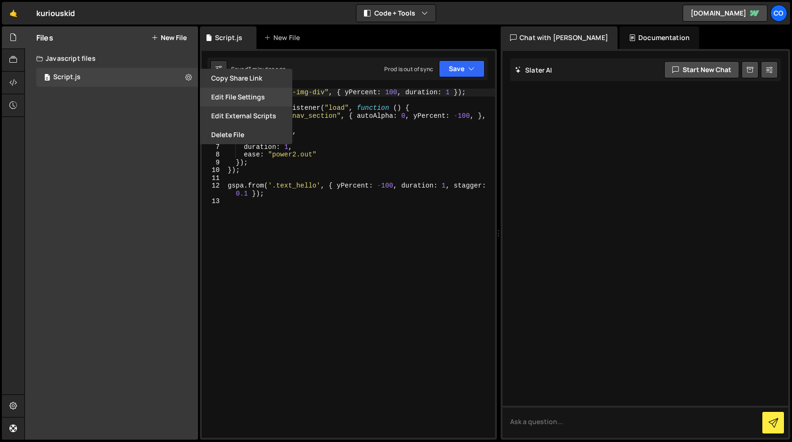
click at [244, 98] on button "Edit File Settings" at bounding box center [246, 97] width 92 height 19
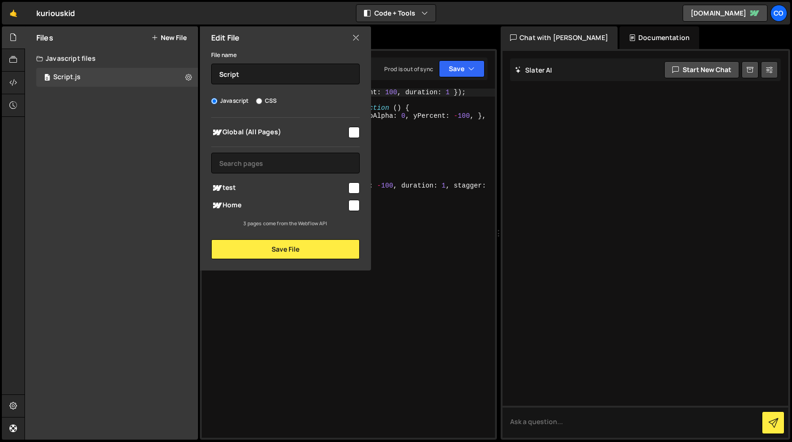
click at [357, 134] on input "checkbox" at bounding box center [354, 132] width 11 height 11
checkbox input "true"
click at [320, 249] on button "Save File" at bounding box center [285, 250] width 149 height 20
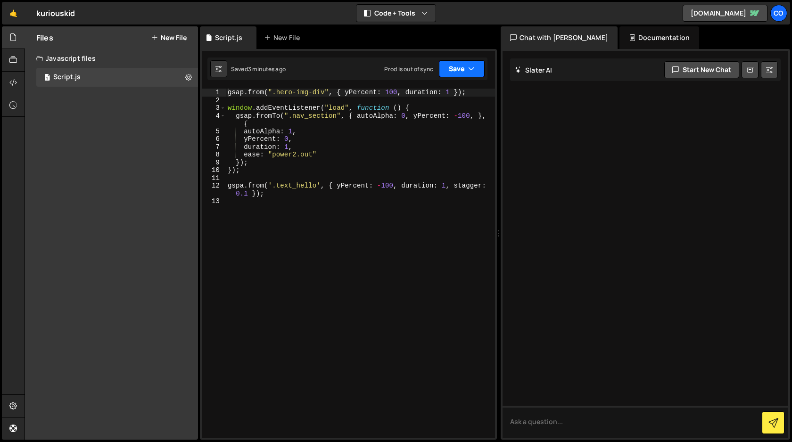
click at [473, 72] on icon "button" at bounding box center [471, 68] width 7 height 9
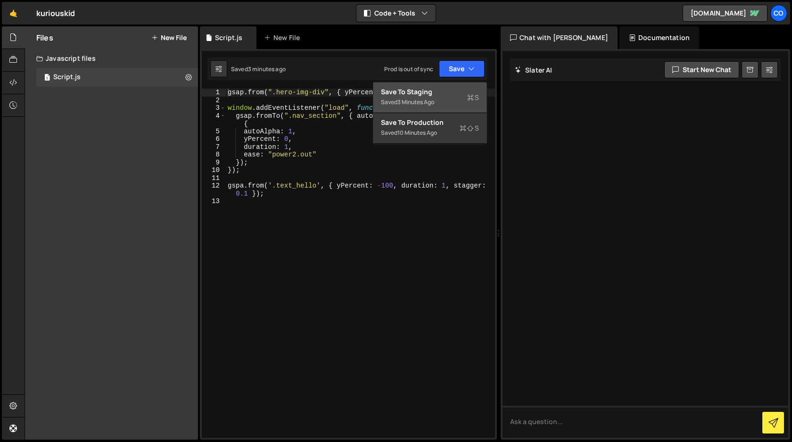
click at [458, 93] on div "Save to Staging S" at bounding box center [430, 91] width 98 height 9
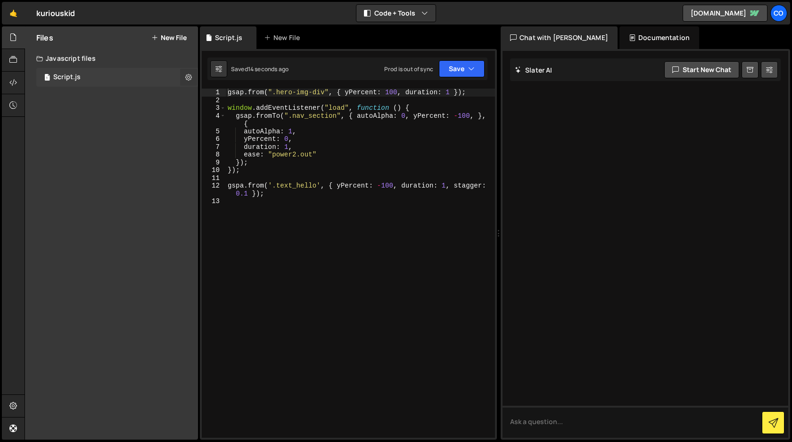
click at [189, 78] on icon at bounding box center [188, 77] width 7 height 9
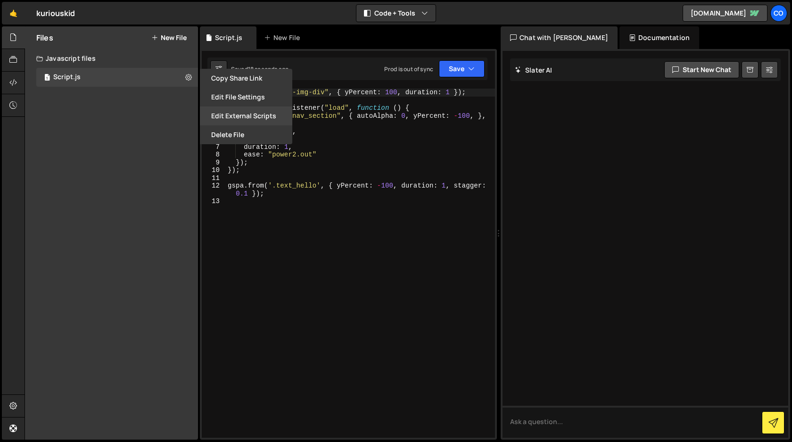
click at [240, 115] on button "Edit External Scripts" at bounding box center [246, 116] width 92 height 19
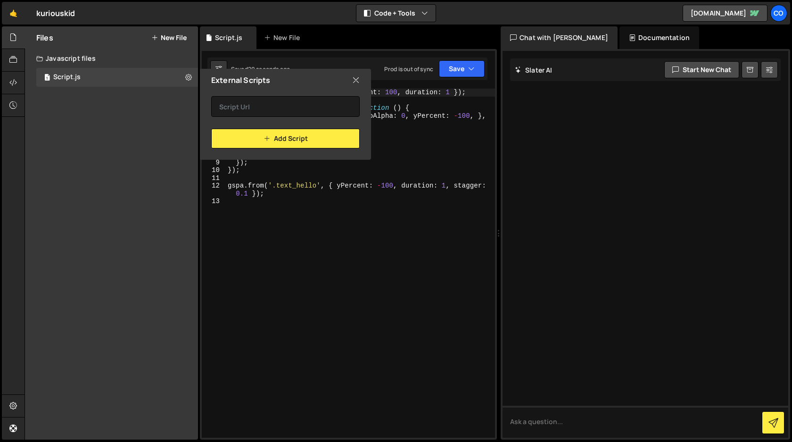
click at [358, 79] on icon at bounding box center [356, 80] width 8 height 10
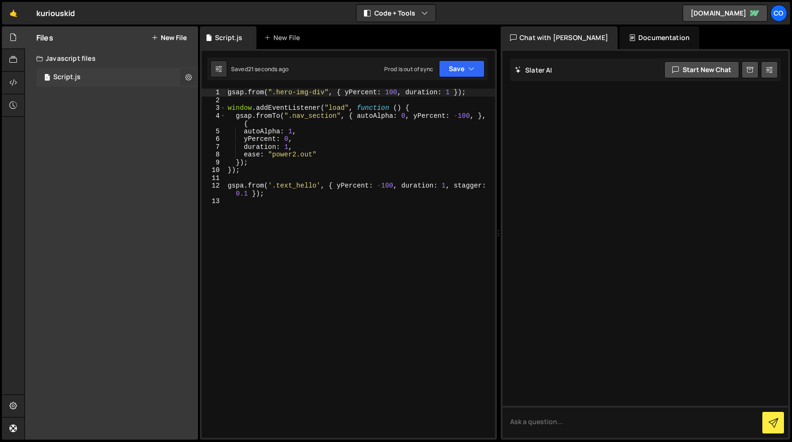
click at [184, 77] on button at bounding box center [188, 77] width 17 height 17
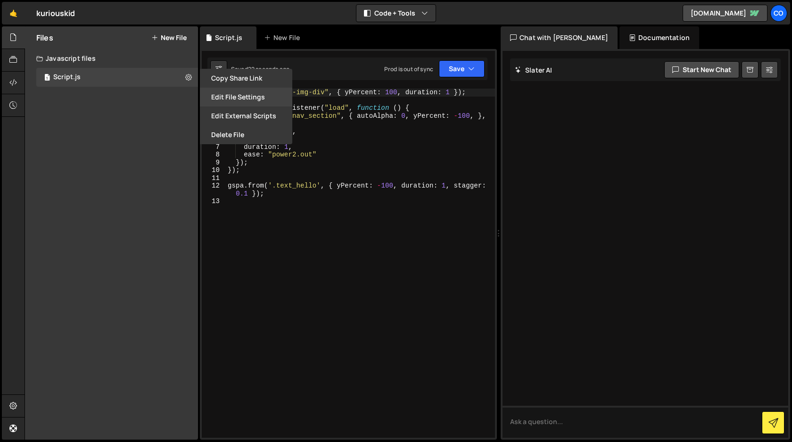
click at [232, 95] on button "Edit File Settings" at bounding box center [246, 97] width 92 height 19
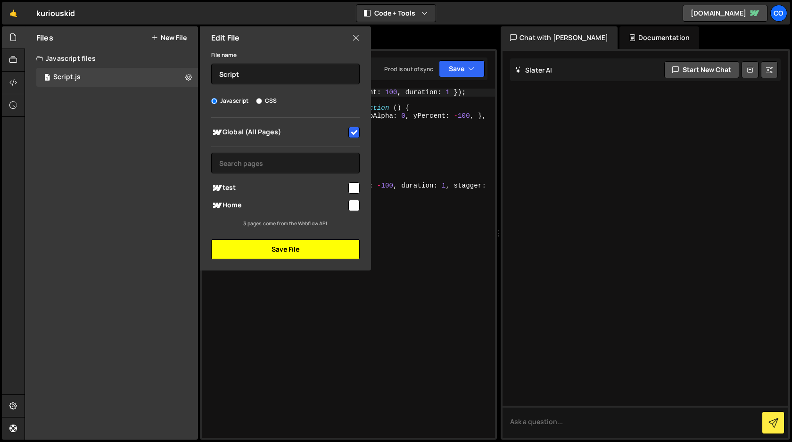
click at [289, 253] on button "Save File" at bounding box center [285, 250] width 149 height 20
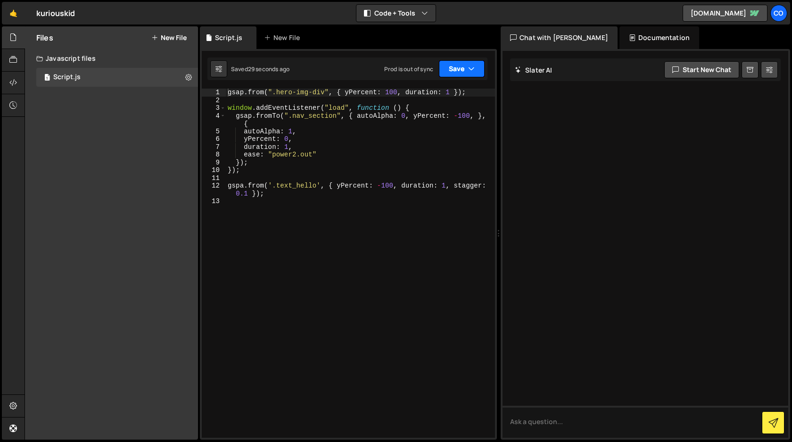
click at [476, 65] on button "Save" at bounding box center [462, 68] width 46 height 17
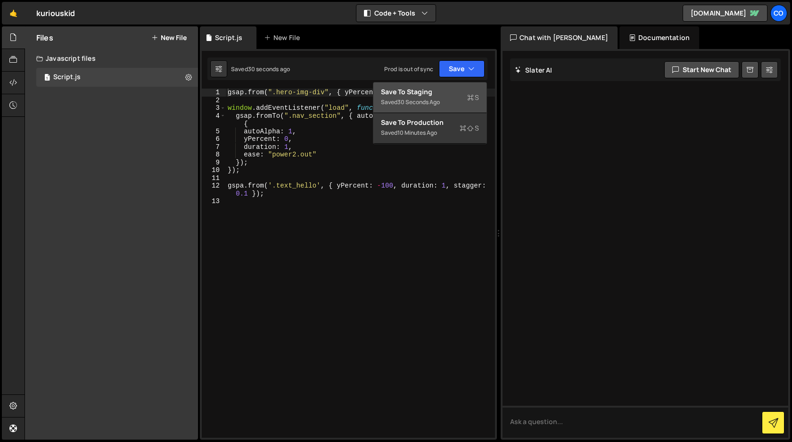
click at [449, 97] on div "Saved 30 seconds ago" at bounding box center [430, 102] width 98 height 11
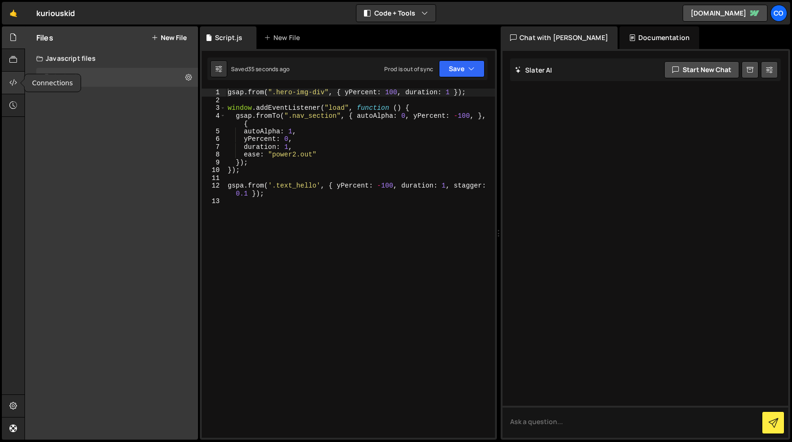
click at [15, 84] on icon at bounding box center [13, 82] width 8 height 10
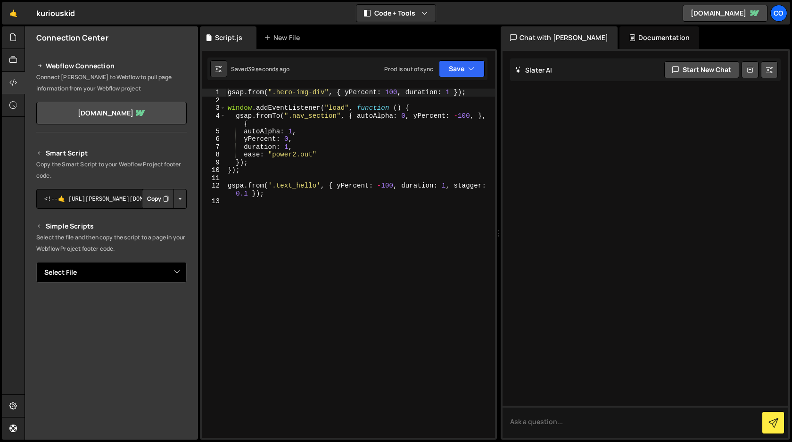
click at [174, 274] on select "Select File Script.js" at bounding box center [111, 272] width 150 height 21
select select "45317"
click at [36, 262] on select "Select File Script.js" at bounding box center [111, 272] width 150 height 21
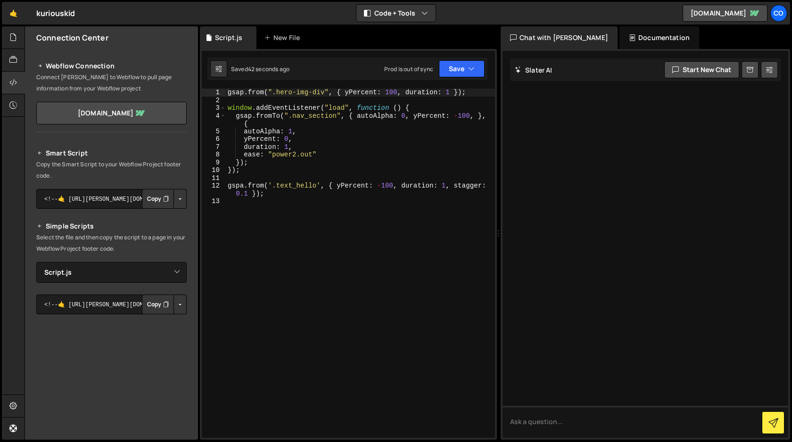
click at [163, 305] on icon "Button group with nested dropdown" at bounding box center [166, 304] width 6 height 9
type textarea "gspa.from('.text_hello', { yPercent: -100, duration: 1, stagger: 0.1 });"
click at [325, 196] on div "gsap . from ( ".hero-img-div" , { yPercent : 100 , duration : 1 }) ; window . a…" at bounding box center [360, 271] width 269 height 365
click at [453, 68] on button "Save" at bounding box center [462, 68] width 46 height 17
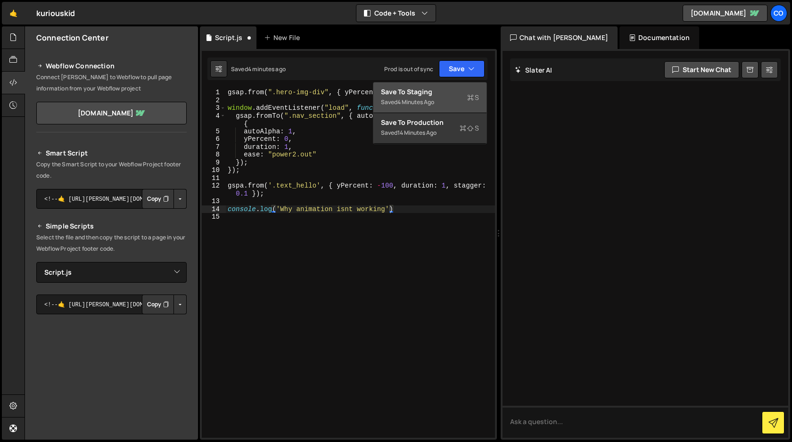
click at [442, 91] on div "Save to Staging S" at bounding box center [430, 91] width 98 height 9
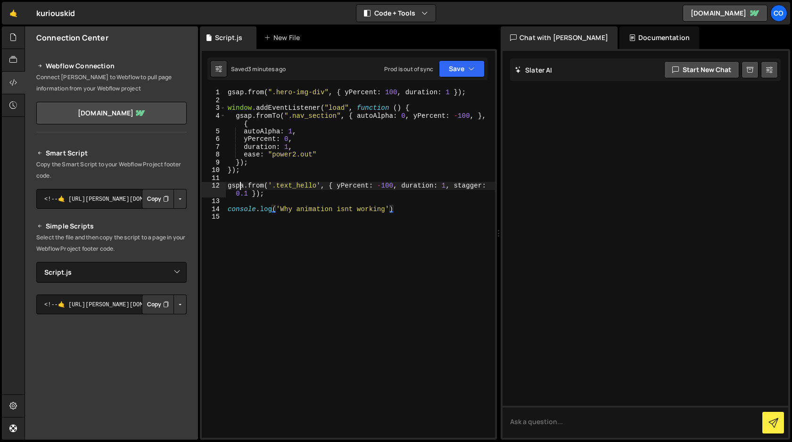
click at [241, 187] on div "gsap . from ( ".hero-img-div" , { yPercent : 100 , duration : 1 }) ; window . a…" at bounding box center [360, 271] width 269 height 365
click at [470, 67] on icon "button" at bounding box center [471, 68] width 7 height 9
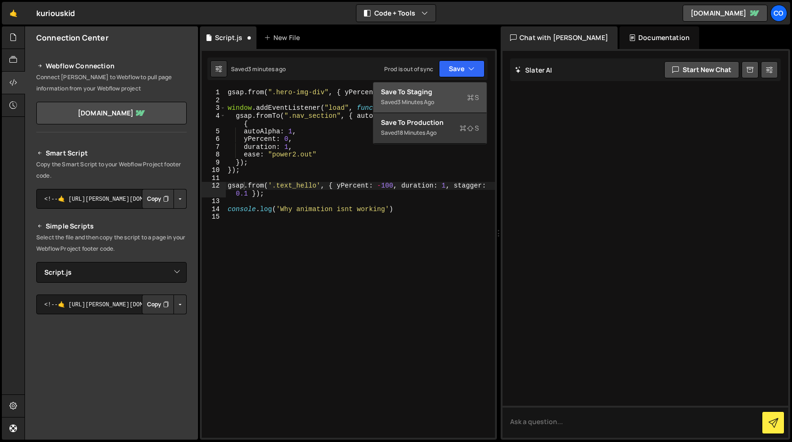
click at [447, 95] on div "Save to Staging S" at bounding box center [430, 91] width 98 height 9
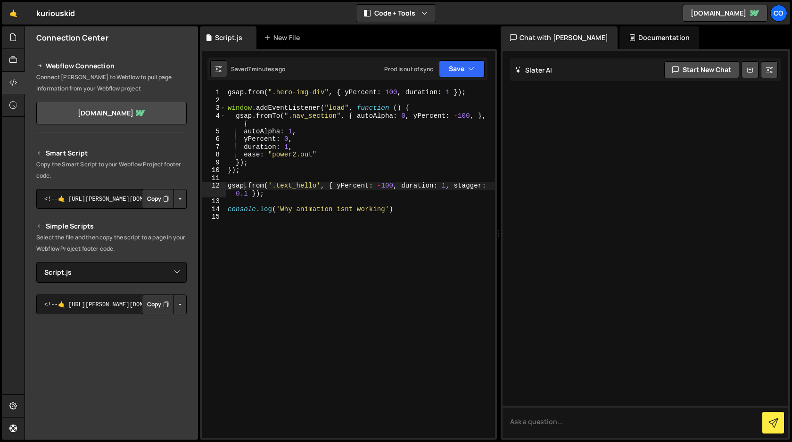
type textarea "console.log('Why animation isnt working')"
drag, startPoint x: 401, startPoint y: 208, endPoint x: 228, endPoint y: 209, distance: 173.6
click at [228, 209] on div "gsap . from ( ".hero-img-div" , { yPercent : 100 , duration : 1 }) ; window . a…" at bounding box center [360, 271] width 269 height 365
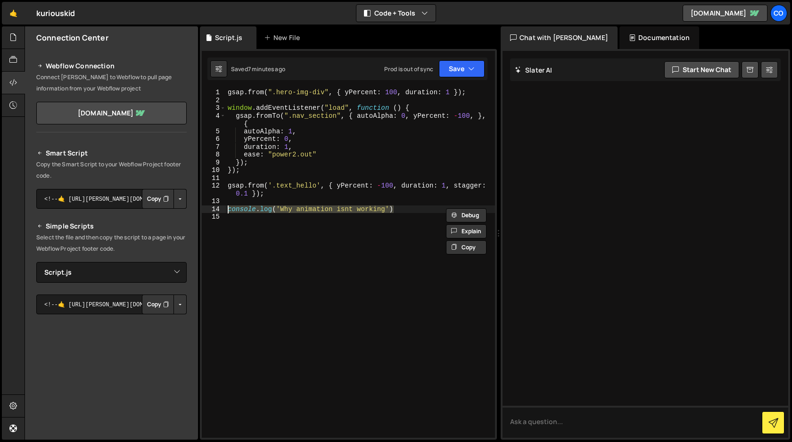
scroll to position [0, 0]
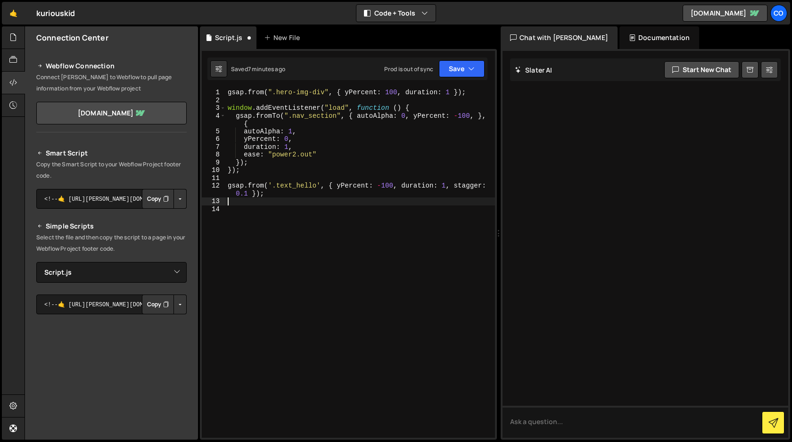
type textarea "gsap.from('.text_hello', { yPercent: -100, duration: 1, stagger: 0.1 });"
click at [456, 69] on button "Save" at bounding box center [462, 68] width 46 height 17
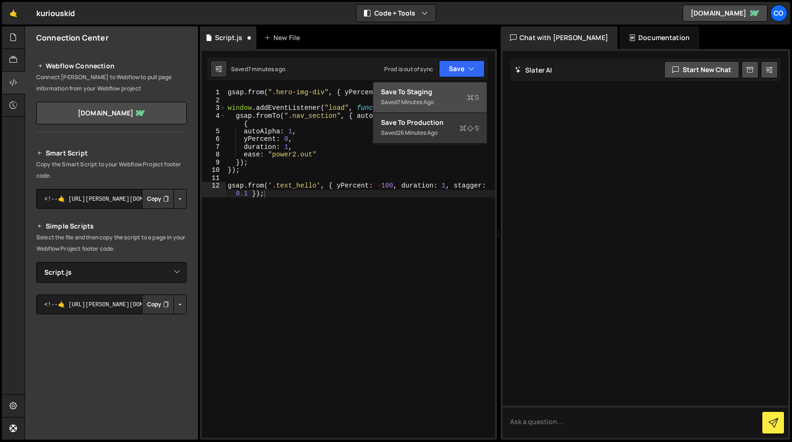
click at [442, 95] on div "Save to Staging S" at bounding box center [430, 91] width 98 height 9
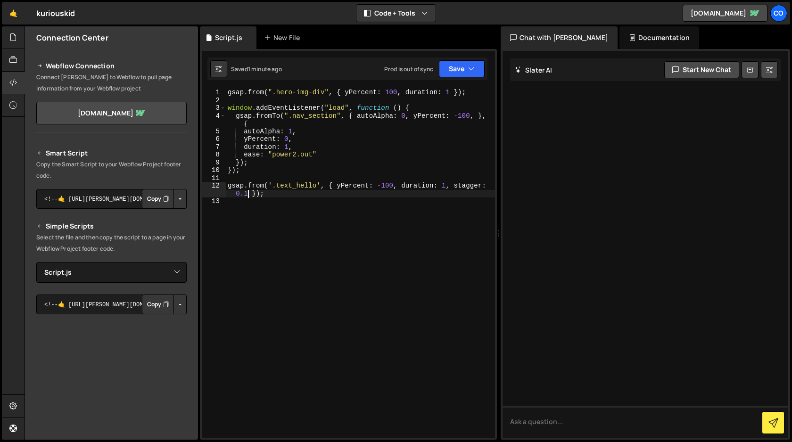
click at [248, 197] on div "gsap . from ( ".hero-img-div" , { yPercent : 100 , duration : 1 }) ; window . a…" at bounding box center [360, 271] width 269 height 365
click at [466, 67] on button "Save" at bounding box center [462, 68] width 46 height 17
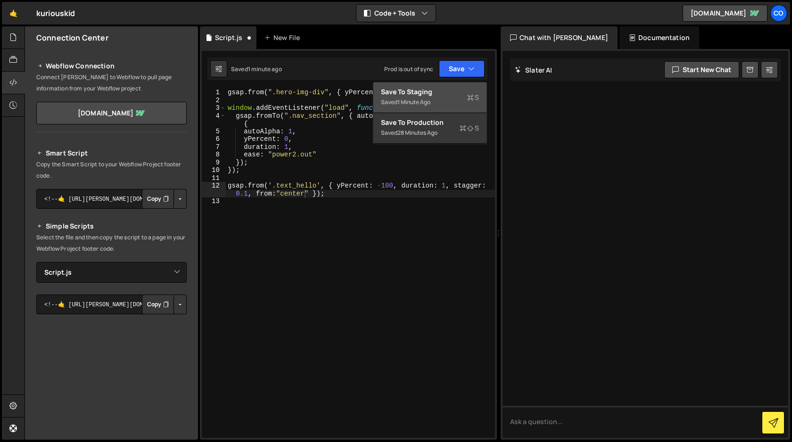
click at [446, 101] on div "Saved 1 minute ago" at bounding box center [430, 102] width 98 height 11
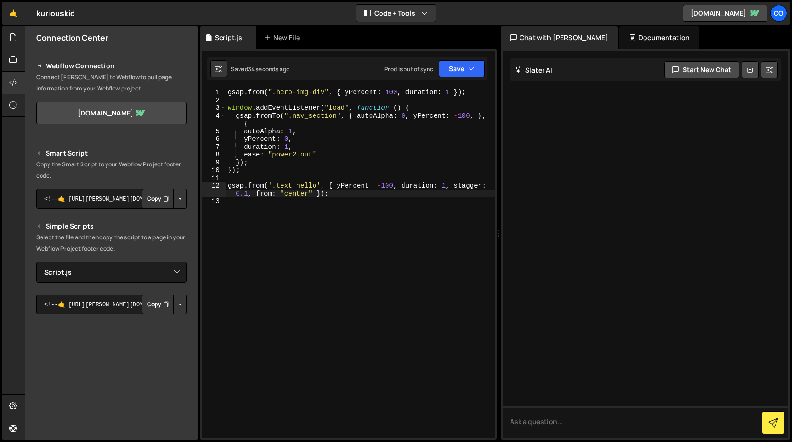
click at [337, 188] on div "gsap . from ( ".hero-img-div" , { yPercent : 100 , duration : 1 }) ; window . a…" at bounding box center [360, 271] width 269 height 365
click at [303, 193] on div "gsap . from ( ".hero-img-div" , { yPercent : 100 , duration : 1 }) ; window . a…" at bounding box center [360, 271] width 269 height 365
click at [300, 192] on div "gsap . from ( ".hero-img-div" , { yPercent : 100 , duration : 1 }) ; window . a…" at bounding box center [360, 271] width 269 height 365
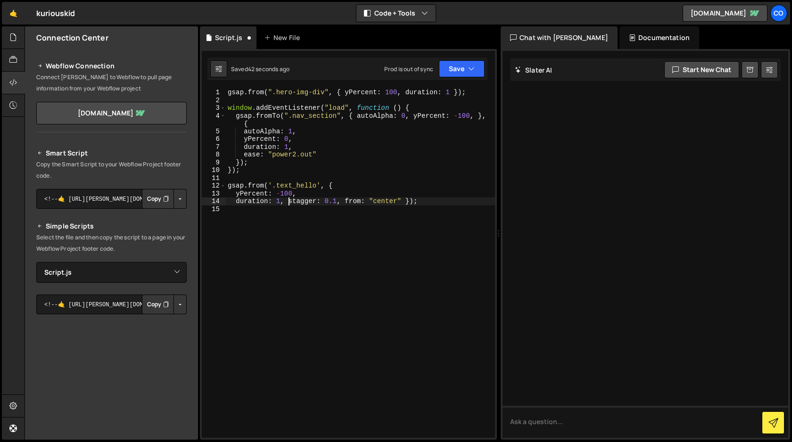
click at [289, 201] on div "gsap . from ( ".hero-img-div" , { yPercent : 100 , duration : 1 }) ; window . a…" at bounding box center [360, 271] width 269 height 365
click at [292, 209] on div "gsap . from ( ".hero-img-div" , { yPercent : 100 , duration : 1 }) ; window . a…" at bounding box center [360, 271] width 269 height 365
type textarea "from: "center" });"
click at [297, 215] on div "gsap . from ( ".hero-img-div" , { yPercent : 100 , duration : 1 }) ; window . a…" at bounding box center [360, 271] width 269 height 365
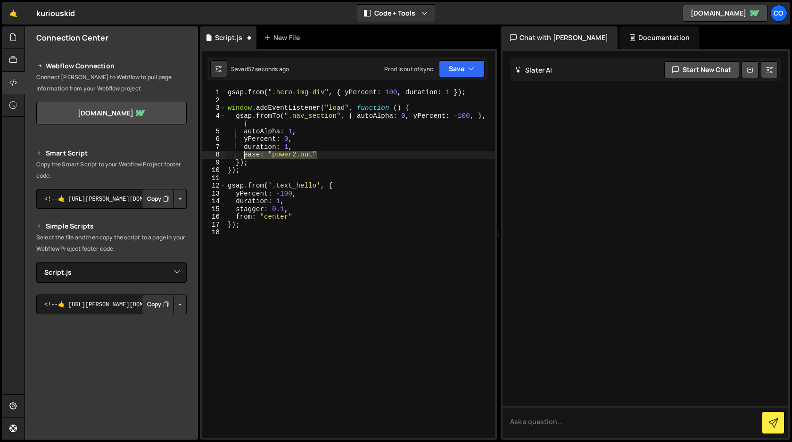
drag, startPoint x: 320, startPoint y: 152, endPoint x: 243, endPoint y: 157, distance: 77.5
click at [243, 157] on div "gsap . from ( ".hero-img-div" , { yPercent : 100 , duration : 1 }) ; window . a…" at bounding box center [360, 271] width 269 height 365
click at [301, 208] on div "gsap . from ( ".hero-img-div" , { yPercent : 100 , duration : 1 }) ; window . a…" at bounding box center [360, 271] width 269 height 365
click at [236, 214] on div "gsap . from ( ".hero-img-div" , { yPercent : 100 , duration : 1 }) ; window . a…" at bounding box center [360, 271] width 269 height 365
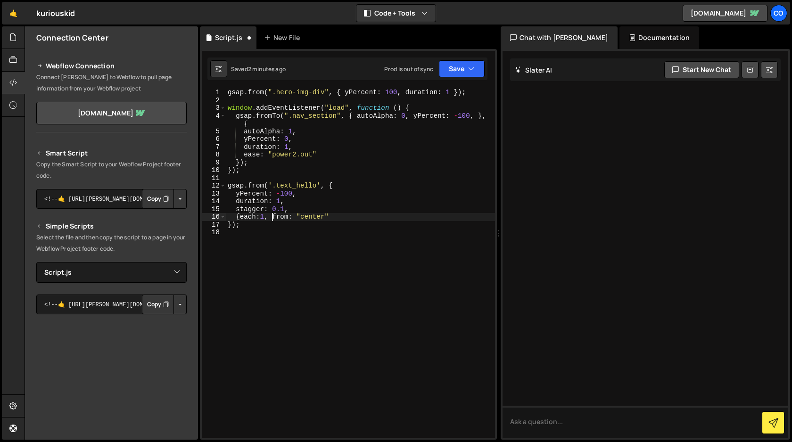
click at [342, 217] on div "gsap . from ( ".hero-img-div" , { yPercent : 100 , duration : 1 }) ; window . a…" at bounding box center [360, 271] width 269 height 365
click at [457, 72] on button "Save" at bounding box center [462, 68] width 46 height 17
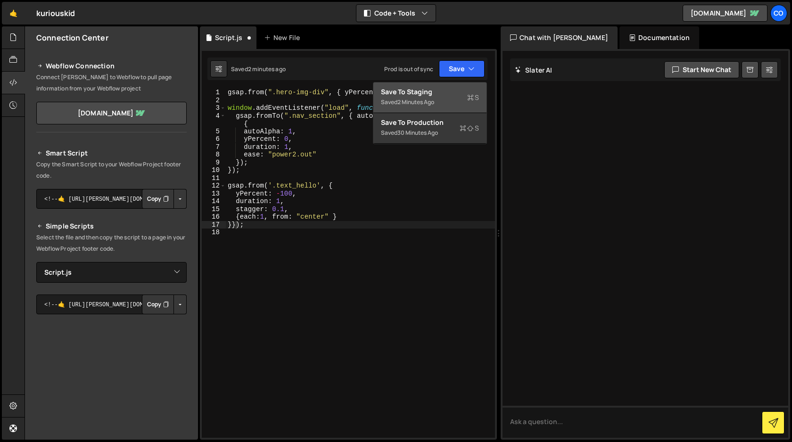
click at [433, 97] on div "Saved 2 minutes ago" at bounding box center [430, 102] width 98 height 11
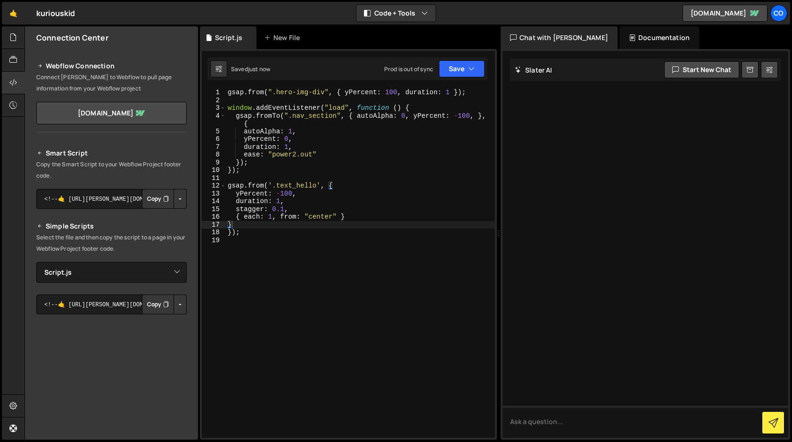
click at [235, 196] on div "gsap . from ( ".hero-img-div" , { yPercent : 100 , duration : 1 }) ; window . a…" at bounding box center [360, 271] width 269 height 365
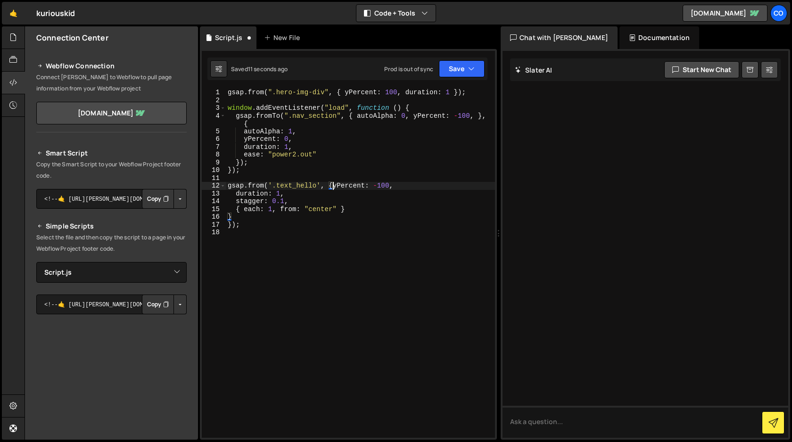
click at [234, 192] on div "gsap . from ( ".hero-img-div" , { yPercent : 100 , duration : 1 }) ; window . a…" at bounding box center [360, 271] width 269 height 365
click at [236, 194] on div "gsap . from ( ".hero-img-div" , { yPercent : 100 , duration : 1 }) ; window . a…" at bounding box center [360, 271] width 269 height 365
click at [395, 187] on div "gsap . from ( ".hero-img-div" , { yPercent : 100 , duration : 1 }) ; window . a…" at bounding box center [360, 271] width 269 height 365
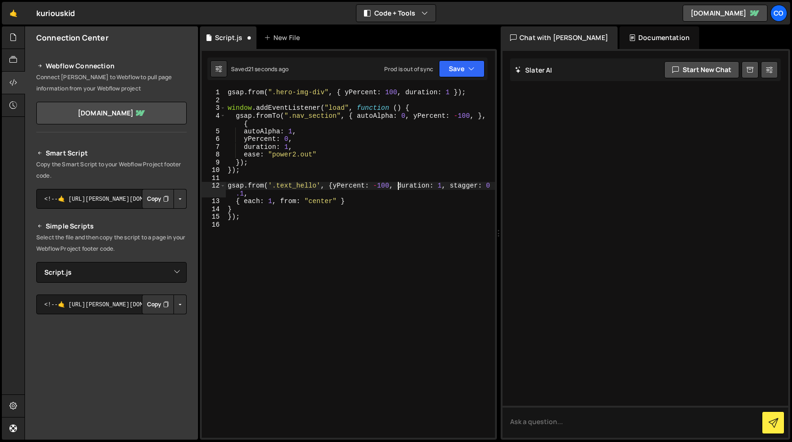
click at [235, 203] on div "gsap . from ( ".hero-img-div" , { yPercent : 100 , duration : 1 }) ; window . a…" at bounding box center [360, 271] width 269 height 365
click at [285, 194] on div "gsap . from ( ".hero-img-div" , { yPercent : 100 , duration : 1 }) ; window . a…" at bounding box center [360, 271] width 269 height 365
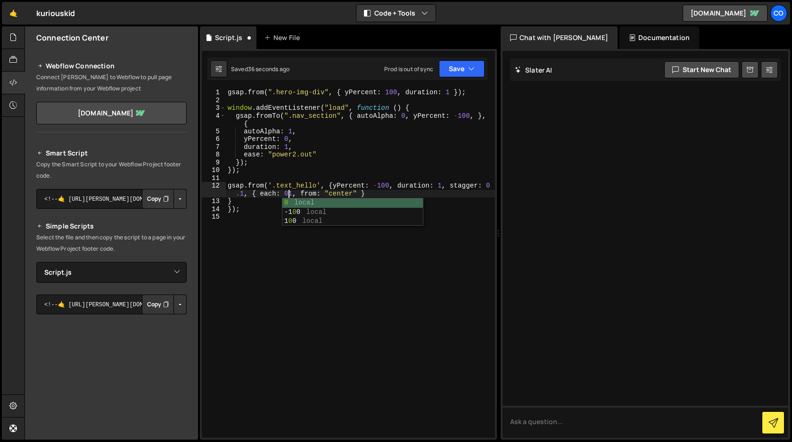
scroll to position [0, 22]
click at [228, 210] on div "gsap . from ( ".hero-img-div" , { yPercent : 100 , duration : 1 }) ; window . a…" at bounding box center [360, 271] width 269 height 365
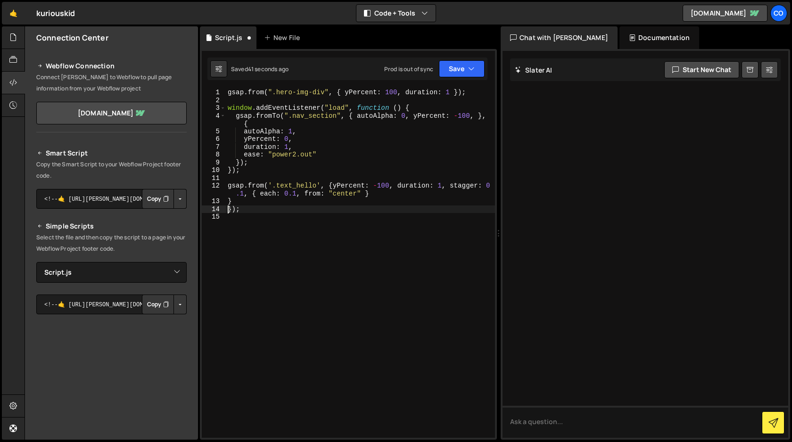
scroll to position [0, 0]
click at [234, 201] on div "gsap . from ( ".hero-img-div" , { yPercent : 100 , duration : 1 }) ; window . a…" at bounding box center [360, 271] width 269 height 365
click at [467, 69] on button "Save" at bounding box center [462, 68] width 46 height 17
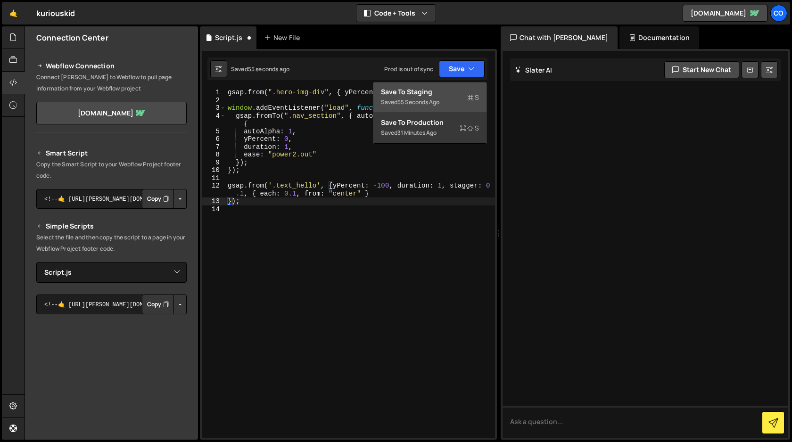
click at [455, 92] on div "Save to Staging S" at bounding box center [430, 91] width 98 height 9
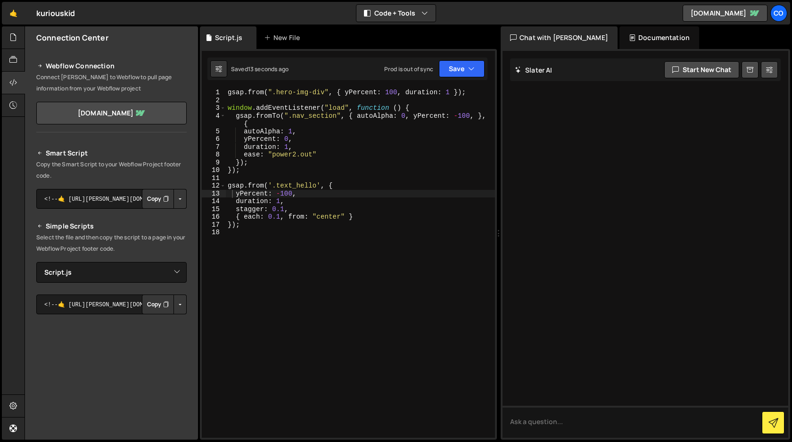
type textarea "{ each: 0.1, from: "center" }"
drag, startPoint x: 364, startPoint y: 217, endPoint x: 236, endPoint y: 220, distance: 127.8
click at [236, 220] on div "gsap . from ( ".hero-img-div" , { yPercent : 100 , duration : 1 }) ; window . a…" at bounding box center [360, 271] width 269 height 365
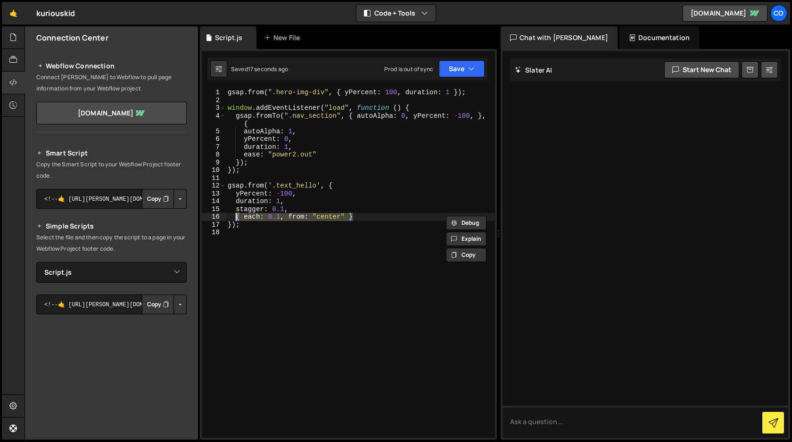
scroll to position [0, 0]
click at [466, 74] on button "Save" at bounding box center [462, 68] width 46 height 17
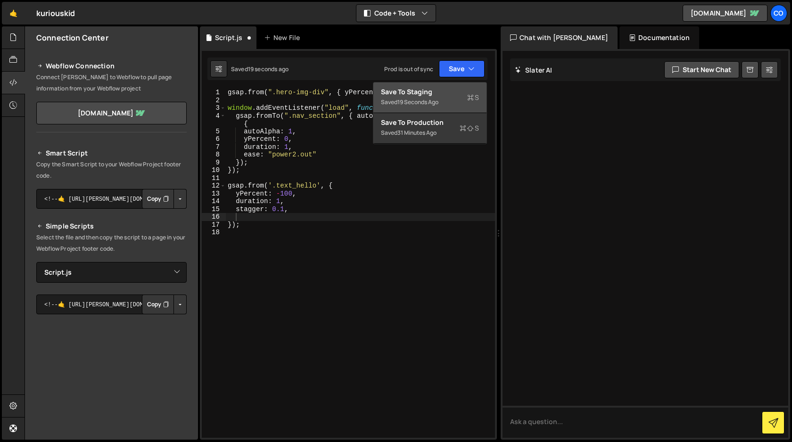
click at [458, 92] on div "Save to Staging S" at bounding box center [430, 91] width 98 height 9
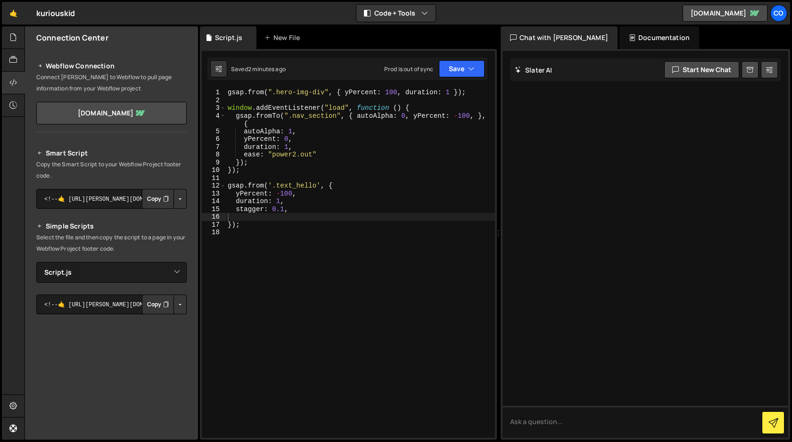
click at [272, 216] on div "gsap . from ( ".hero-img-div" , { yPercent : 100 , duration : 1 }) ; window . a…" at bounding box center [360, 271] width 269 height 365
click at [311, 215] on div "gsap . from ( ".hero-img-div" , { yPercent : 100 , duration : 1 }) ; window . a…" at bounding box center [360, 271] width 269 height 365
click at [279, 216] on div "gsap . from ( ".hero-img-div" , { yPercent : 100 , duration : 1 }) ; window . a…" at bounding box center [360, 271] width 269 height 365
paste textarea "{ each: 0.1, from: "center" }"
click at [228, 218] on div "gsap . from ( ".hero-img-div" , { yPercent : 100 , duration : 1 }) ; window . a…" at bounding box center [360, 271] width 269 height 365
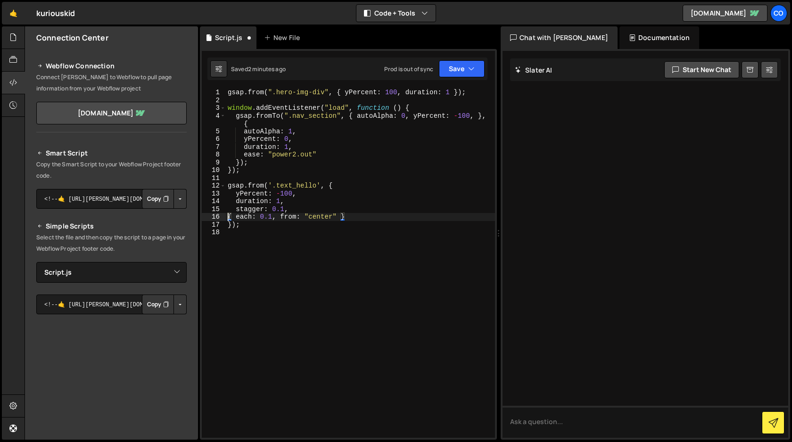
click at [237, 217] on div "gsap . from ( ".hero-img-div" , { yPercent : 100 , duration : 1 }) ; window . a…" at bounding box center [360, 271] width 269 height 365
click at [226, 216] on div "gsap . from ( ".hero-img-div" , { yPercent : 100 , duration : 1 }) ; window . a…" at bounding box center [360, 271] width 269 height 365
click at [240, 218] on div "gsap . from ( ".hero-img-div" , { yPercent : 100 , duration : 1 }) ; window . a…" at bounding box center [360, 271] width 269 height 365
click at [252, 210] on div "gsap . from ( ".hero-img-div" , { yPercent : 100 , duration : 1 }) ; window . a…" at bounding box center [360, 271] width 269 height 365
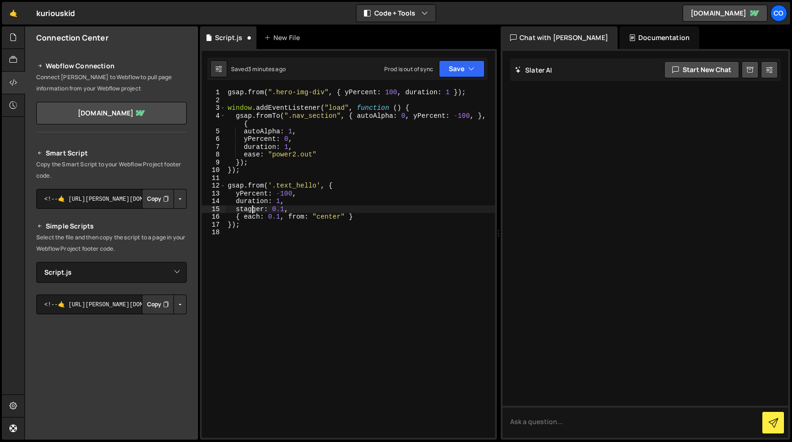
click at [252, 210] on div "gsap . from ( ".hero-img-div" , { yPercent : 100 , duration : 1 }) ; window . a…" at bounding box center [360, 271] width 269 height 365
type textarea "stagger: 0.1,"
click at [263, 250] on div "gsap . from ( ".hero-img-div" , { yPercent : 100 , duration : 1 }) ; window . a…" at bounding box center [360, 271] width 269 height 365
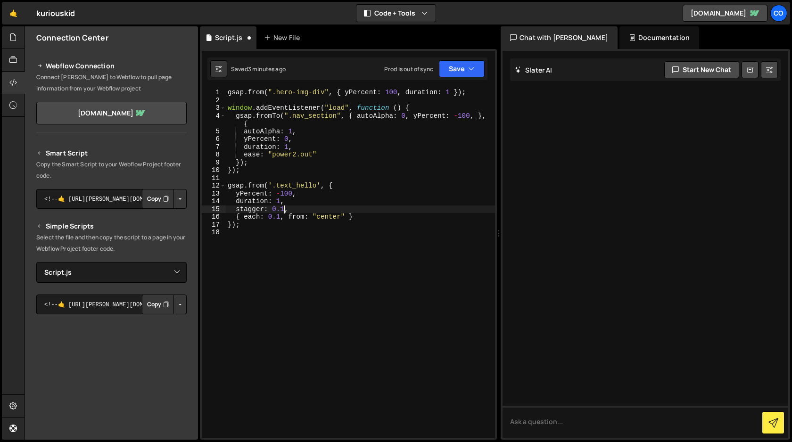
click at [283, 211] on div "gsap . from ( ".hero-img-div" , { yPercent : 100 , duration : 1 }) ; window . a…" at bounding box center [360, 271] width 269 height 365
click at [237, 217] on div "gsap . from ( ".hero-img-div" , { yPercent : 100 , duration : 1 }) ; window . a…" at bounding box center [360, 271] width 269 height 365
type textarea "stagger: { each: 0.1, from: "center" }"
click at [459, 70] on button "Save" at bounding box center [462, 68] width 46 height 17
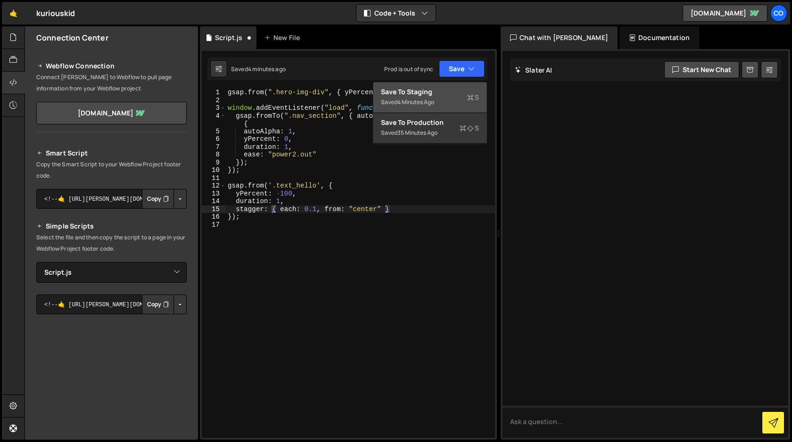
click at [449, 94] on div "Save to Staging S" at bounding box center [430, 91] width 98 height 9
